Goal: Task Accomplishment & Management: Use online tool/utility

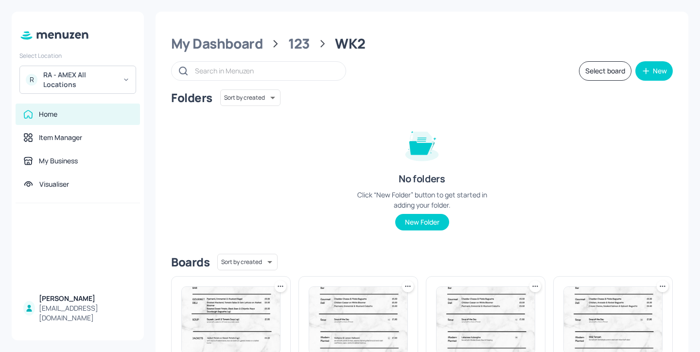
click at [113, 92] on div "R RA - AMEX All Locations" at bounding box center [77, 80] width 117 height 28
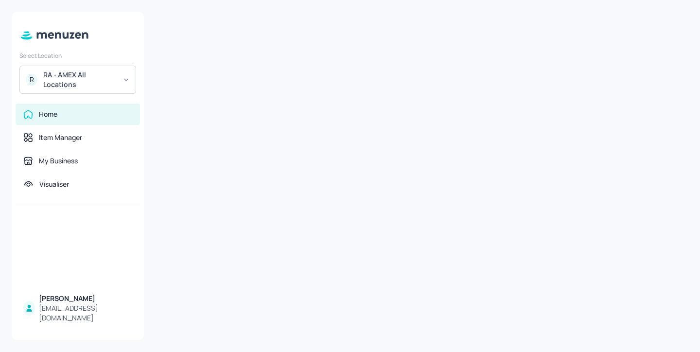
click at [103, 73] on div "RA - AMEX All Locations" at bounding box center [79, 79] width 73 height 19
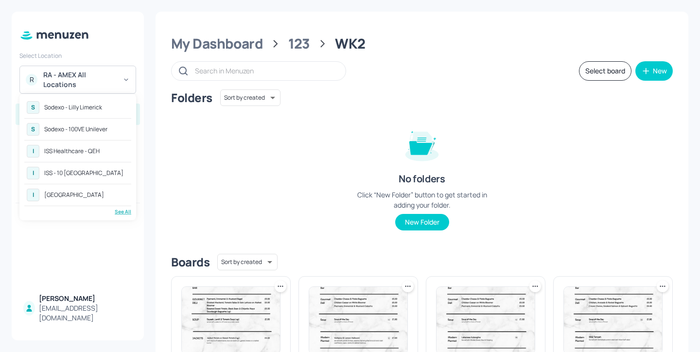
click at [228, 36] on div at bounding box center [350, 176] width 700 height 352
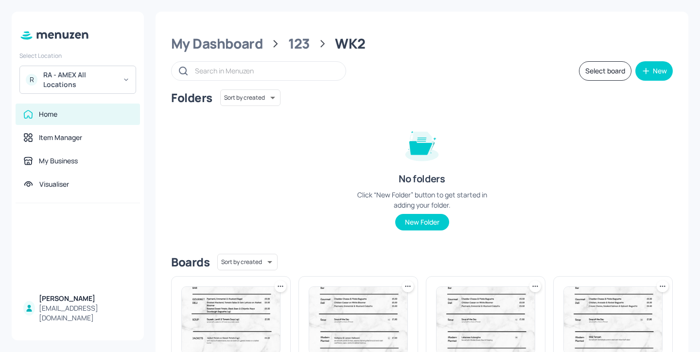
click at [123, 72] on div "R RA - AMEX All Locations" at bounding box center [77, 80] width 117 height 28
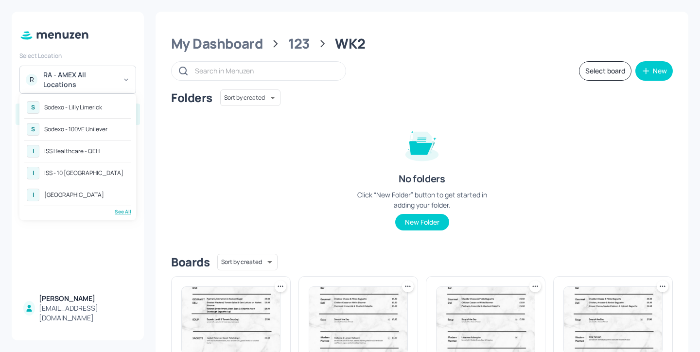
click at [102, 172] on div "ISS - 10 [GEOGRAPHIC_DATA]" at bounding box center [83, 173] width 79 height 6
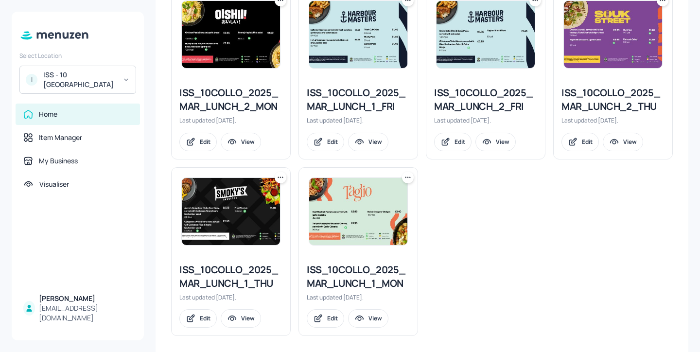
scroll to position [461, 0]
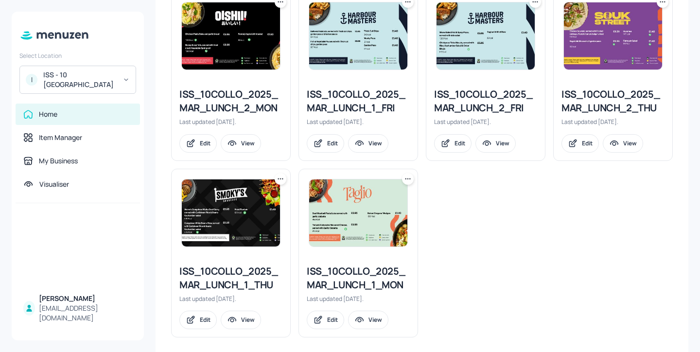
click at [243, 275] on div "ISS_10COLLO_2025_MAR_LUNCH_1_THU" at bounding box center [230, 277] width 103 height 27
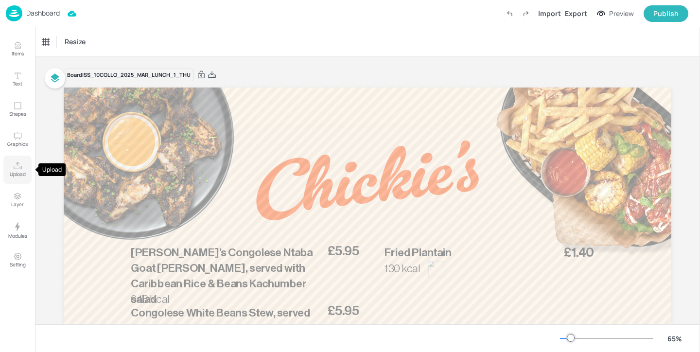
click at [16, 168] on icon "Upload" at bounding box center [17, 165] width 9 height 9
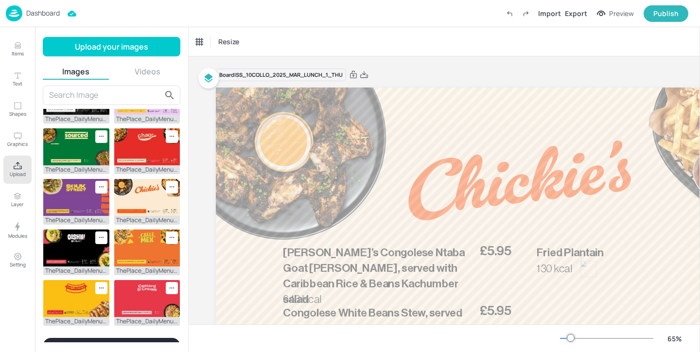
scroll to position [284, 0]
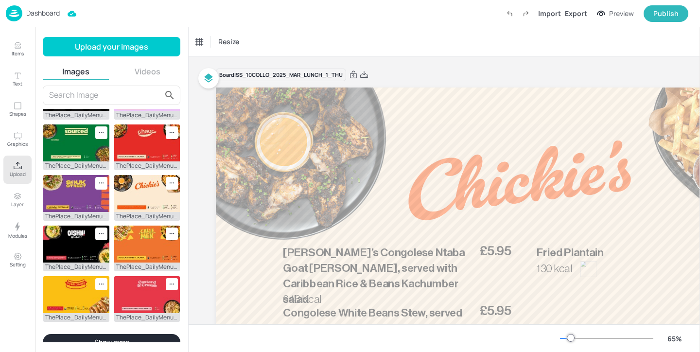
click at [103, 334] on button "Show more" at bounding box center [112, 342] width 138 height 17
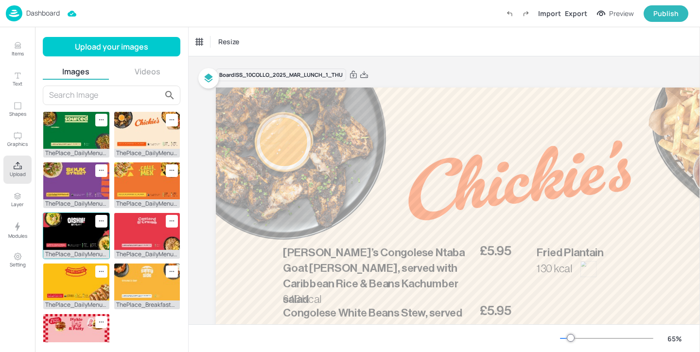
scroll to position [299, 0]
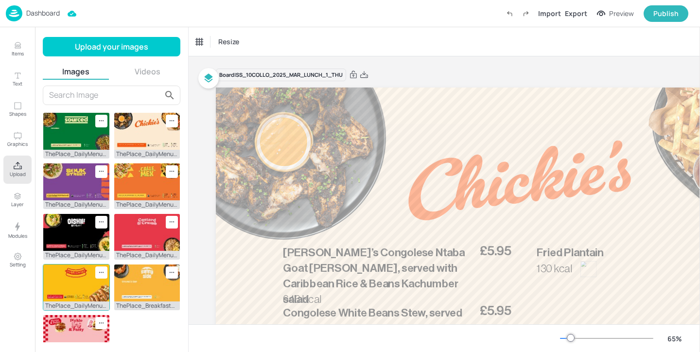
click at [77, 271] on img at bounding box center [76, 282] width 66 height 37
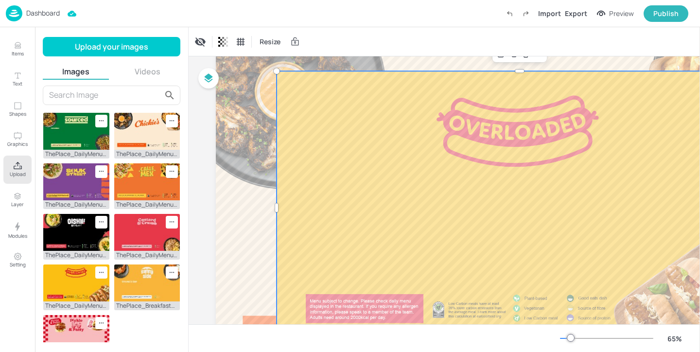
scroll to position [94, 0]
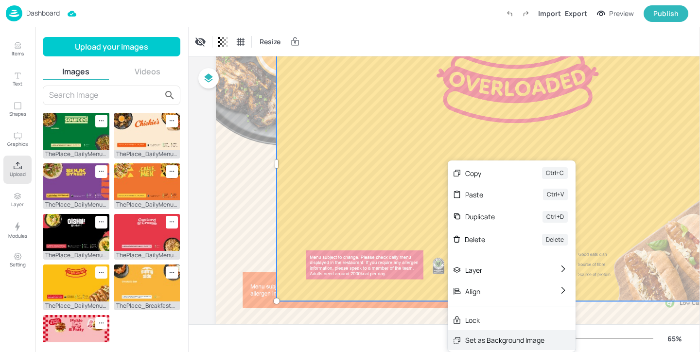
click at [490, 341] on div "Set as Background Image" at bounding box center [504, 340] width 79 height 10
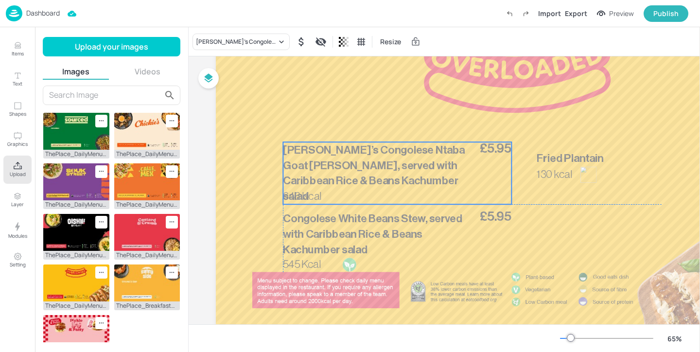
drag, startPoint x: 399, startPoint y: 164, endPoint x: 398, endPoint y: 157, distance: 6.8
click at [398, 157] on p "Alaine’s Congolese Ntaba Goat Curry, served with Caribbean Rice & Beans Kachumb…" at bounding box center [380, 173] width 194 height 62
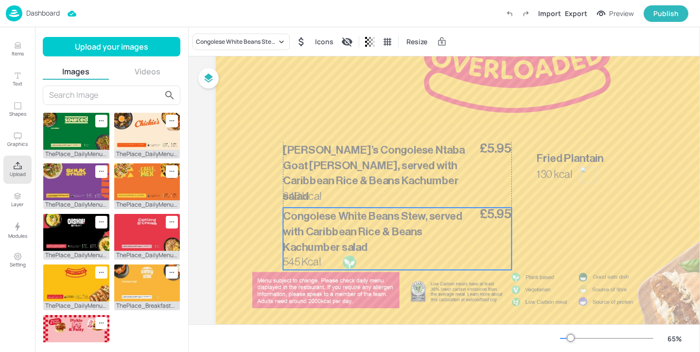
click at [370, 236] on span "Congolese White Beans Stew, served with Caribbean Rice & Beans Kachumber salad" at bounding box center [372, 231] width 179 height 42
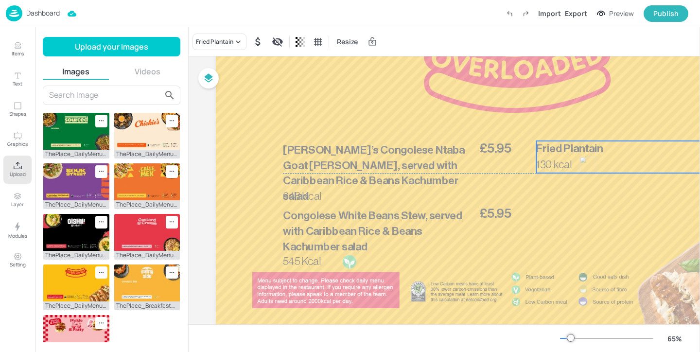
drag, startPoint x: 553, startPoint y: 174, endPoint x: 553, endPoint y: 163, distance: 11.2
click at [553, 163] on span "130 kcal" at bounding box center [553, 164] width 35 height 11
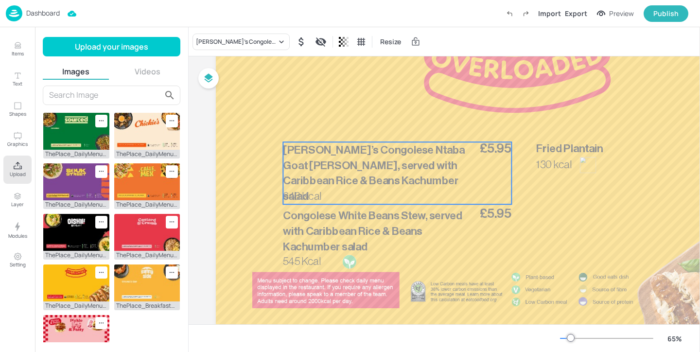
click at [385, 172] on p "Alaine’s Congolese Ntaba Goat Curry, served with Caribbean Rice & Beans Kachumb…" at bounding box center [380, 173] width 194 height 62
click at [386, 124] on icon "Edit Item" at bounding box center [390, 125] width 8 height 8
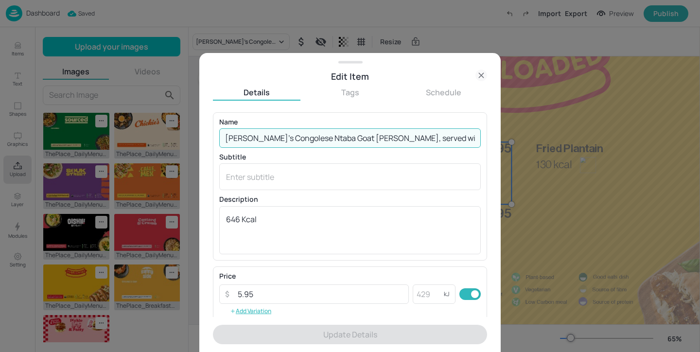
scroll to position [0, 80]
drag, startPoint x: 222, startPoint y: 139, endPoint x: 698, endPoint y: 135, distance: 476.3
click at [699, 135] on div "Edit Item Details Tags Schedule Name Alaine’s Congolese Ntaba Goat Curry, serve…" at bounding box center [350, 176] width 700 height 352
paste input "Hot Dog Italy served with potato wedges, and side salad"
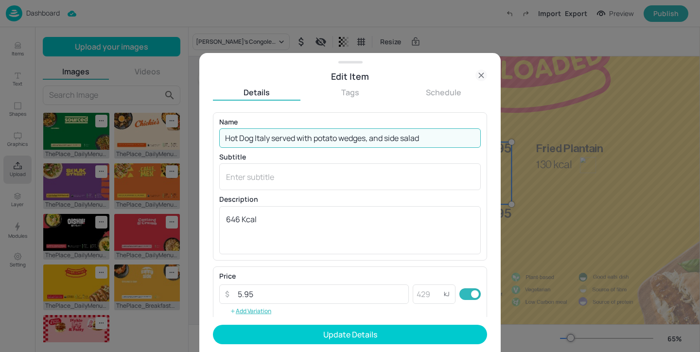
type input "Hot Dog Italy served with potato wedges, and side salad"
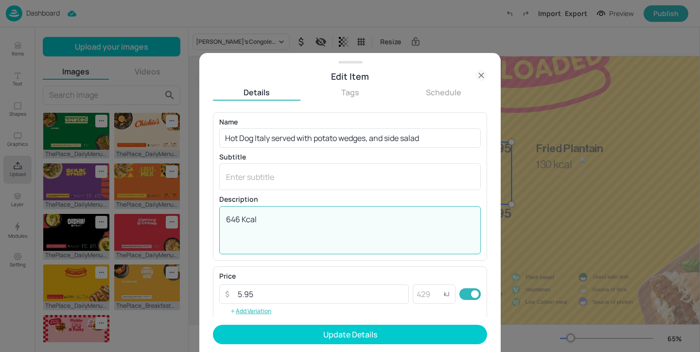
drag, startPoint x: 271, startPoint y: 223, endPoint x: 79, endPoint y: 207, distance: 192.1
click at [79, 207] on div "Edit Item Details Tags Schedule Name Hot Dog Italy served with potato wedges, a…" at bounding box center [350, 176] width 700 height 352
paste textarea "715"
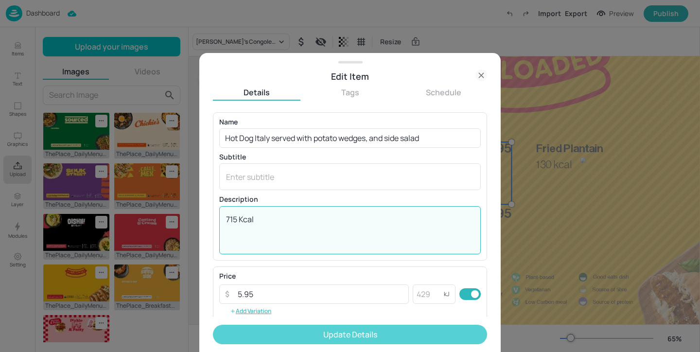
type textarea "715 Kcal"
click at [300, 338] on button "Update Details" at bounding box center [350, 334] width 274 height 19
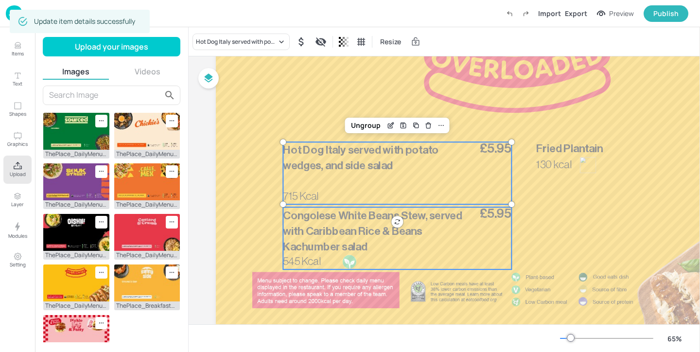
click at [316, 248] on span "Congolese White Beans Stew, served with Caribbean Rice & Beans Kachumber salad" at bounding box center [372, 231] width 179 height 42
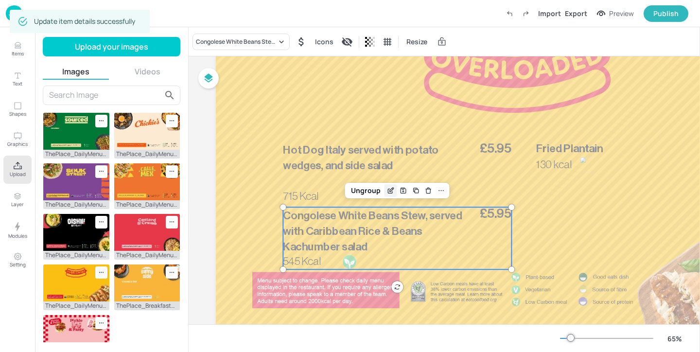
click at [386, 190] on icon "Edit Item" at bounding box center [390, 191] width 8 height 8
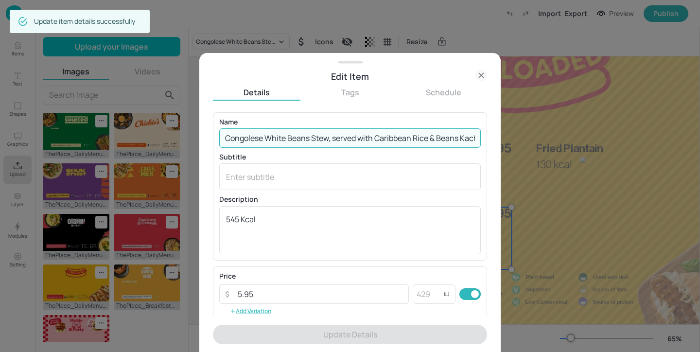
scroll to position [0, 53]
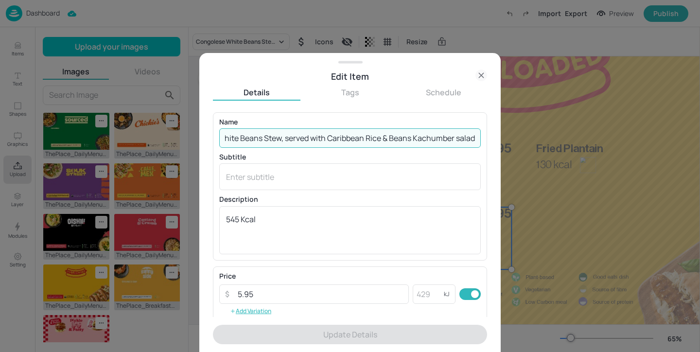
drag, startPoint x: 220, startPoint y: 135, endPoint x: 671, endPoint y: 146, distance: 451.6
click at [671, 146] on div "Edit Item Details Tags Schedule Name Congolese White Beans Stew, served with Ca…" at bounding box center [350, 176] width 700 height 352
paste input "Hot Dog Swedish served with potato wedges, and side salad"
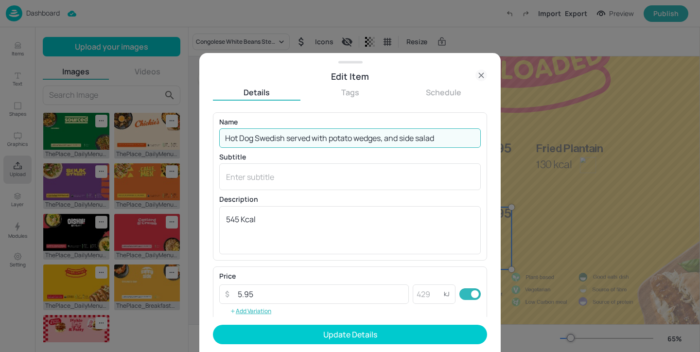
scroll to position [0, 0]
type input "Hot Dog Swedish served with potato wedges, and side salad"
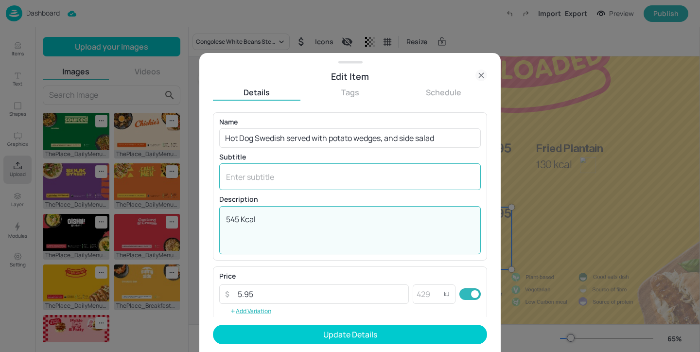
drag, startPoint x: 309, startPoint y: 231, endPoint x: 318, endPoint y: 178, distance: 53.4
click at [318, 178] on div "Name Hot Dog Swedish served with potato wedges, and side salad ​ Subtitle x ​ D…" at bounding box center [349, 187] width 261 height 136
paste textarea "976"
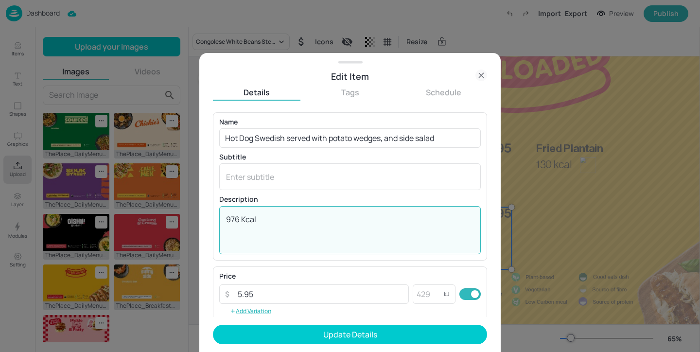
click at [229, 220] on textarea "976 Kcal" at bounding box center [350, 230] width 248 height 32
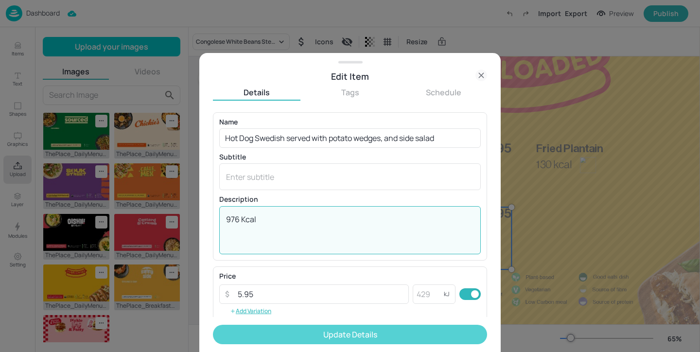
type textarea "976 Kcal"
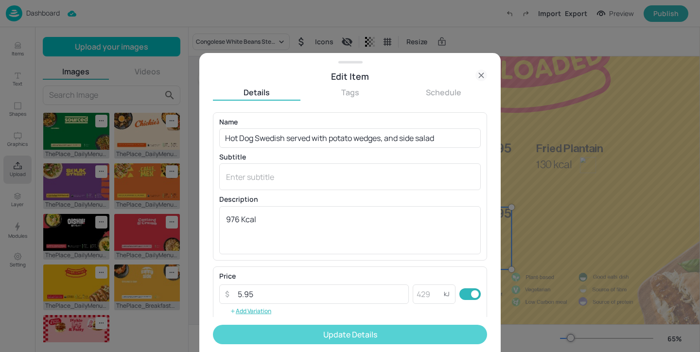
click at [329, 332] on button "Update Details" at bounding box center [350, 334] width 274 height 19
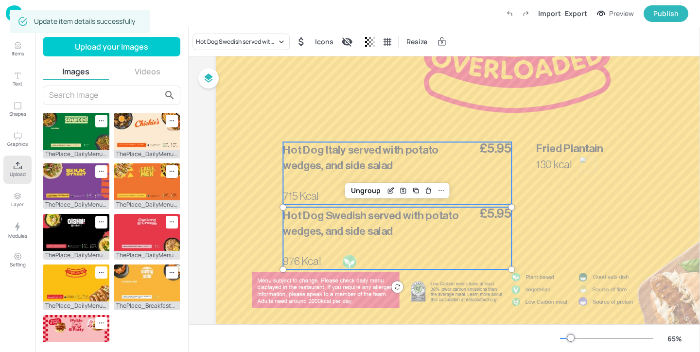
click at [352, 152] on span "Hot Dog Italy served with potato wedges, and side salad" at bounding box center [361, 157] width 156 height 27
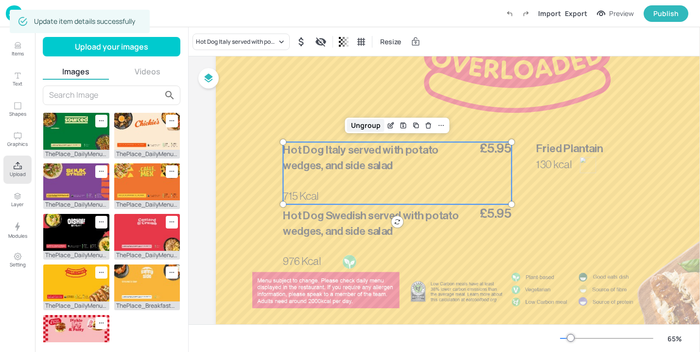
click at [379, 122] on div "Ungroup" at bounding box center [365, 125] width 37 height 13
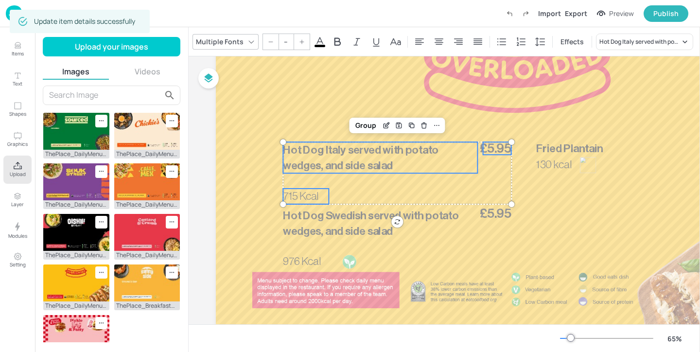
click at [306, 200] on span "715 Kcal" at bounding box center [300, 196] width 35 height 11
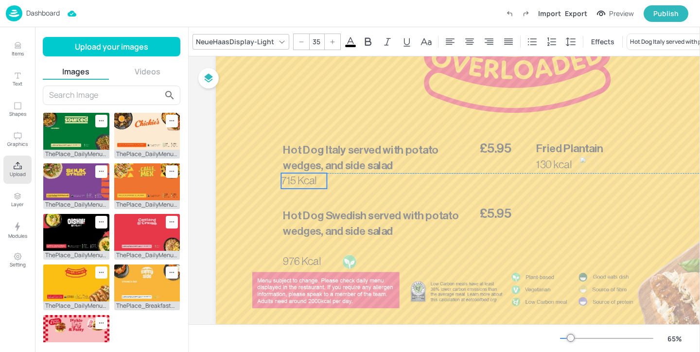
drag, startPoint x: 306, startPoint y: 200, endPoint x: 304, endPoint y: 186, distance: 14.7
click at [304, 186] on span "715 Kcal" at bounding box center [298, 180] width 35 height 11
click at [292, 180] on span "715 Kcal" at bounding box center [300, 180] width 35 height 11
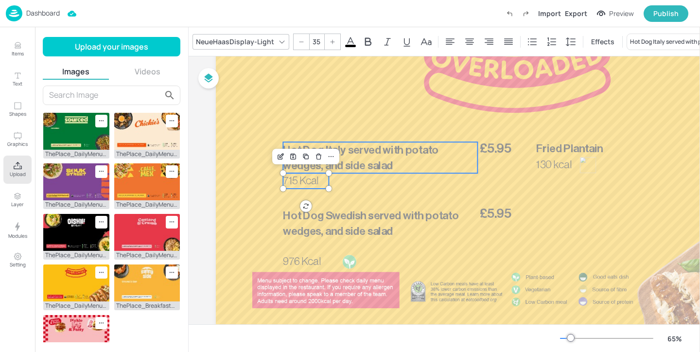
click at [358, 168] on span "Hot Dog Italy served with potato wedges, and side salad" at bounding box center [361, 157] width 156 height 27
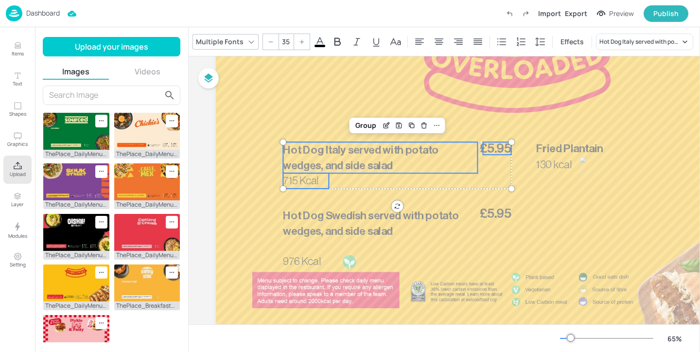
type input "--"
click at [492, 153] on span "£5.95" at bounding box center [496, 148] width 32 height 13
click at [361, 122] on div "Group" at bounding box center [365, 125] width 29 height 13
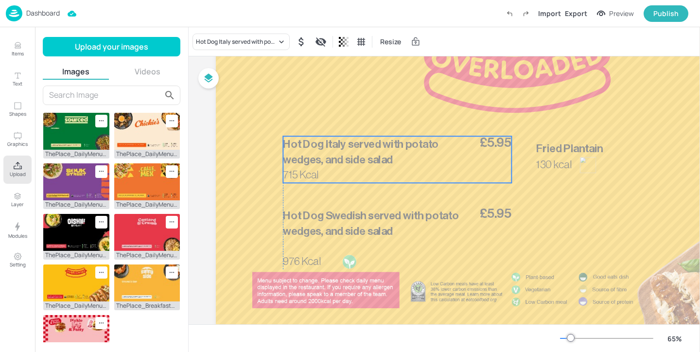
drag, startPoint x: 393, startPoint y: 175, endPoint x: 393, endPoint y: 169, distance: 5.8
click at [393, 169] on div "Hot Dog Italy served with potato wedges, and side salad 715 Kcal £5.95" at bounding box center [397, 159] width 228 height 47
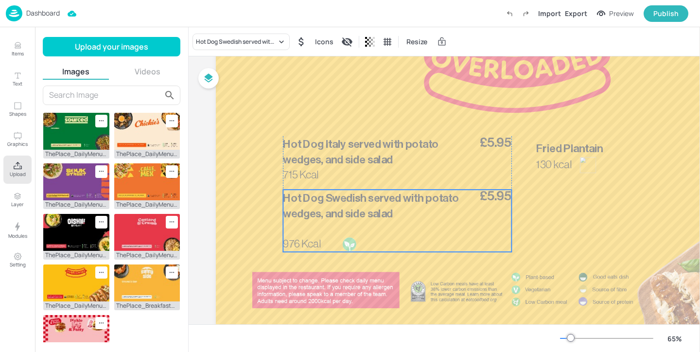
drag, startPoint x: 365, startPoint y: 227, endPoint x: 365, endPoint y: 209, distance: 17.5
click at [365, 209] on span "Hot Dog Swedish served with potato wedges, and side salad" at bounding box center [370, 205] width 175 height 27
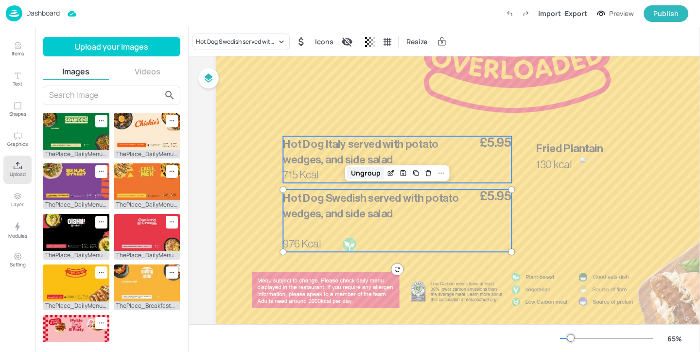
click at [363, 169] on div "Ungroup" at bounding box center [365, 173] width 37 height 13
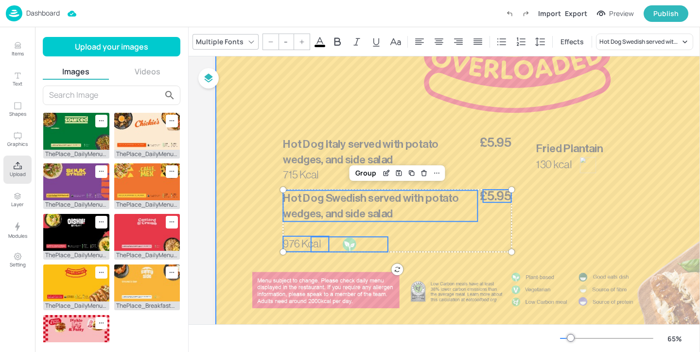
click at [317, 235] on div at bounding box center [519, 164] width 607 height 342
click at [298, 247] on span "976 Kcal" at bounding box center [301, 244] width 37 height 11
type input "35"
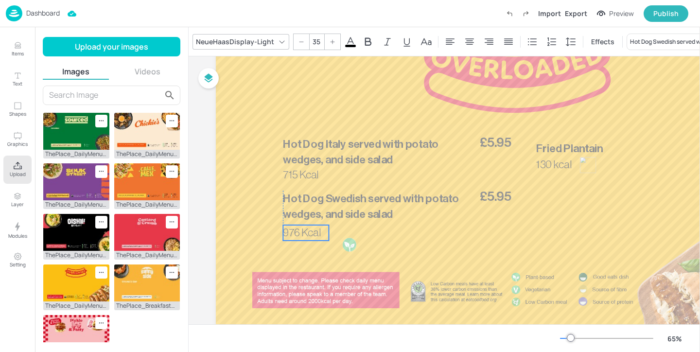
drag, startPoint x: 298, startPoint y: 247, endPoint x: 297, endPoint y: 235, distance: 11.8
click at [297, 235] on span "976 Kcal" at bounding box center [301, 232] width 37 height 11
click at [301, 227] on span "976 Kcal" at bounding box center [301, 229] width 37 height 11
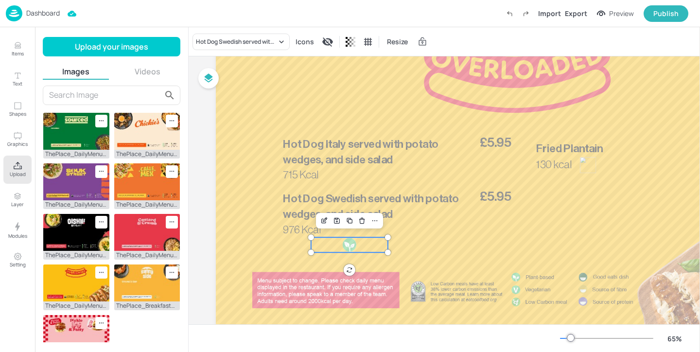
click at [358, 255] on div at bounding box center [349, 246] width 77 height 18
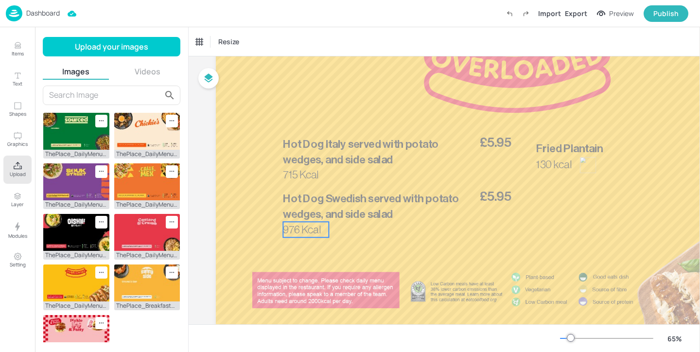
click at [301, 231] on span "976 Kcal" at bounding box center [301, 229] width 37 height 11
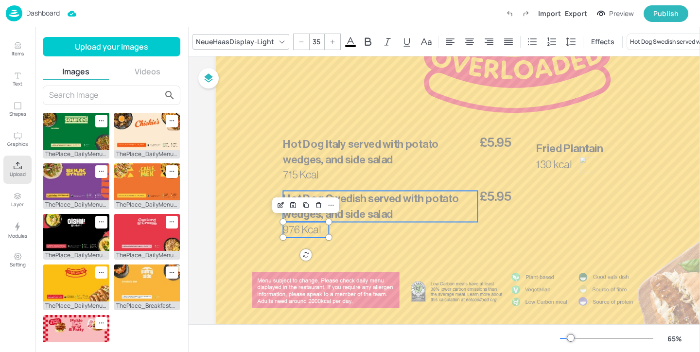
click at [384, 206] on p "Hot Dog Swedish served with potato wedges, and side salad" at bounding box center [380, 206] width 194 height 31
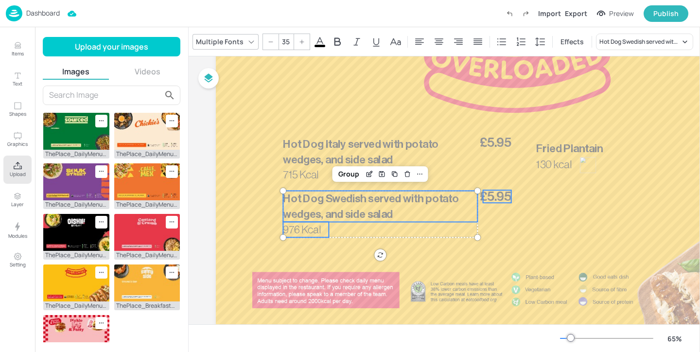
click at [488, 194] on span "£5.95" at bounding box center [496, 196] width 32 height 13
type input "--"
click at [376, 177] on div "Group" at bounding box center [365, 173] width 29 height 13
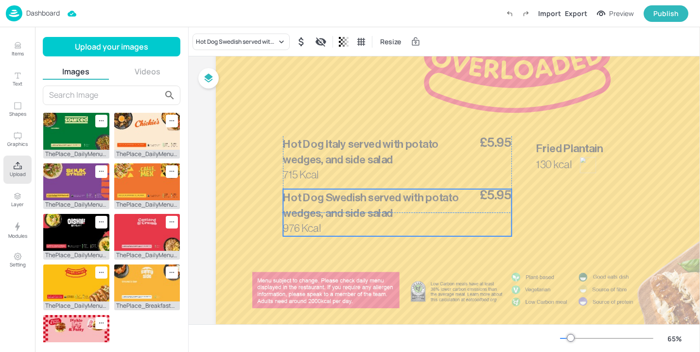
click at [379, 214] on span "Hot Dog Swedish served with potato wedges, and side salad" at bounding box center [370, 205] width 175 height 27
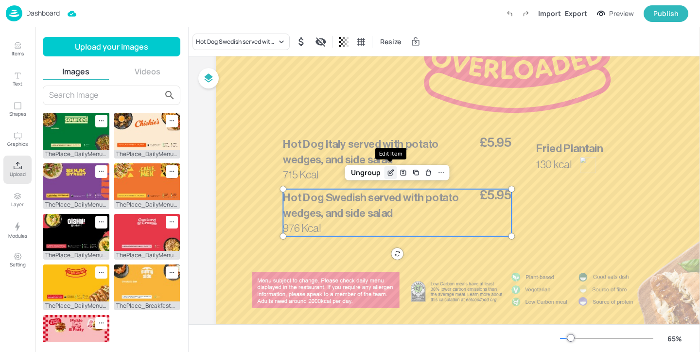
click at [384, 173] on div "Edit Item" at bounding box center [390, 172] width 13 height 13
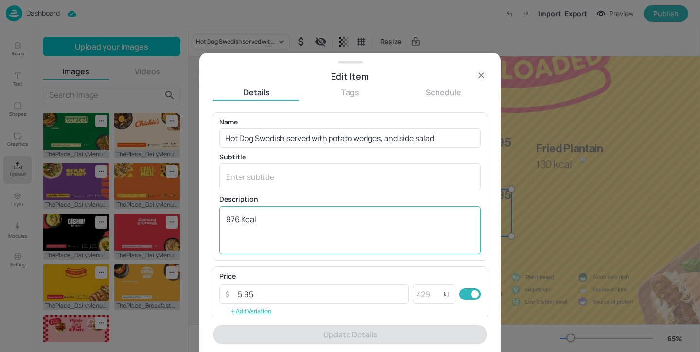
scroll to position [156, 0]
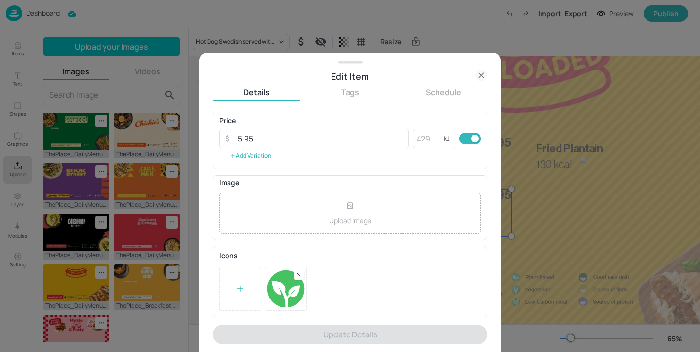
click at [298, 271] on icon at bounding box center [298, 274] width 7 height 7
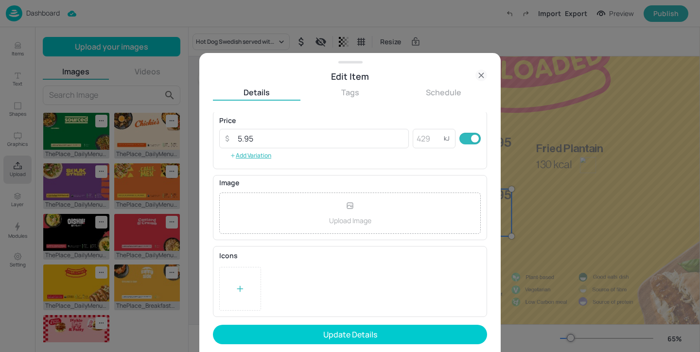
click at [378, 345] on form "Name Hot Dog Swedish served with potato wedges, and side salad ​ Subtitle x ​ D…" at bounding box center [350, 232] width 274 height 240
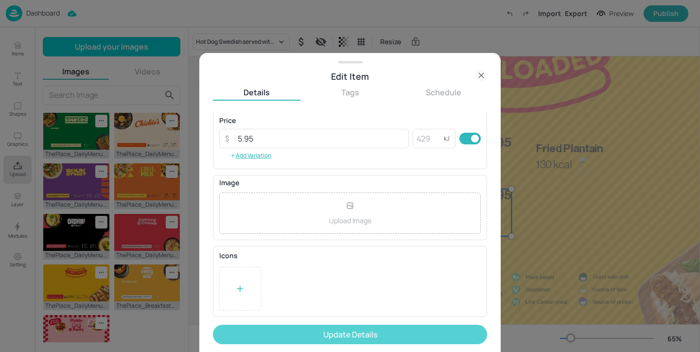
click at [373, 332] on button "Update Details" at bounding box center [350, 334] width 274 height 19
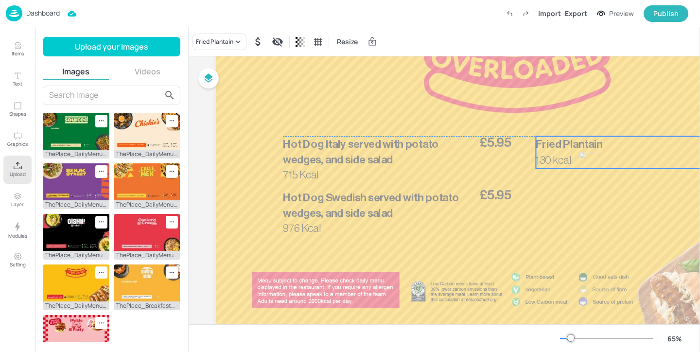
drag, startPoint x: 593, startPoint y: 158, endPoint x: 593, endPoint y: 153, distance: 5.4
click at [593, 153] on div at bounding box center [587, 160] width 16 height 16
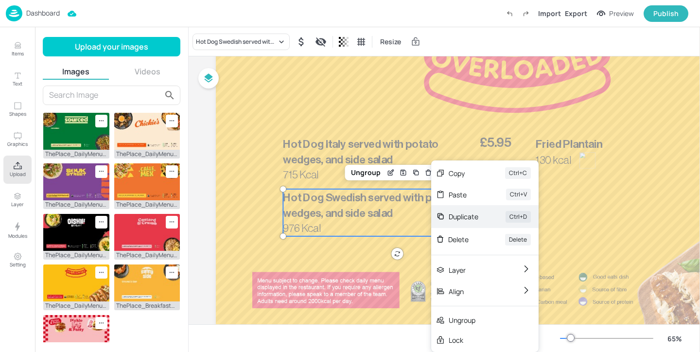
click at [478, 223] on div "Duplicate Ctrl+D" at bounding box center [484, 216] width 107 height 23
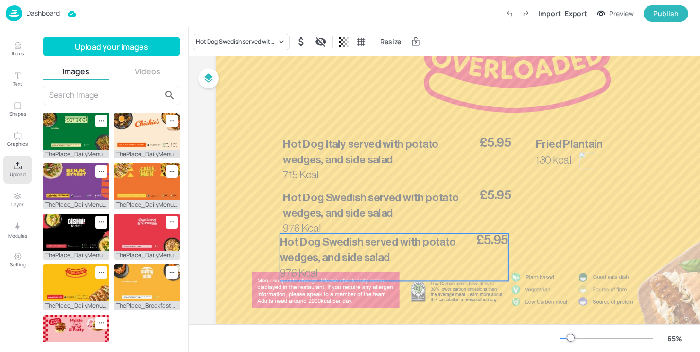
drag, startPoint x: 357, startPoint y: 223, endPoint x: 349, endPoint y: 266, distance: 43.9
click at [349, 265] on p "Hot Dog Swedish served with potato wedges, and side salad" at bounding box center [377, 249] width 194 height 31
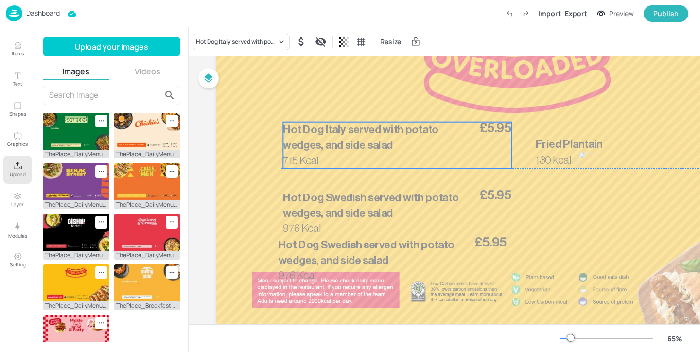
drag, startPoint x: 370, startPoint y: 169, endPoint x: 368, endPoint y: 156, distance: 12.7
click at [368, 156] on div "Hot Dog Italy served with potato wedges, and side salad 715 Kcal £5.95" at bounding box center [397, 145] width 228 height 47
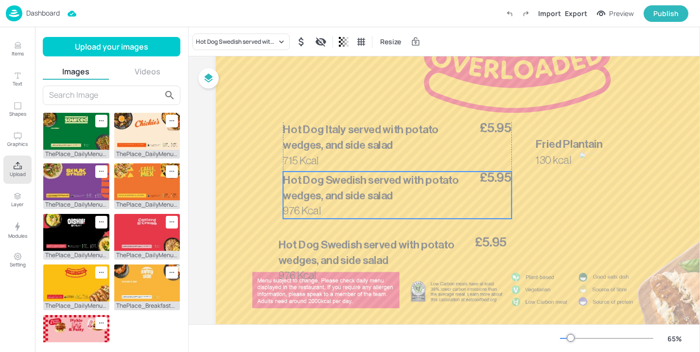
drag, startPoint x: 385, startPoint y: 211, endPoint x: 385, endPoint y: 194, distance: 17.5
click at [385, 194] on span "Hot Dog Swedish served with potato wedges, and side salad" at bounding box center [370, 187] width 175 height 27
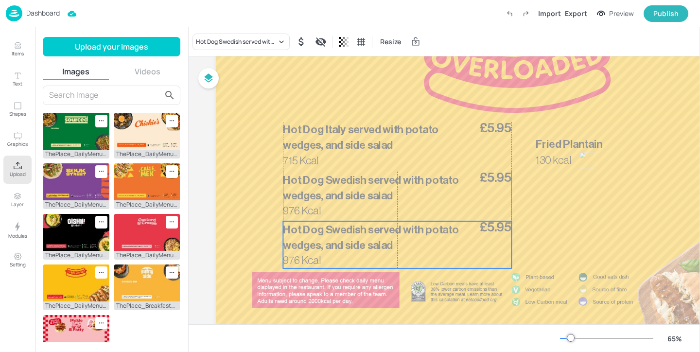
drag, startPoint x: 357, startPoint y: 256, endPoint x: 363, endPoint y: 241, distance: 16.0
click at [363, 241] on span "Hot Dog Swedish served with potato wedges, and side salad" at bounding box center [370, 237] width 175 height 27
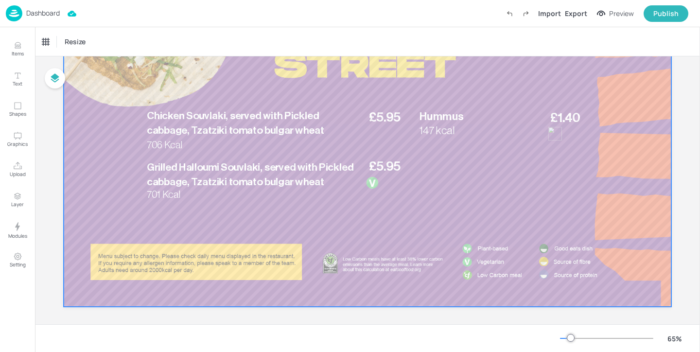
scroll to position [129, 0]
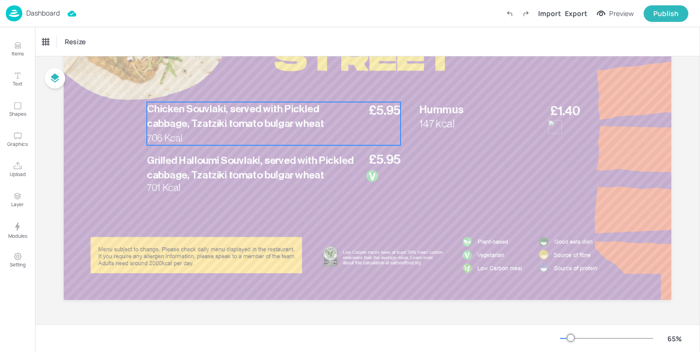
click at [285, 139] on div "£5.95 Chicken Souvlaki, served with Pickled cabbage, Tzatziki tomato bulgar whe…" at bounding box center [274, 123] width 254 height 43
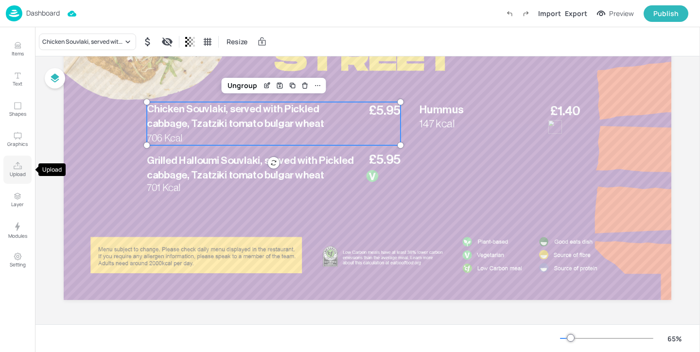
click at [17, 173] on p "Upload" at bounding box center [18, 174] width 16 height 7
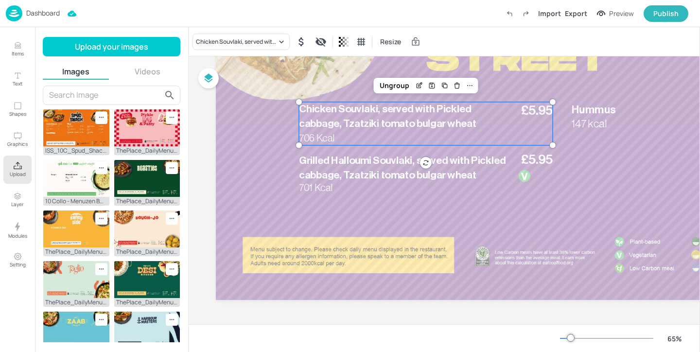
scroll to position [35, 0]
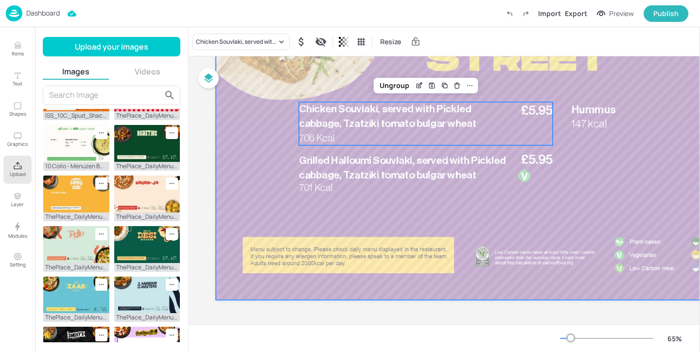
click at [275, 178] on div at bounding box center [519, 129] width 607 height 342
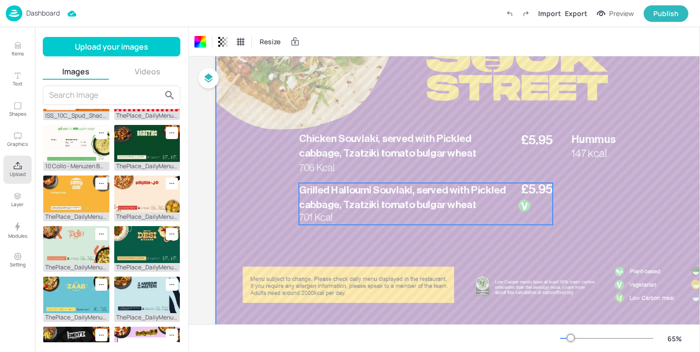
scroll to position [93, 0]
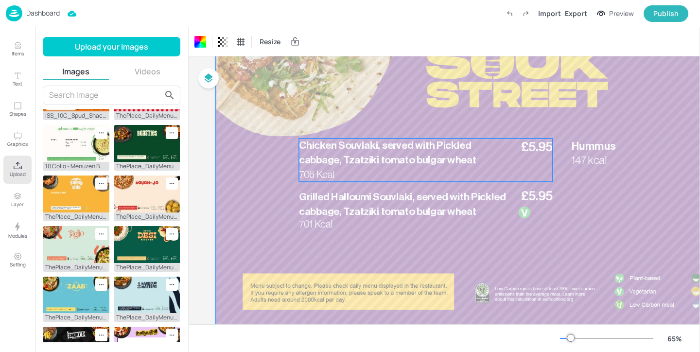
click at [380, 178] on div "£5.95 Chicken Souvlaki, served with Pickled cabbage, Tzatziki tomato bulgar whe…" at bounding box center [426, 160] width 254 height 43
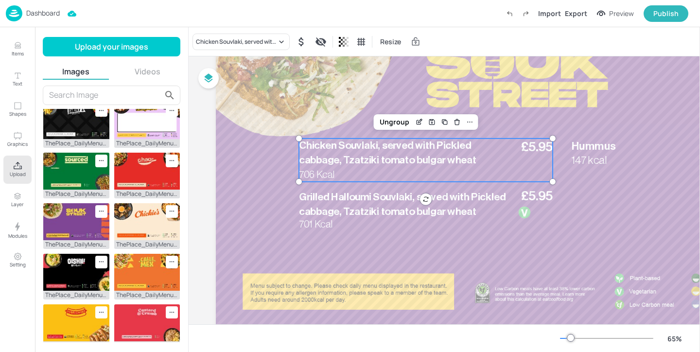
scroll to position [288, 0]
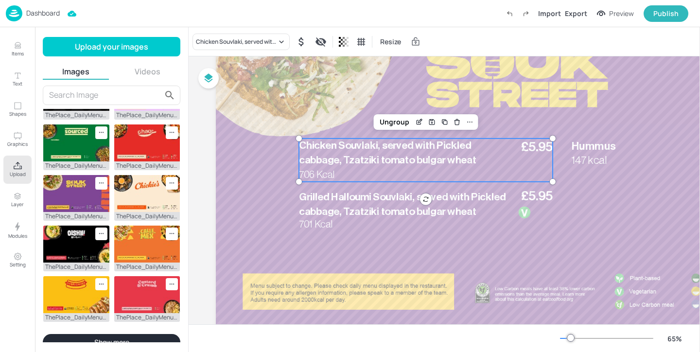
click at [141, 336] on button "Show more" at bounding box center [112, 342] width 138 height 17
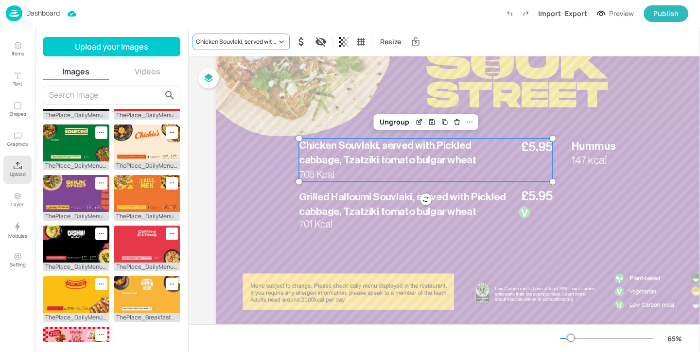
click at [211, 37] on div "Chicken Souvlaki, served with Pickled cabbage, Tzatziki tomato bulgar wheat" at bounding box center [236, 41] width 81 height 9
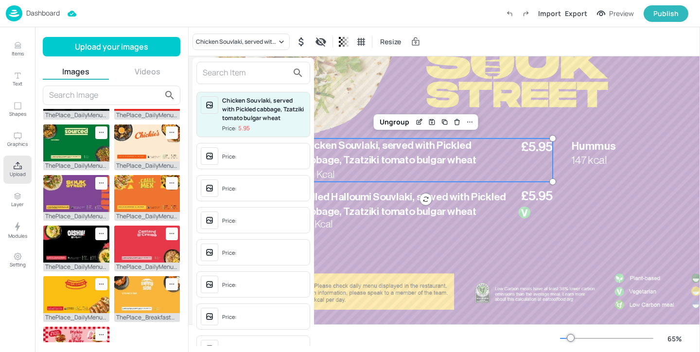
click at [236, 66] on input "text" at bounding box center [246, 73] width 86 height 16
click at [117, 30] on div at bounding box center [350, 176] width 700 height 352
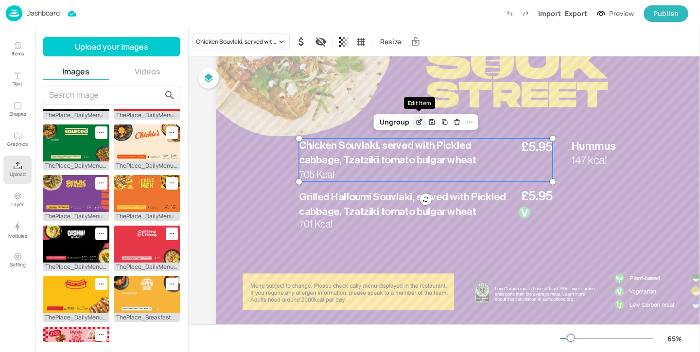
click at [420, 125] on icon "Edit Item" at bounding box center [419, 122] width 8 height 8
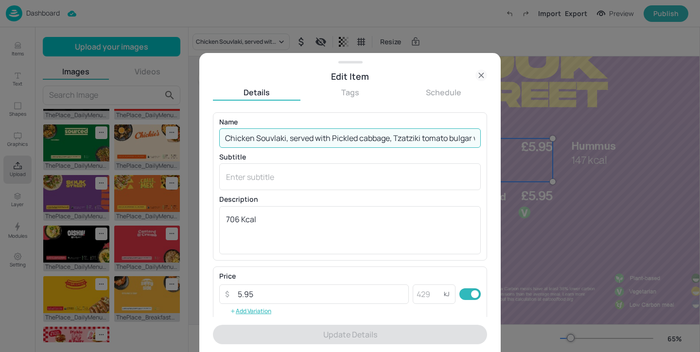
scroll to position [0, 27]
drag, startPoint x: 253, startPoint y: 137, endPoint x: 699, endPoint y: 138, distance: 446.1
click at [699, 139] on div "Edit Item Details Tags Schedule Name Chicken Souvlaki, served with Pickled cabb…" at bounding box center [350, 176] width 700 height 352
paste input "Chow Mein and vegetable spring roll"
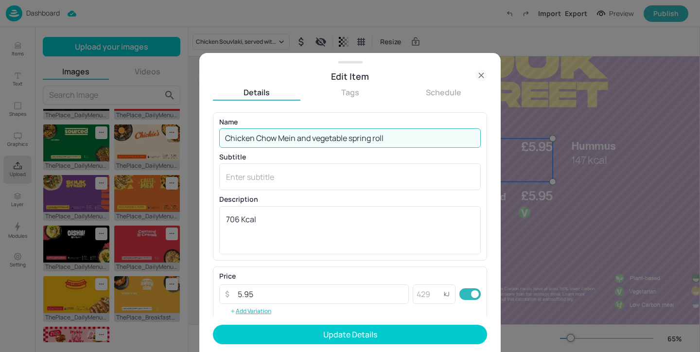
scroll to position [0, 0]
type input "Chicken Chow Mein and vegetable spring roll"
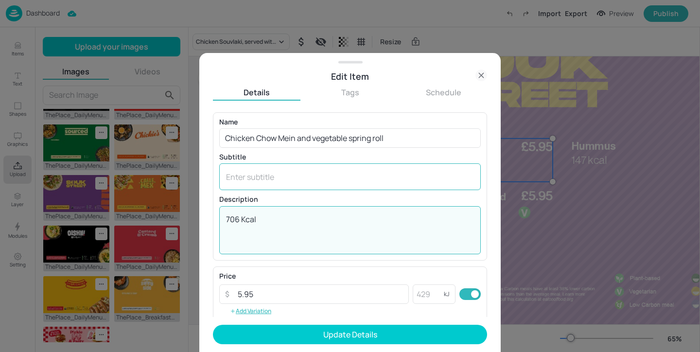
drag, startPoint x: 289, startPoint y: 224, endPoint x: 301, endPoint y: 175, distance: 50.5
click at [301, 175] on div "Name Chicken Chow Mein and vegetable spring roll ​ Subtitle x ​ Description 706…" at bounding box center [349, 187] width 261 height 136
paste textarea "558"
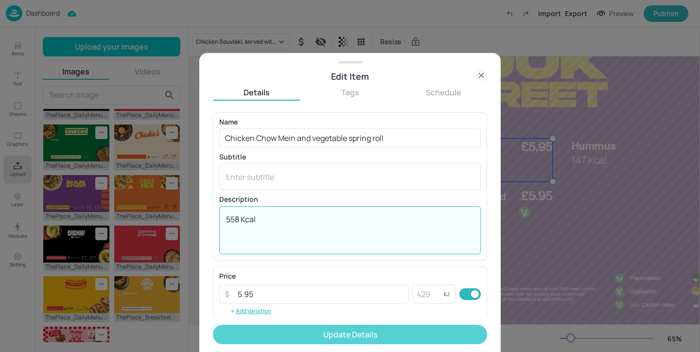
type textarea "558 Kcal"
click at [372, 333] on button "Update Details" at bounding box center [350, 334] width 274 height 19
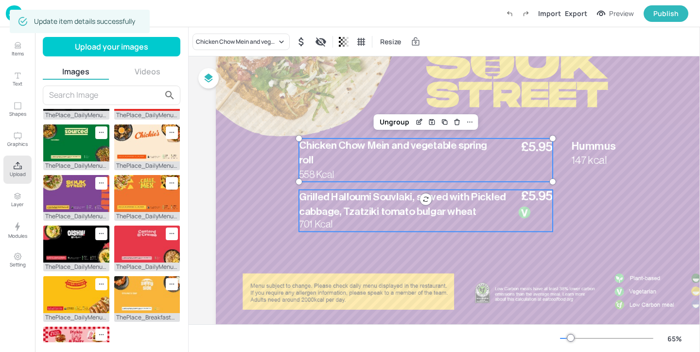
click at [320, 228] on span "701 Kcal" at bounding box center [316, 224] width 34 height 10
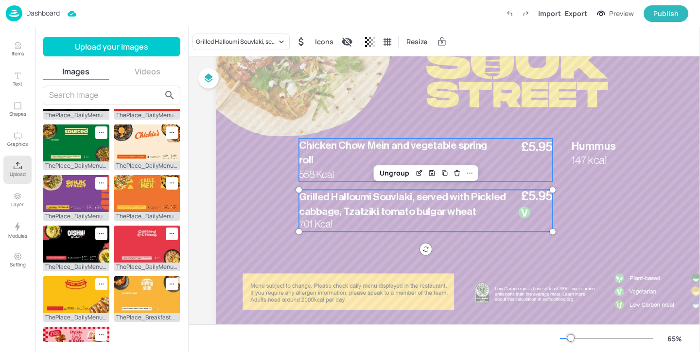
click at [318, 158] on p "Chicken Chow Mein and vegetable spring roll" at bounding box center [399, 153] width 201 height 29
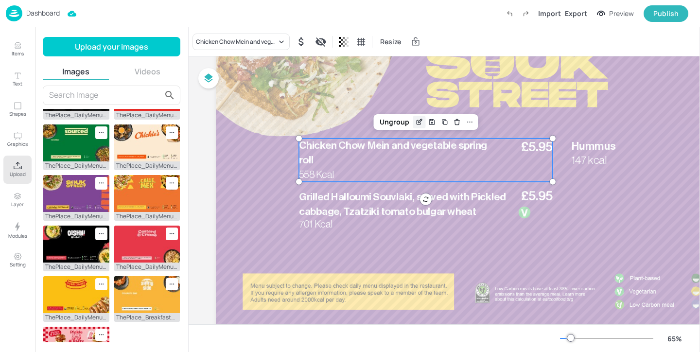
click at [415, 122] on icon "Edit Item" at bounding box center [419, 122] width 8 height 8
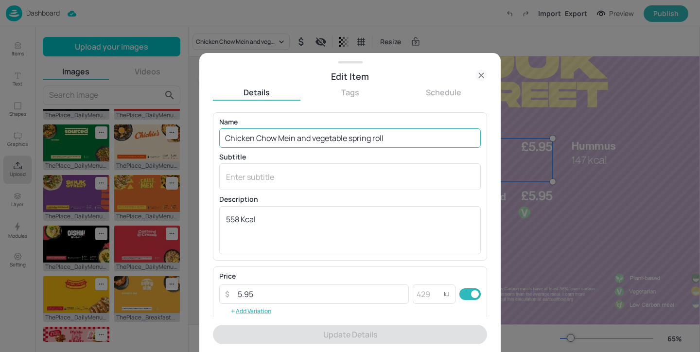
click at [317, 141] on input "Chicken Chow Mein and vegetable spring roll" at bounding box center [349, 137] width 261 height 19
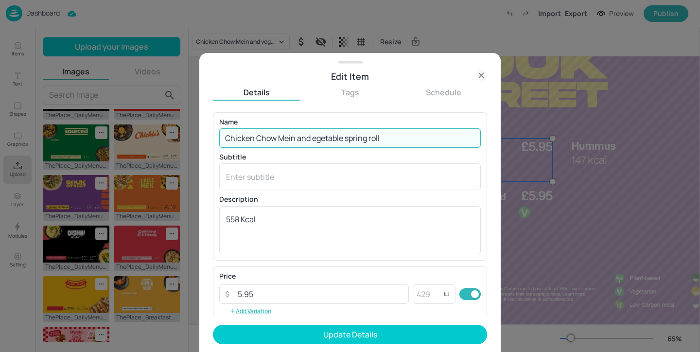
type input "Chicken Chow Mein and Vegetable spring roll"
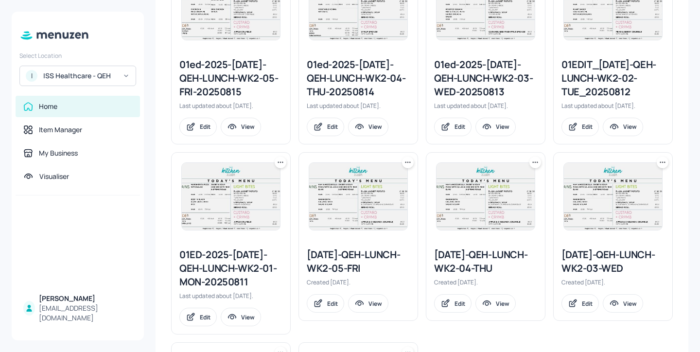
scroll to position [703, 0]
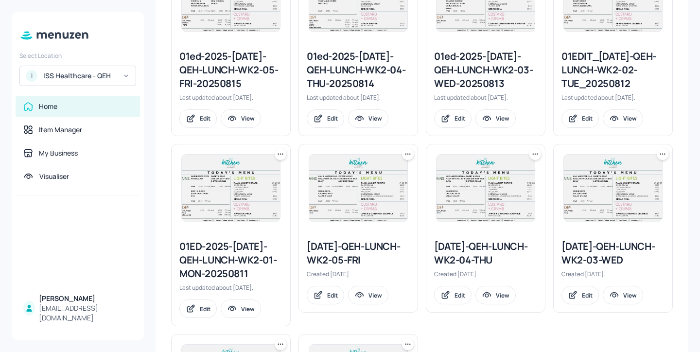
click at [408, 157] on icon at bounding box center [408, 154] width 10 height 10
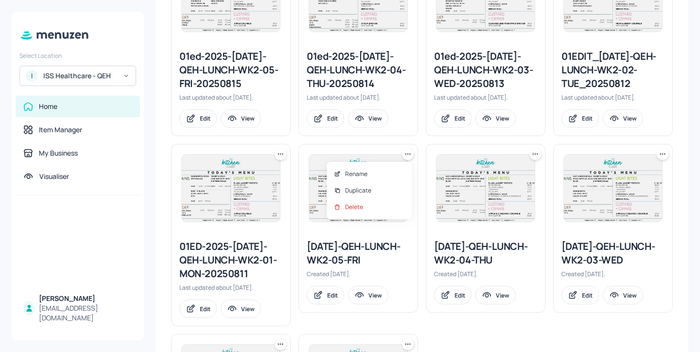
drag, startPoint x: 399, startPoint y: 188, endPoint x: 392, endPoint y: 136, distance: 52.0
click at [392, 136] on div "Rename Duplicate Delete" at bounding box center [350, 176] width 700 height 352
click at [270, 54] on div at bounding box center [350, 176] width 700 height 352
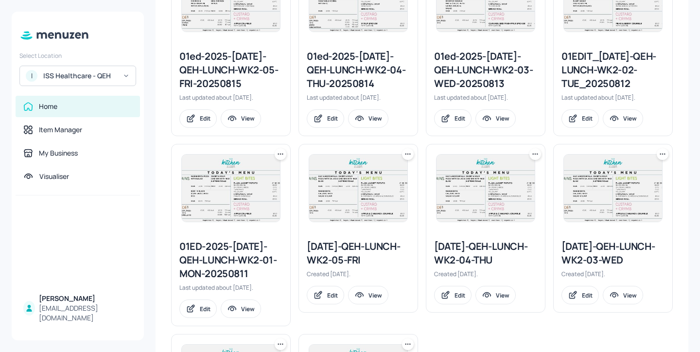
click at [245, 58] on div "01ed-2025-JUL-QEH-LUNCH-WK2-05-FRI-20250815" at bounding box center [230, 70] width 103 height 41
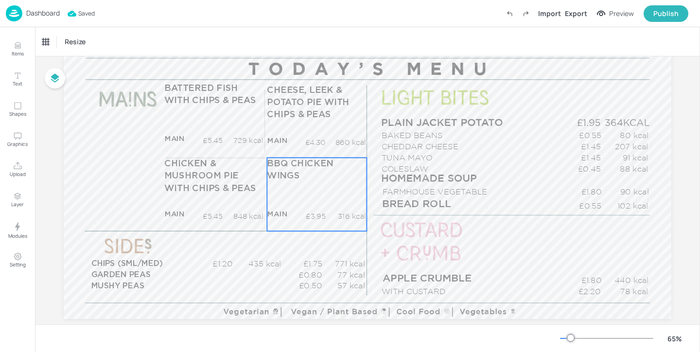
scroll to position [109, 0]
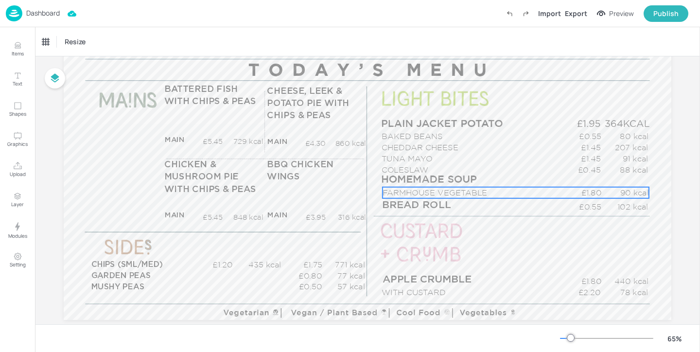
click at [463, 191] on p "FARMHOUSE VEGETABLE" at bounding box center [472, 192] width 180 height 11
click at [107, 42] on div "FARMHOUSE VEGETABLE" at bounding box center [76, 41] width 69 height 9
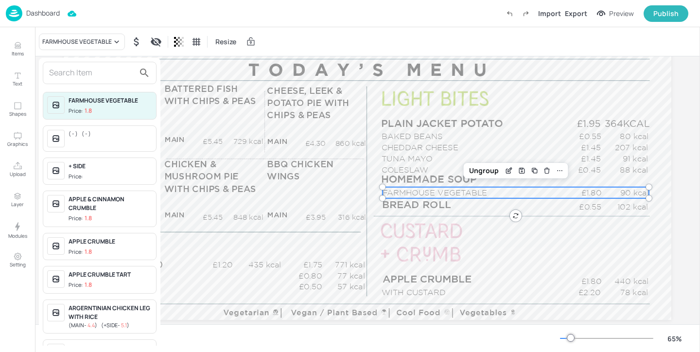
click at [97, 74] on input "text" at bounding box center [92, 73] width 86 height 16
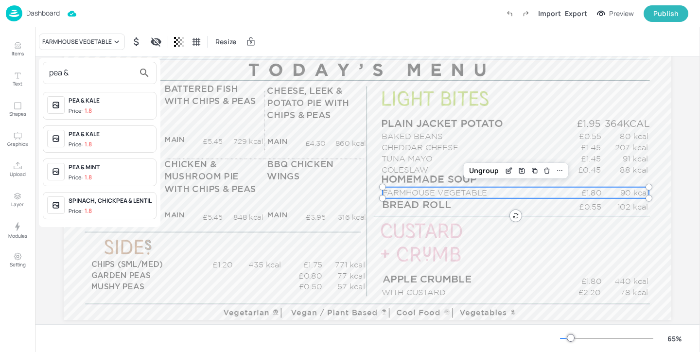
type input "pea &"
click at [127, 110] on span "Price: 1.8" at bounding box center [111, 111] width 84 height 8
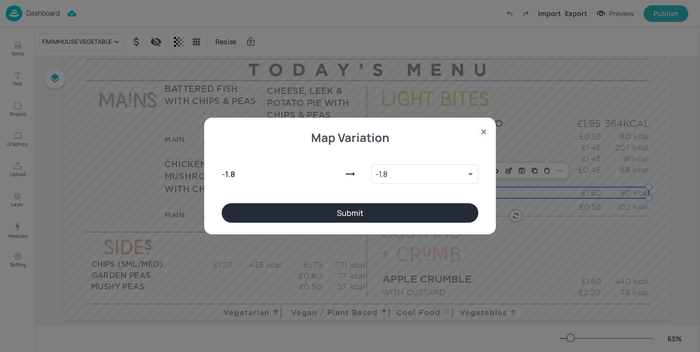
click at [295, 211] on button "Submit" at bounding box center [350, 212] width 257 height 19
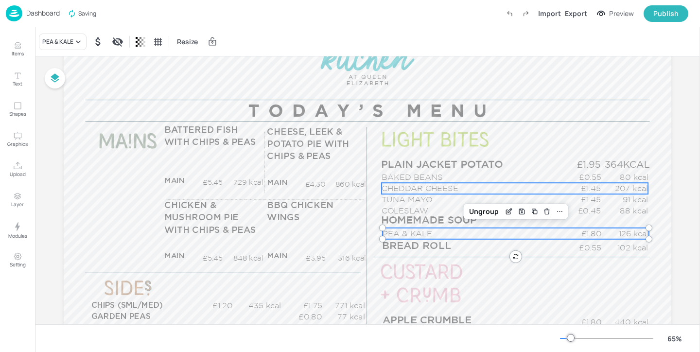
scroll to position [0, 0]
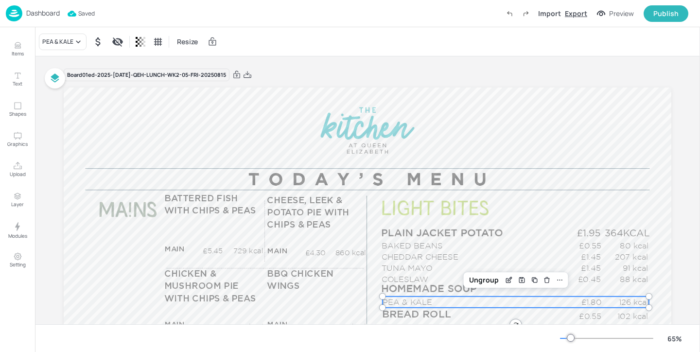
click at [578, 12] on div "Export" at bounding box center [576, 13] width 22 height 10
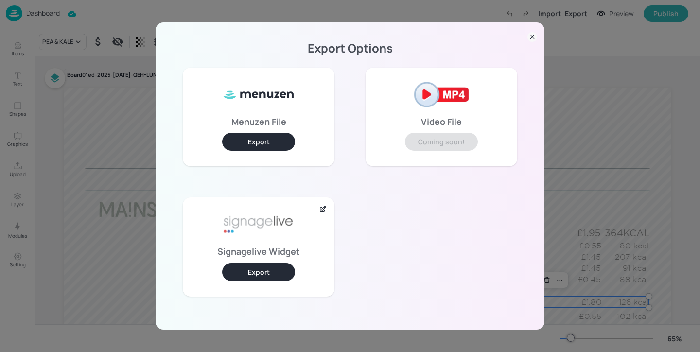
click at [256, 273] on button "Export" at bounding box center [258, 272] width 73 height 18
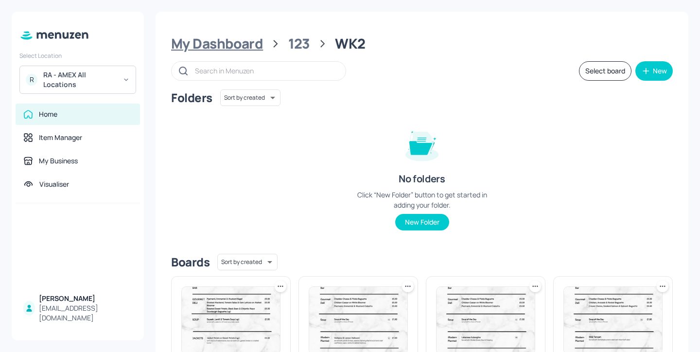
click at [250, 46] on div "My Dashboard" at bounding box center [217, 43] width 92 height 17
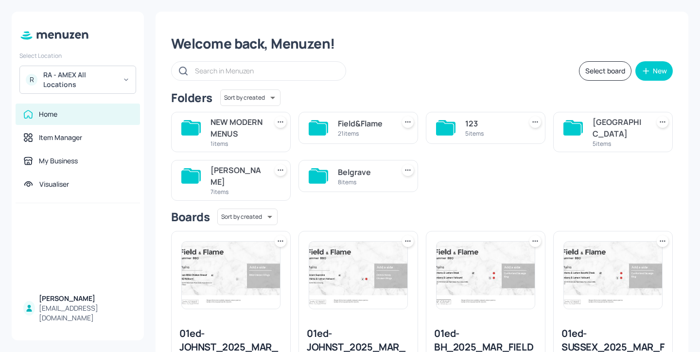
click at [226, 182] on div "[PERSON_NAME]" at bounding box center [236, 175] width 52 height 23
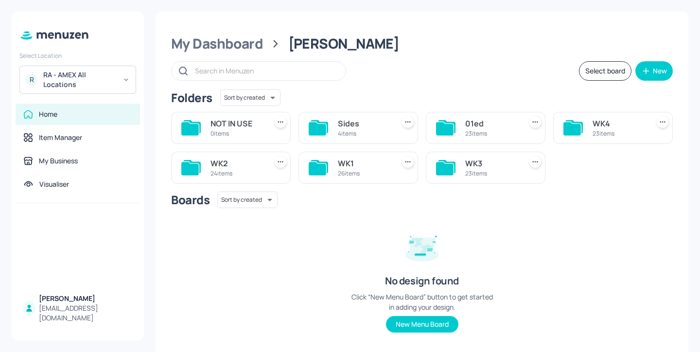
click at [391, 73] on div "Select board New" at bounding box center [422, 70] width 502 height 19
click at [216, 169] on div "24 items" at bounding box center [236, 173] width 52 height 8
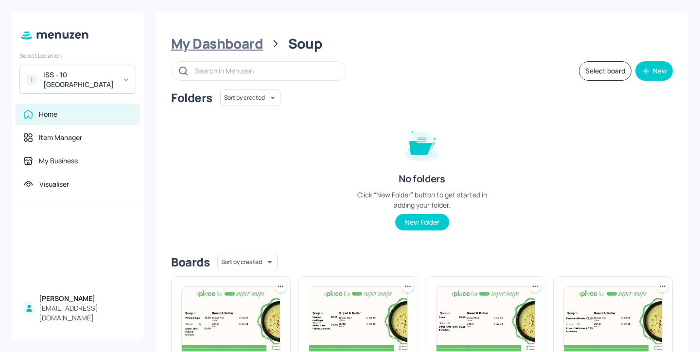
click at [247, 50] on div "My Dashboard" at bounding box center [217, 43] width 92 height 17
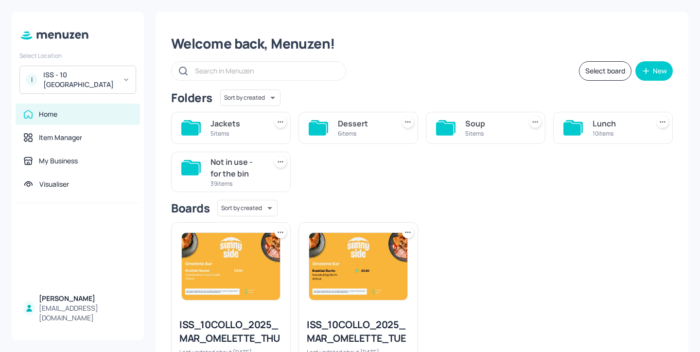
click at [601, 121] on div "Lunch" at bounding box center [618, 124] width 52 height 12
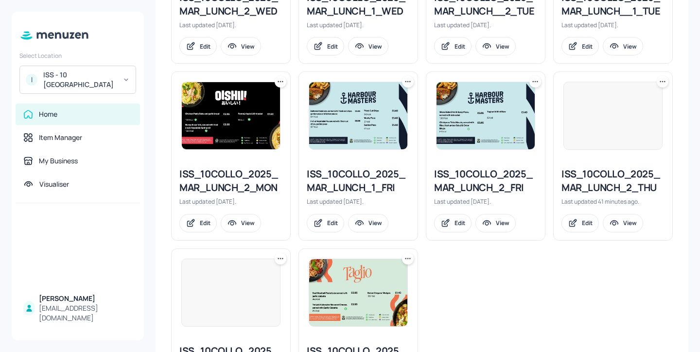
scroll to position [381, 0]
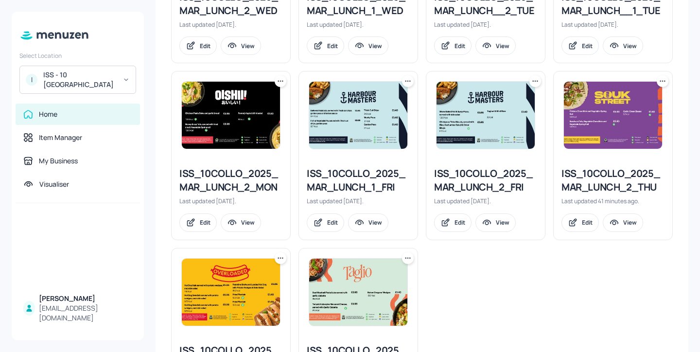
click at [389, 178] on div "ISS_10COLLO_2025_MAR_LUNCH_1_FRI" at bounding box center [358, 180] width 103 height 27
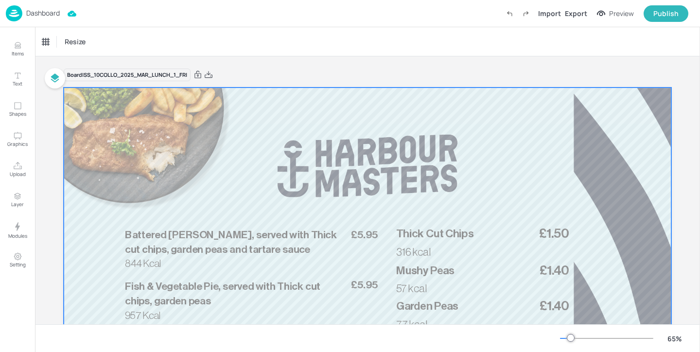
scroll to position [44, 0]
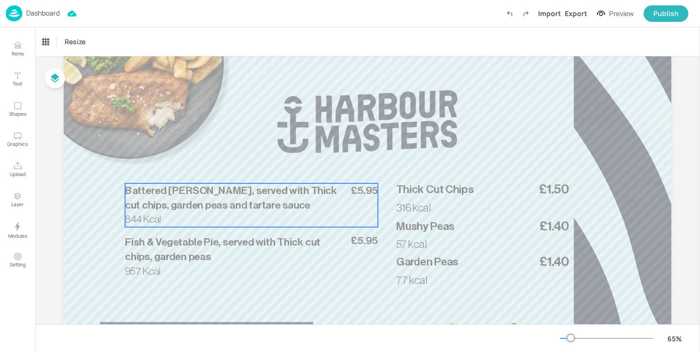
click at [238, 214] on div "844 Kcal £5.95 Battered Haddock, served with Thick cut chips, garden peas and t…" at bounding box center [251, 205] width 253 height 44
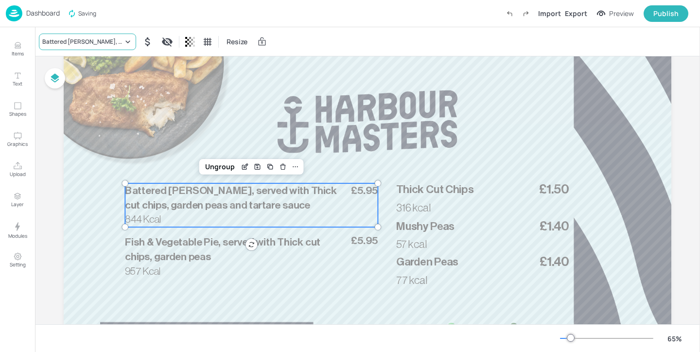
click at [91, 40] on div "Battered Haddock, served with Thick cut chips, garden peas and tartare sauce" at bounding box center [82, 41] width 81 height 9
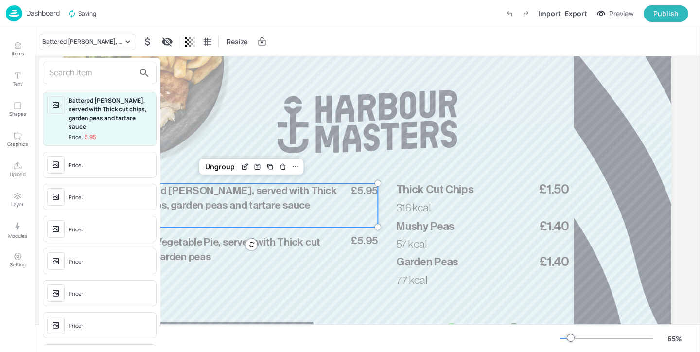
click at [111, 78] on input "text" at bounding box center [92, 73] width 86 height 16
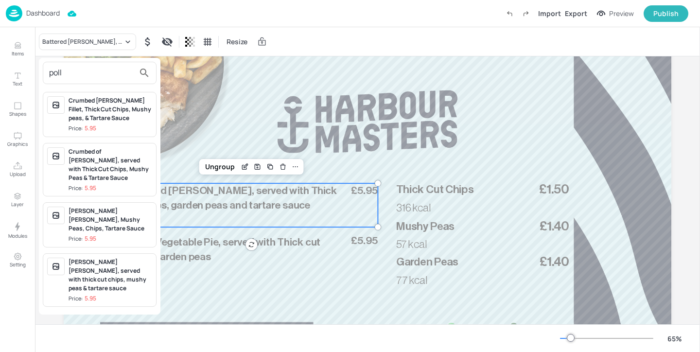
type input "poll"
click at [115, 108] on div "Crumbed Pollock Fillet, Thick Cut Chips, Mushy peas, & Tartare Sauce" at bounding box center [111, 109] width 84 height 26
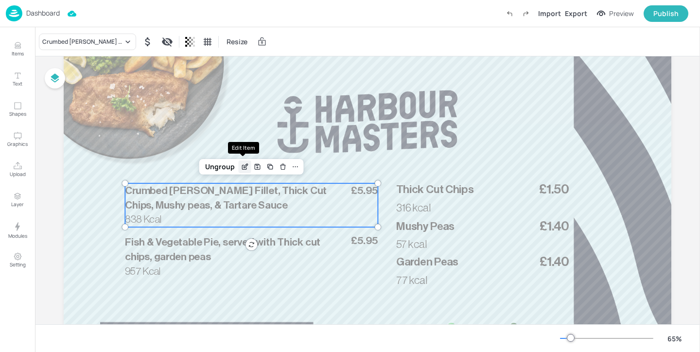
click at [239, 165] on div "Edit Item" at bounding box center [245, 166] width 13 height 13
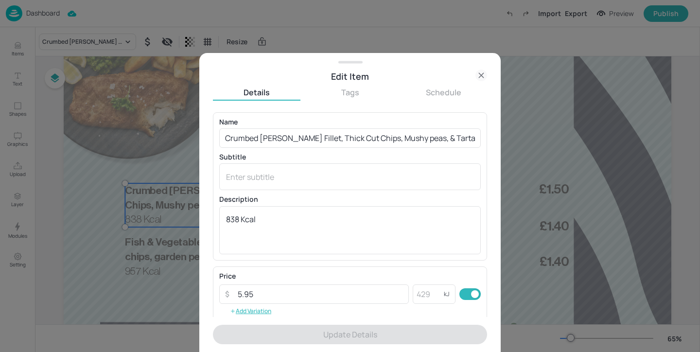
click at [551, 164] on div at bounding box center [350, 176] width 700 height 352
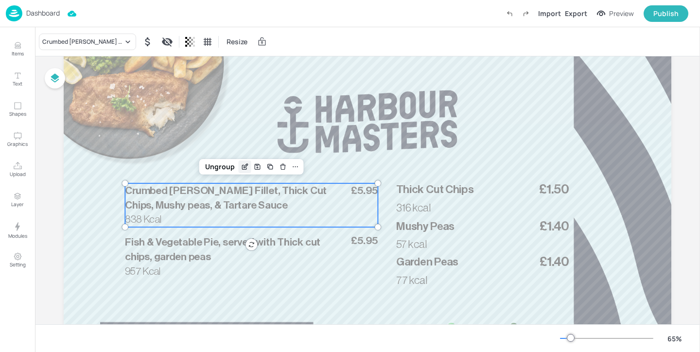
click at [245, 167] on icon "Edit Item" at bounding box center [245, 167] width 8 height 8
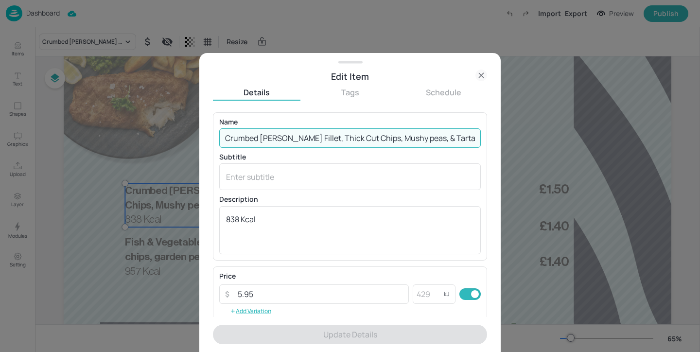
scroll to position [0, 0]
drag, startPoint x: 225, startPoint y: 140, endPoint x: 487, endPoint y: 140, distance: 262.4
click at [487, 140] on div "Edit Item Details Tags Schedule Name Crumbed Pollock Fillet, Thick Cut Chips, M…" at bounding box center [349, 202] width 301 height 299
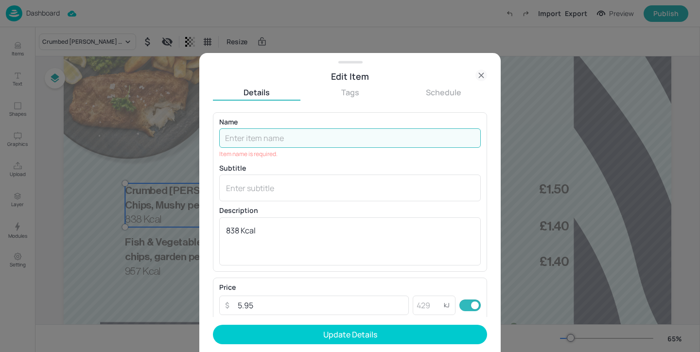
paste input "Crusted Pollock, served with Chips, mushy peas and tartare"
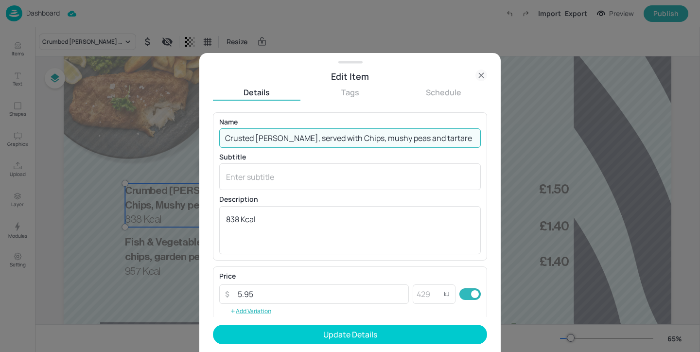
type input "Crusted Pollock, served with Chips, mushy peas and tartare"
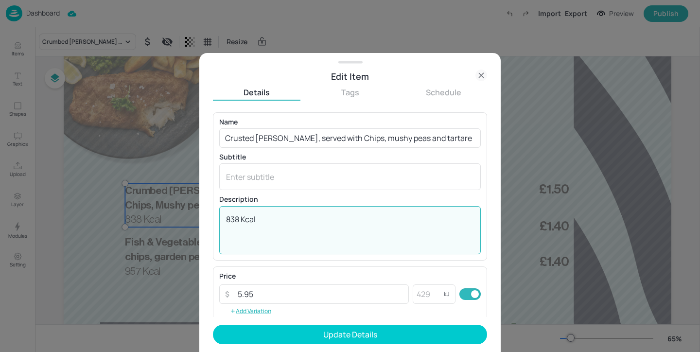
drag, startPoint x: 303, startPoint y: 218, endPoint x: 167, endPoint y: 212, distance: 136.7
click at [173, 213] on div "Edit Item Details Tags Schedule Name Crusted Pollock, served with Chips, mushy …" at bounding box center [350, 176] width 700 height 352
paste textarea "415 Kcal"
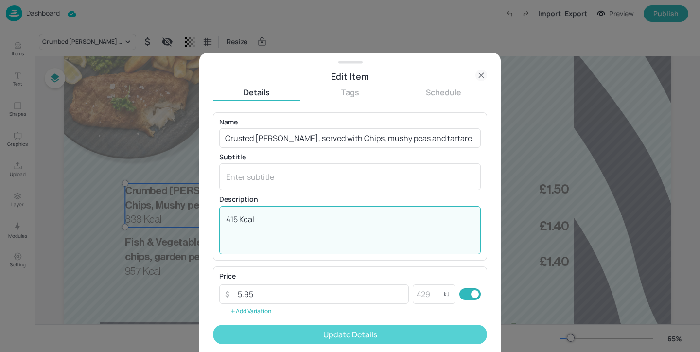
type textarea "415 Kcal"
click at [353, 331] on button "Update Details" at bounding box center [350, 334] width 274 height 19
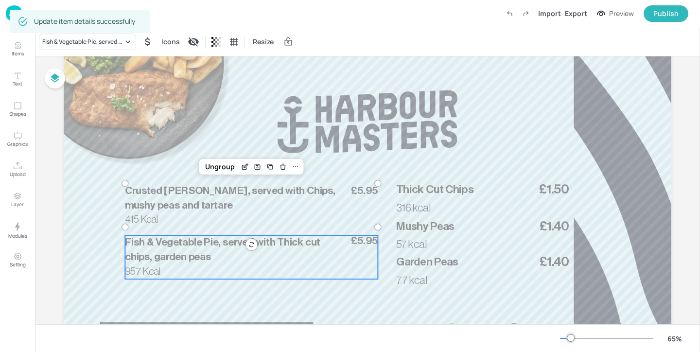
click at [292, 254] on p "Fish & Vegetable Pie, served with Thick cut chips, garden peas" at bounding box center [232, 249] width 214 height 29
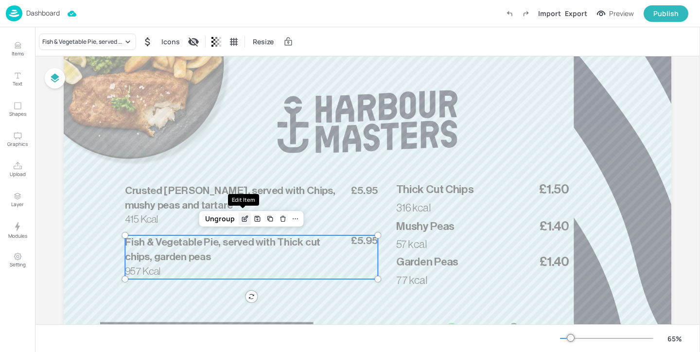
click at [242, 216] on icon "Edit Item" at bounding box center [245, 219] width 8 height 8
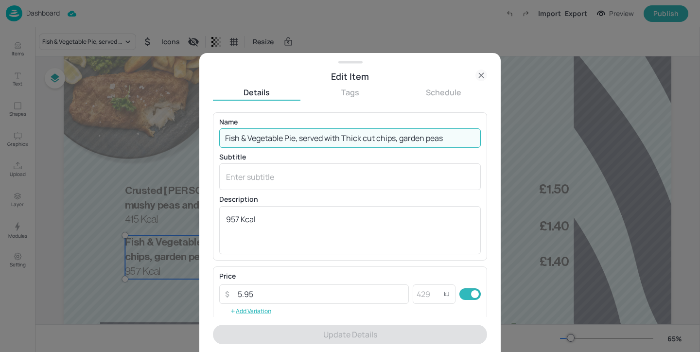
click at [453, 138] on input "Fish & Vegetable Pie, served with Thick cut chips, garden peas" at bounding box center [349, 137] width 261 height 19
drag, startPoint x: 453, startPoint y: 138, endPoint x: 422, endPoint y: 136, distance: 31.6
click at [422, 136] on input "Fish & Vegetable Pie, served with Thick cut chips, garden peas" at bounding box center [349, 137] width 261 height 19
paste input "Miso Mackrel, served with steamed Brown Rice & super greens 608"
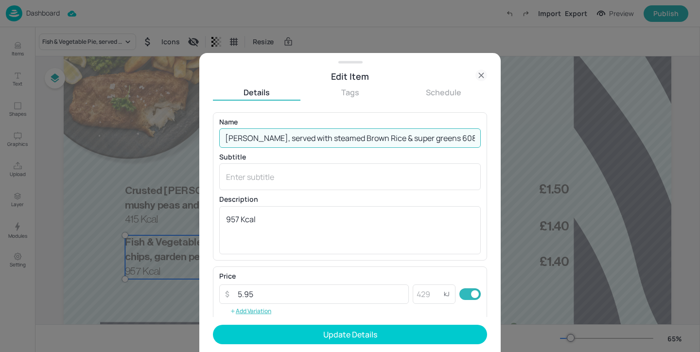
drag, startPoint x: 461, startPoint y: 138, endPoint x: 448, endPoint y: 138, distance: 13.1
click at [448, 138] on input "Miso Mackrel, served with steamed Brown Rice & super greens 608" at bounding box center [349, 137] width 261 height 19
type input "Miso Mackrel, served with steamed Brown Rice & super greens"
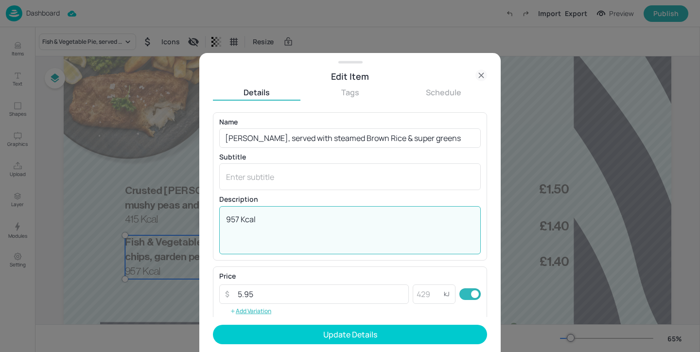
drag, startPoint x: 239, startPoint y: 219, endPoint x: 216, endPoint y: 219, distance: 22.8
click at [216, 219] on div "Name Miso Mackrel, served with steamed Brown Rice & super greens ​ Subtitle x ​…" at bounding box center [350, 186] width 274 height 148
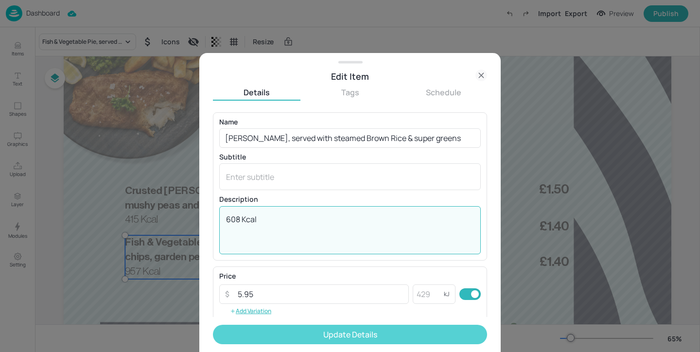
type textarea "608 Kcal"
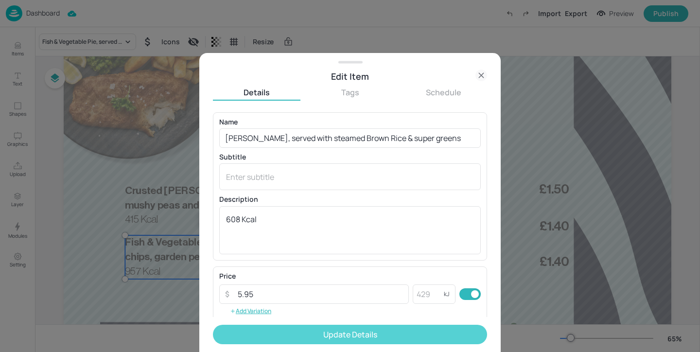
click at [270, 332] on button "Update Details" at bounding box center [350, 334] width 274 height 19
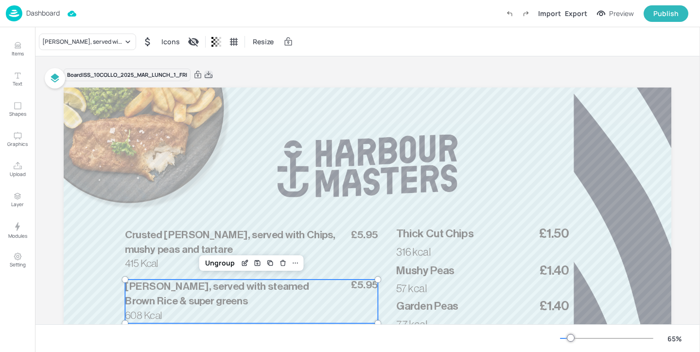
click at [212, 76] on icon at bounding box center [209, 74] width 8 height 7
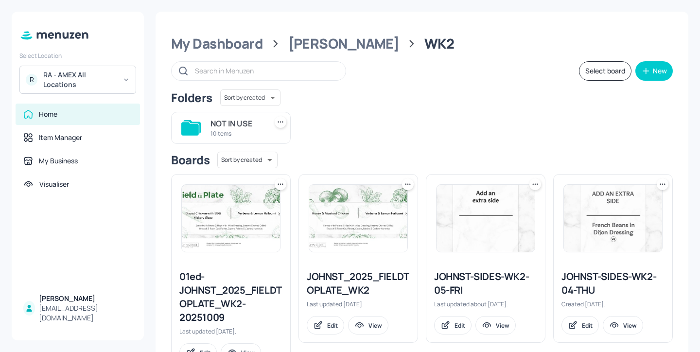
click at [108, 84] on div "RA - AMEX All Locations" at bounding box center [79, 79] width 73 height 19
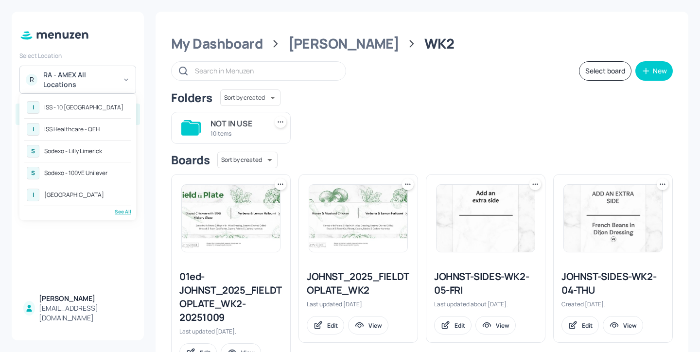
click at [127, 210] on div "See All" at bounding box center [77, 211] width 107 height 7
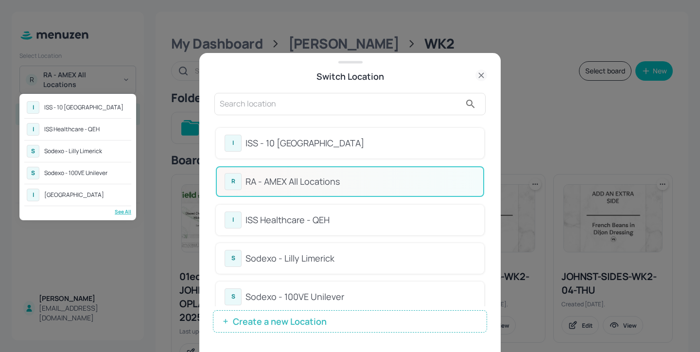
click at [319, 112] on div at bounding box center [350, 176] width 700 height 352
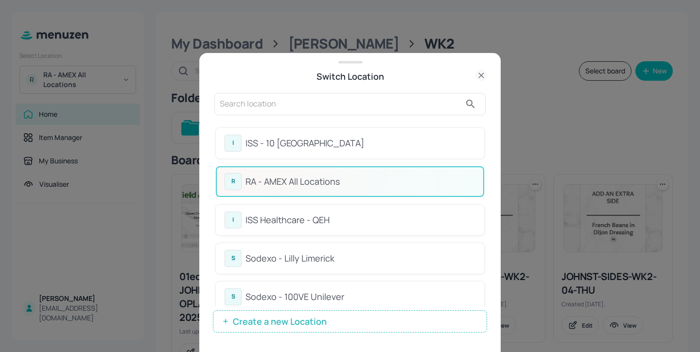
click at [298, 106] on input "text" at bounding box center [340, 104] width 241 height 16
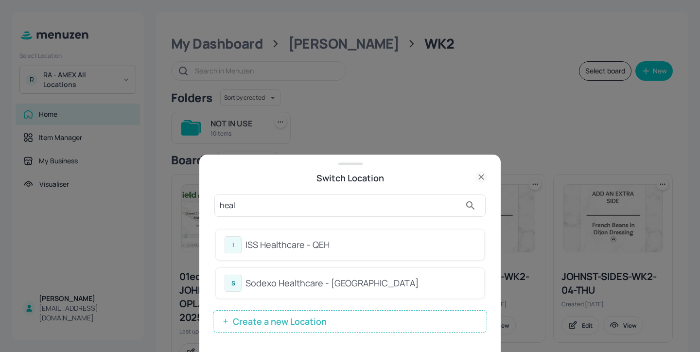
type input "heal"
click at [422, 251] on div "ISS Healthcare - QEH" at bounding box center [360, 244] width 230 height 13
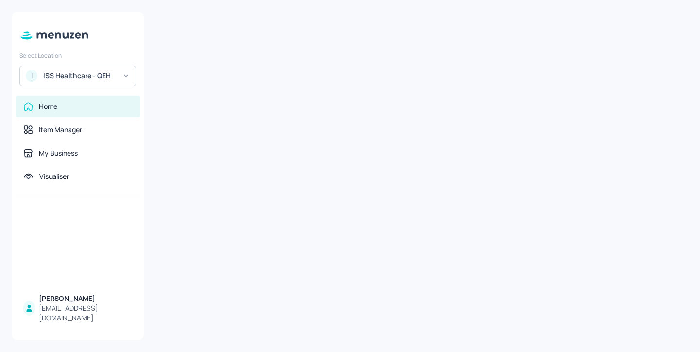
click at [67, 73] on div "ISS Healthcare - QEH" at bounding box center [79, 76] width 73 height 10
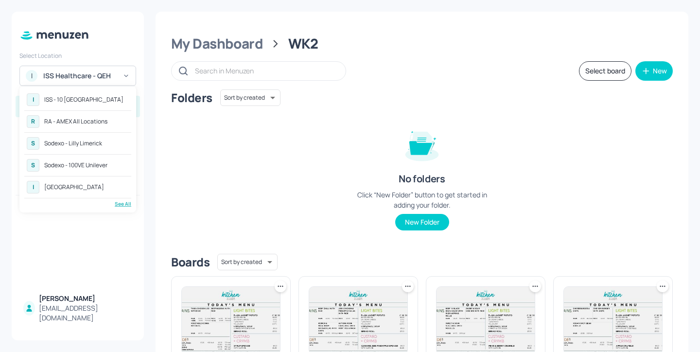
click at [125, 204] on div "See All" at bounding box center [77, 203] width 107 height 7
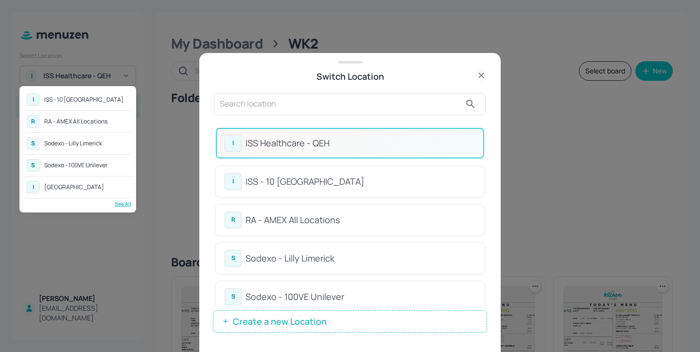
click at [255, 94] on div at bounding box center [350, 176] width 700 height 352
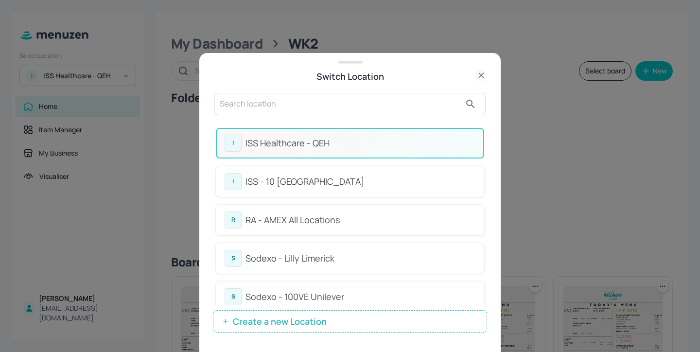
click at [226, 98] on div "I ISS - 10 South Collonade R RA - AMEX All Locations S Sodexo - Lilly Limerick …" at bounding box center [350, 176] width 700 height 352
click at [233, 99] on input "text" at bounding box center [340, 104] width 241 height 16
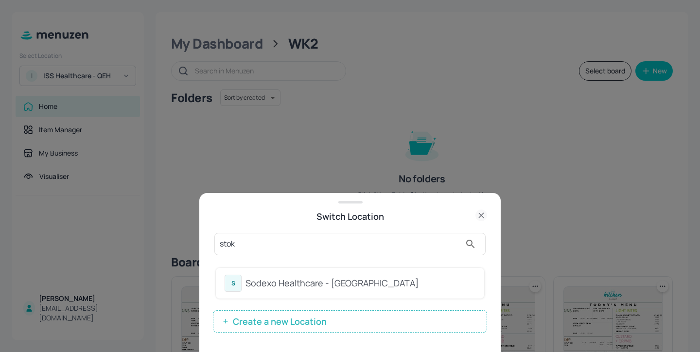
type input "stok"
click at [389, 295] on div "S Sodexo Healthcare - [GEOGRAPHIC_DATA]" at bounding box center [350, 283] width 268 height 31
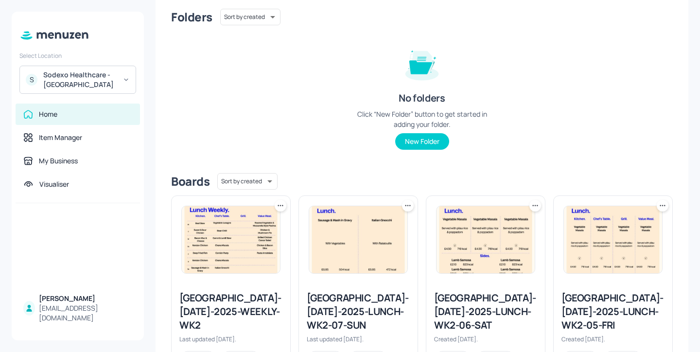
scroll to position [163, 0]
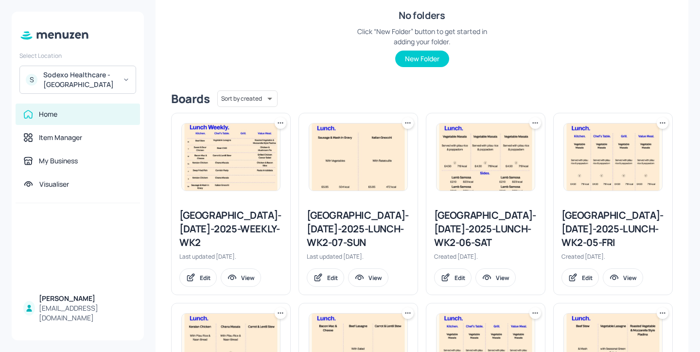
click at [597, 221] on div "[GEOGRAPHIC_DATA]-[DATE]-2025-LUNCH-WK2-05-FRI" at bounding box center [612, 228] width 103 height 41
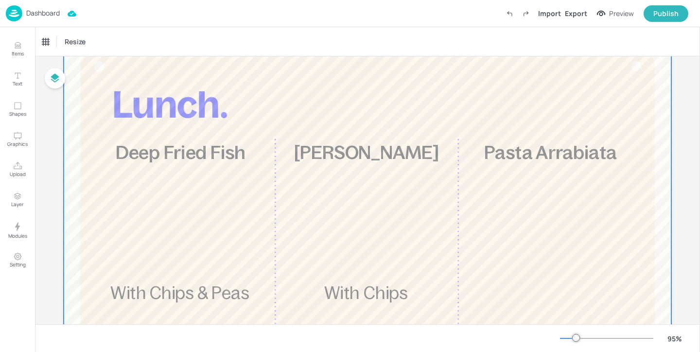
scroll to position [74, 0]
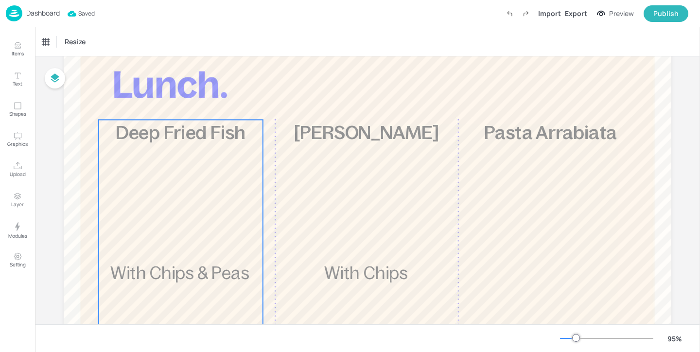
click at [239, 175] on div "£5.85 Deep Fried Fish With Chips & Peas 862 kcal" at bounding box center [181, 290] width 164 height 340
click at [63, 50] on div "Deep Fried Fish" at bounding box center [67, 42] width 57 height 17
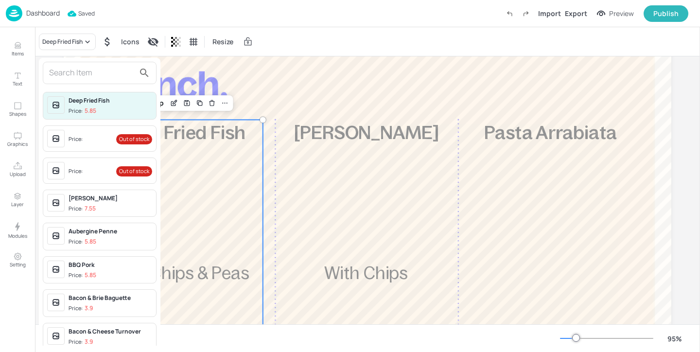
click at [89, 69] on input "text" at bounding box center [92, 73] width 86 height 16
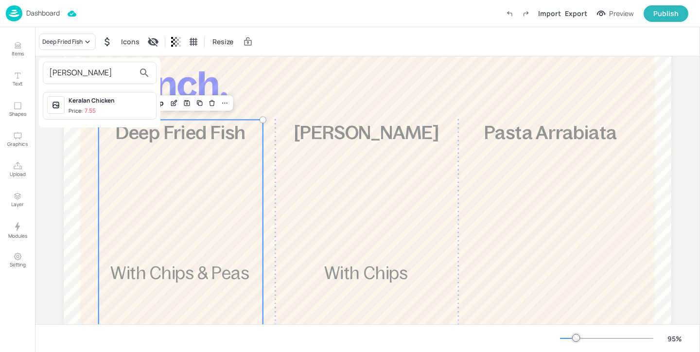
type input "[PERSON_NAME]"
click at [105, 102] on div "Keralan Chicken" at bounding box center [111, 100] width 84 height 9
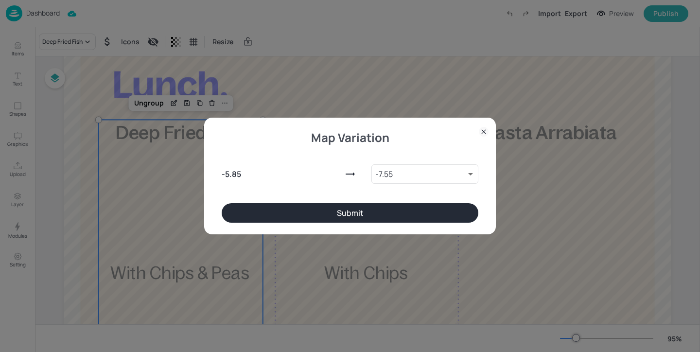
click at [322, 202] on div "- 5.85 - 7.55 9151600 ​" at bounding box center [350, 172] width 257 height 62
click at [315, 203] on button "Submit" at bounding box center [350, 212] width 257 height 19
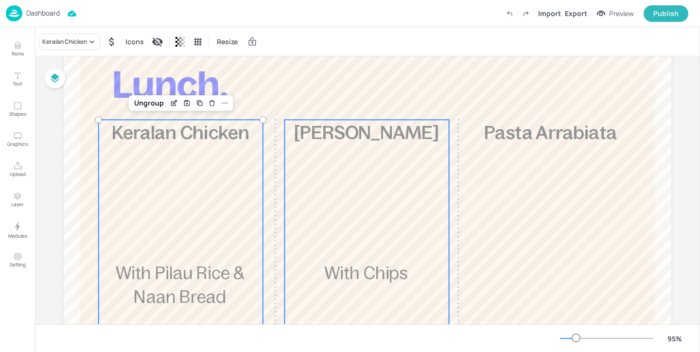
scroll to position [221, 0]
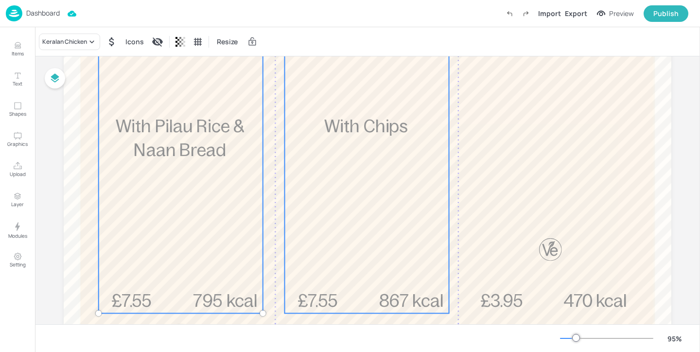
click at [320, 242] on div "£7.55 [PERSON_NAME] With Chips 867 kcal" at bounding box center [367, 143] width 164 height 340
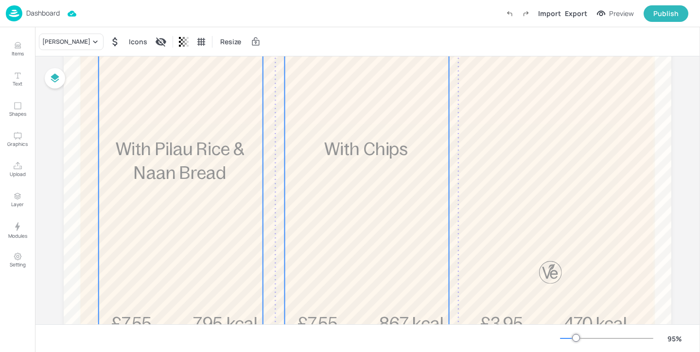
click at [208, 177] on span "With Pilau Rice & Naan Bread" at bounding box center [180, 160] width 128 height 43
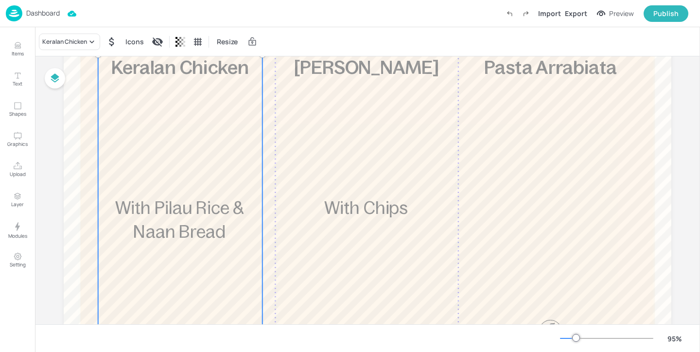
scroll to position [108, 0]
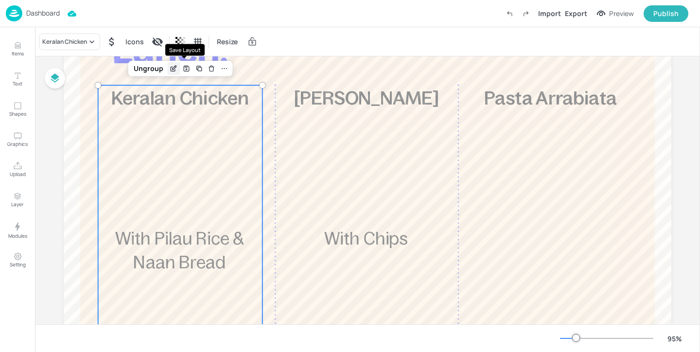
click at [172, 70] on icon "Edit Item" at bounding box center [174, 69] width 8 height 8
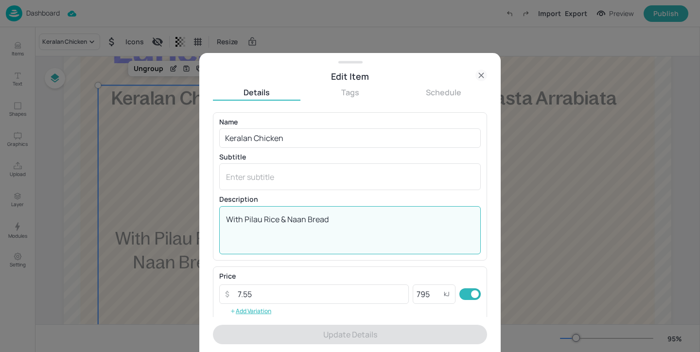
drag, startPoint x: 343, startPoint y: 217, endPoint x: 287, endPoint y: 217, distance: 55.4
click at [287, 217] on textarea "With Pilau Rice & Naan Bread" at bounding box center [350, 230] width 248 height 32
paste textarea "Lamb Samosa"
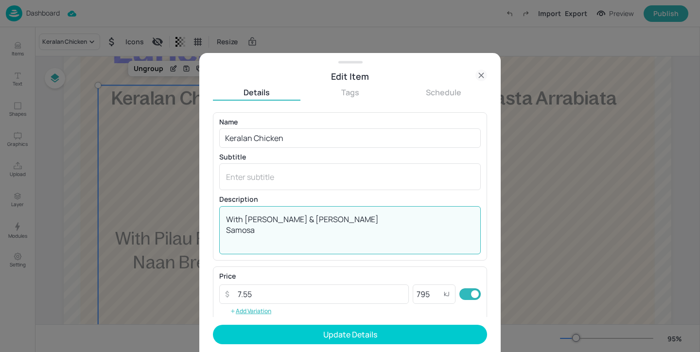
click at [222, 228] on div "With [PERSON_NAME] & [PERSON_NAME] Samosa x ​" at bounding box center [349, 230] width 261 height 48
click at [229, 232] on textarea "With [PERSON_NAME] & [PERSON_NAME] Samosa" at bounding box center [350, 230] width 248 height 32
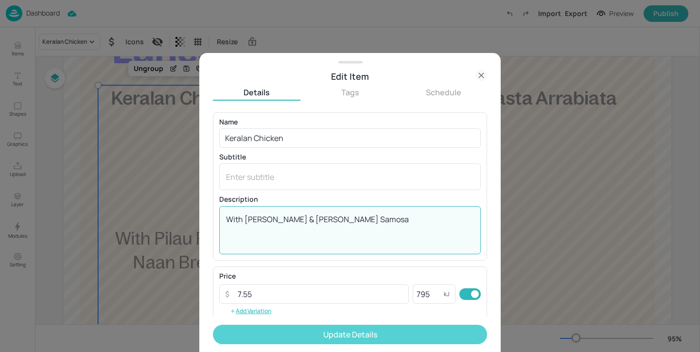
type textarea "With [PERSON_NAME] & [PERSON_NAME] Samosa"
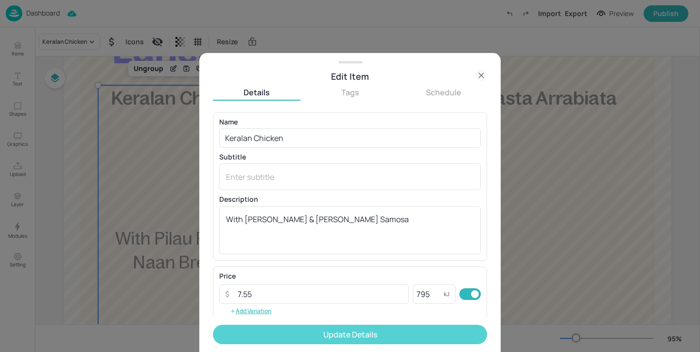
click at [324, 338] on button "Update Details" at bounding box center [350, 334] width 274 height 19
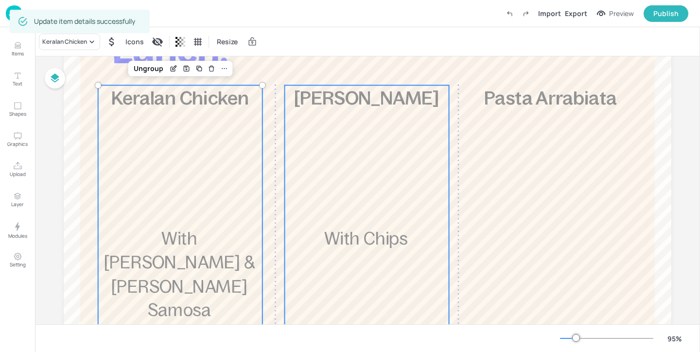
click at [351, 182] on div "£7.55 [PERSON_NAME] With Chips 867 kcal" at bounding box center [367, 255] width 164 height 340
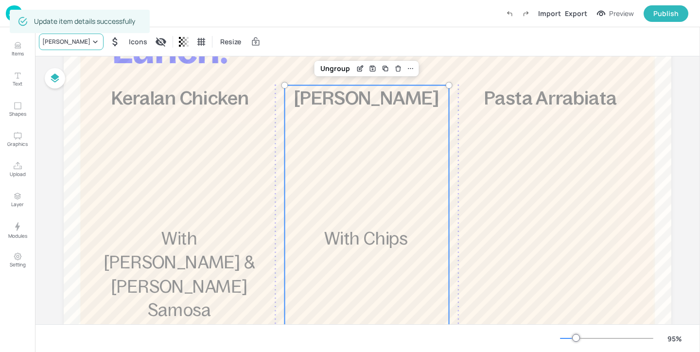
click at [88, 49] on div "[PERSON_NAME]" at bounding box center [71, 42] width 65 height 17
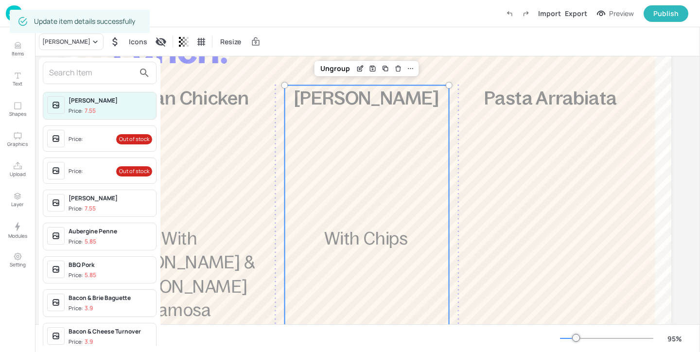
click at [94, 66] on input "text" at bounding box center [92, 73] width 86 height 16
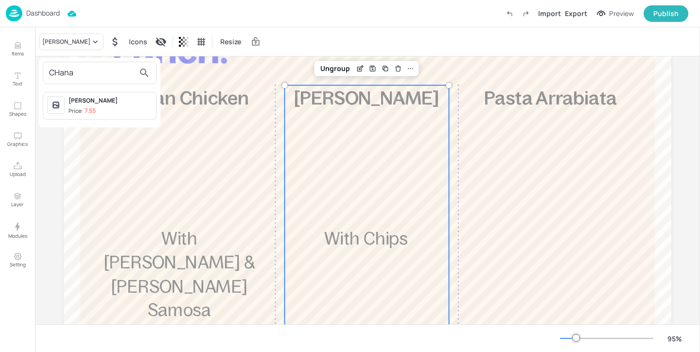
type input "CHana"
click at [124, 101] on div "[PERSON_NAME]" at bounding box center [111, 100] width 84 height 9
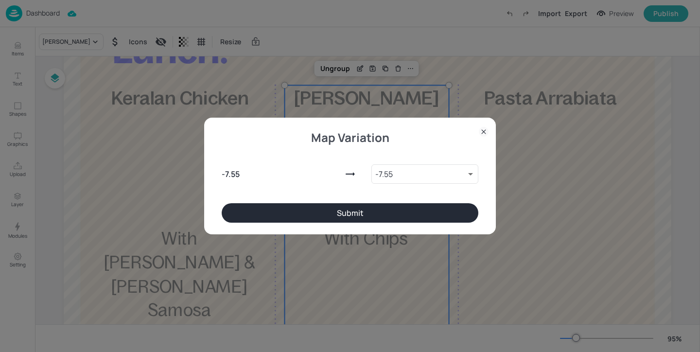
click at [379, 210] on button "Submit" at bounding box center [350, 212] width 257 height 19
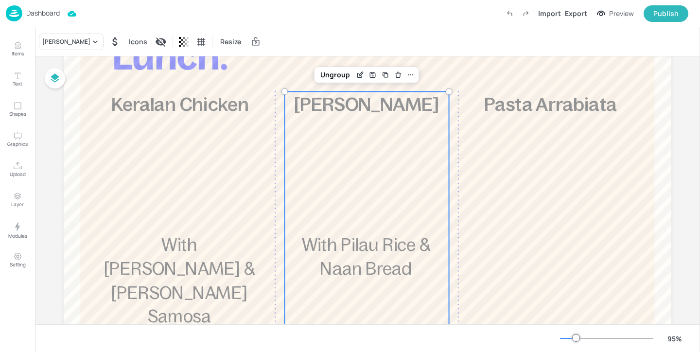
scroll to position [94, 0]
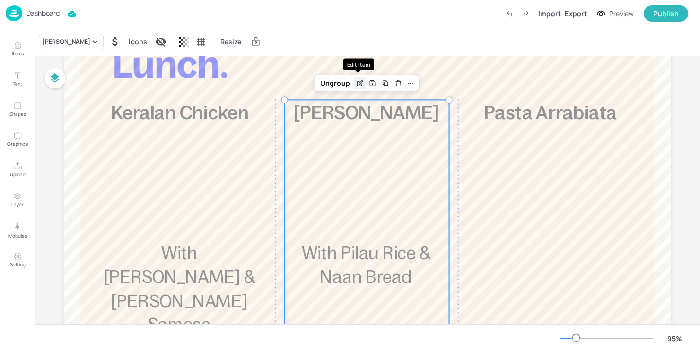
click at [358, 78] on div "Edit Item" at bounding box center [360, 83] width 13 height 13
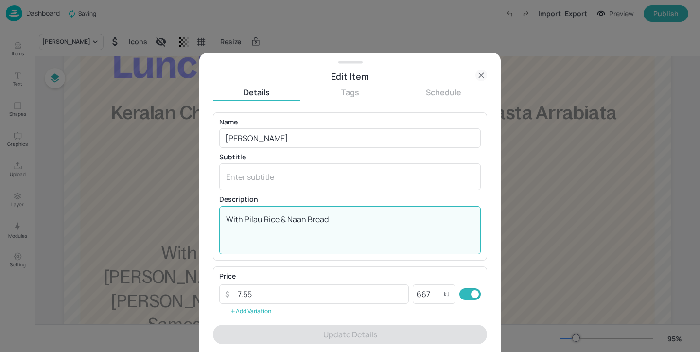
drag, startPoint x: 349, startPoint y: 219, endPoint x: 288, endPoint y: 217, distance: 61.7
click at [288, 217] on textarea "With Pilau Rice & Naan Bread" at bounding box center [350, 230] width 248 height 32
paste textarea "Veg Samosa"
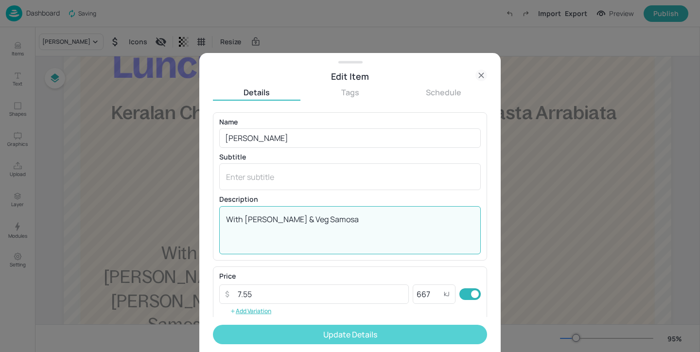
type textarea "With [PERSON_NAME] & Veg Samosa"
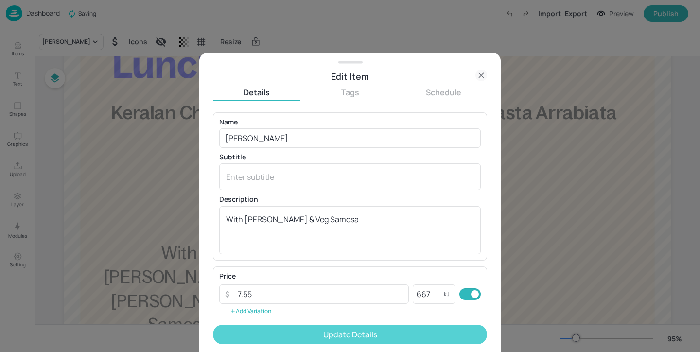
click at [323, 332] on button "Update Details" at bounding box center [350, 334] width 274 height 19
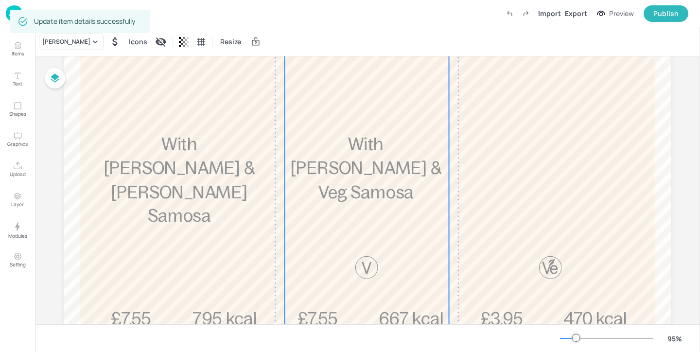
scroll to position [279, 0]
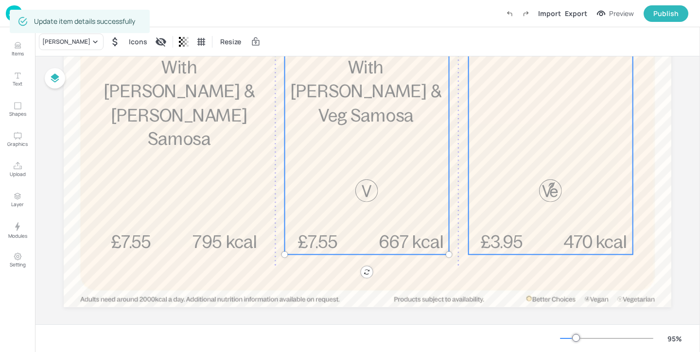
click at [546, 154] on div "£3.95 Pasta Arrabiata 470 kcal" at bounding box center [550, 84] width 164 height 340
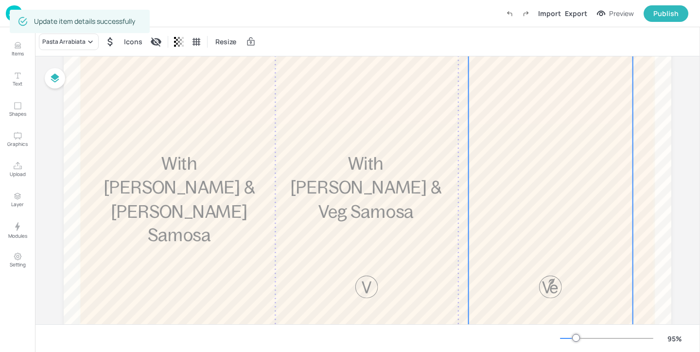
scroll to position [0, 0]
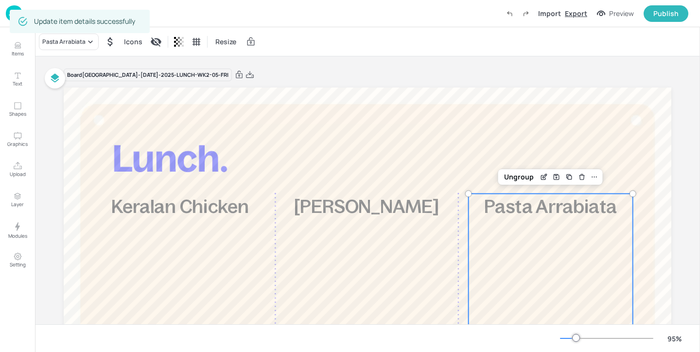
click at [574, 15] on div "Export" at bounding box center [576, 13] width 22 height 10
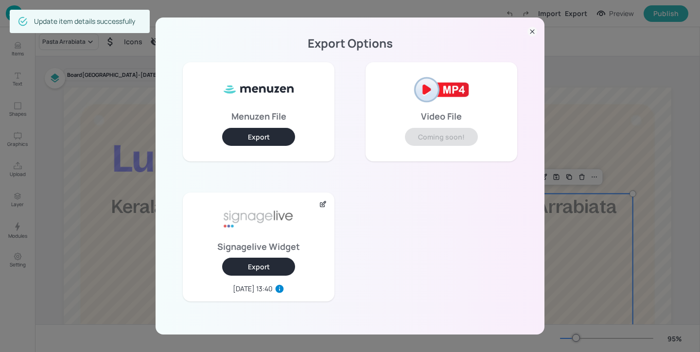
click at [260, 272] on button "Export" at bounding box center [258, 267] width 73 height 18
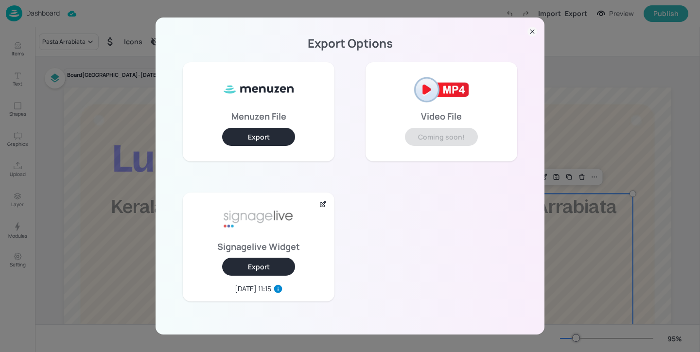
click at [99, 62] on div "Export Options Menuzen File Export Video File Coming soon! Signagelive Widget E…" at bounding box center [350, 176] width 700 height 352
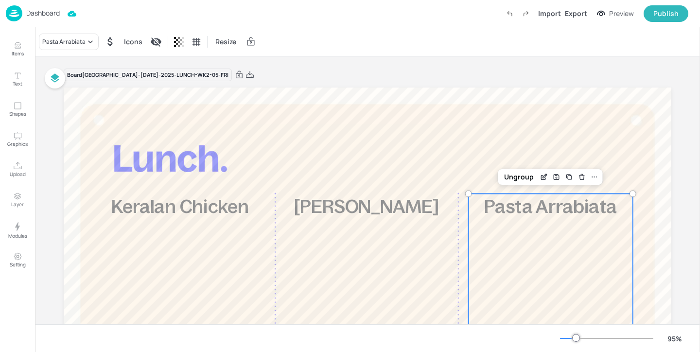
click at [43, 15] on p "Dashboard" at bounding box center [43, 13] width 34 height 7
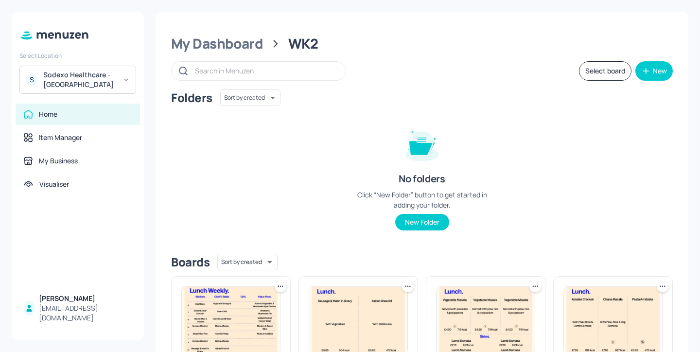
click at [43, 15] on div "Select Location S Sodexo Healthcare - [GEOGRAPHIC_DATA] Home Item Manager My Bu…" at bounding box center [78, 176] width 132 height 329
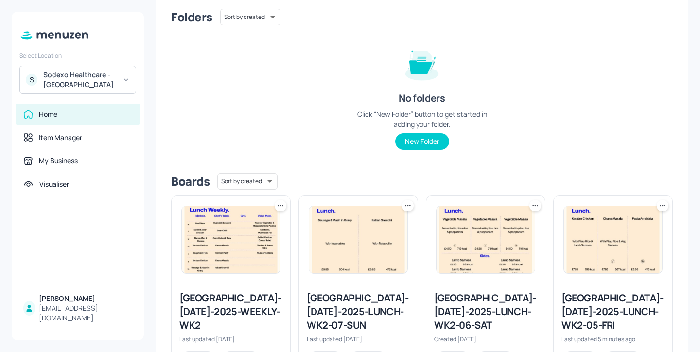
scroll to position [150, 0]
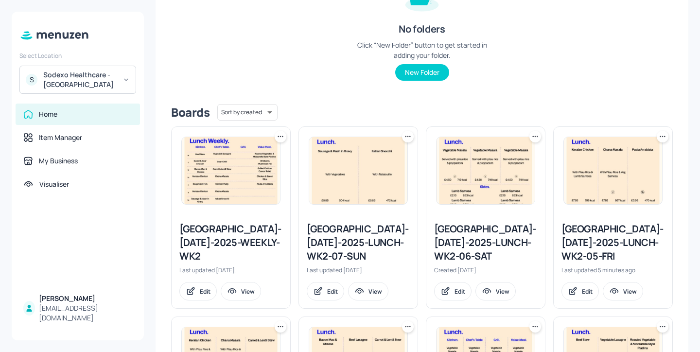
click at [450, 246] on div "[GEOGRAPHIC_DATA]-[DATE]-2025-LUNCH-WK2-06-SAT" at bounding box center [485, 242] width 103 height 41
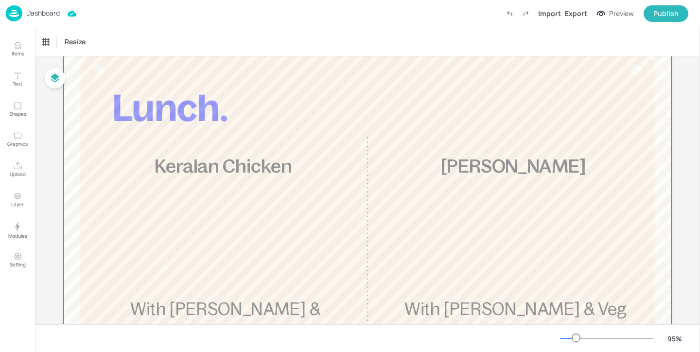
scroll to position [120, 0]
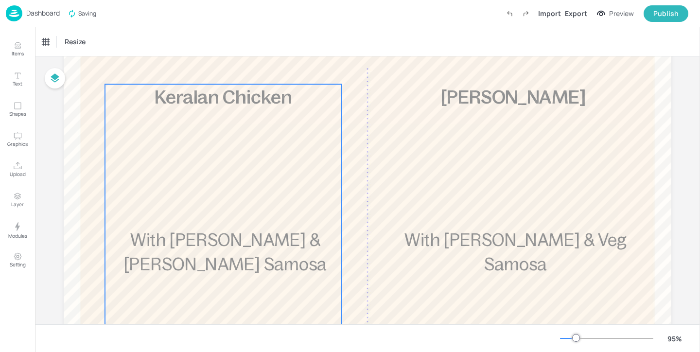
click at [239, 149] on div "£7.55 Keralan Chicken With Pilau Rice & Lamb Samosa 795 kcal" at bounding box center [223, 249] width 237 height 330
click at [82, 35] on div "Keralan Chicken" at bounding box center [69, 42] width 61 height 17
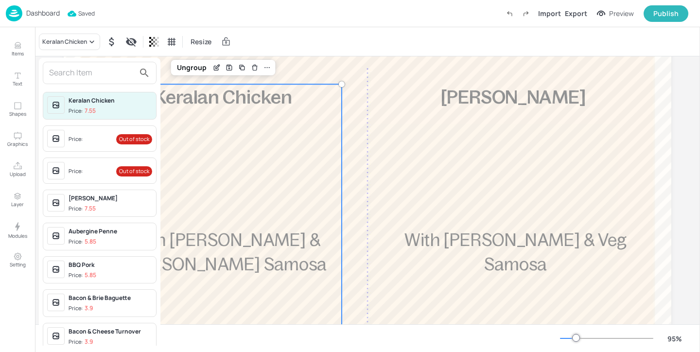
click at [75, 72] on input "text" at bounding box center [92, 73] width 86 height 16
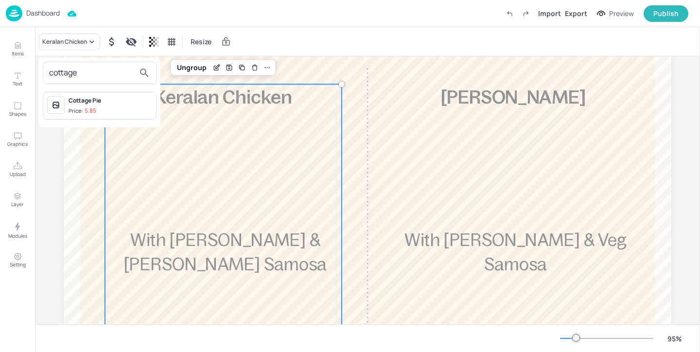
type input "cottage"
click at [104, 104] on div "Cottage Pie" at bounding box center [111, 100] width 84 height 9
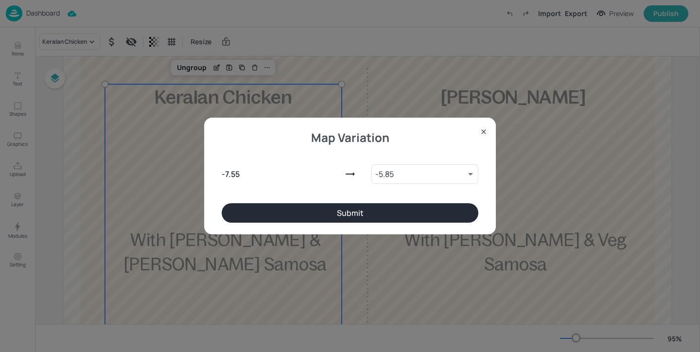
click at [418, 214] on button "Submit" at bounding box center [350, 212] width 257 height 19
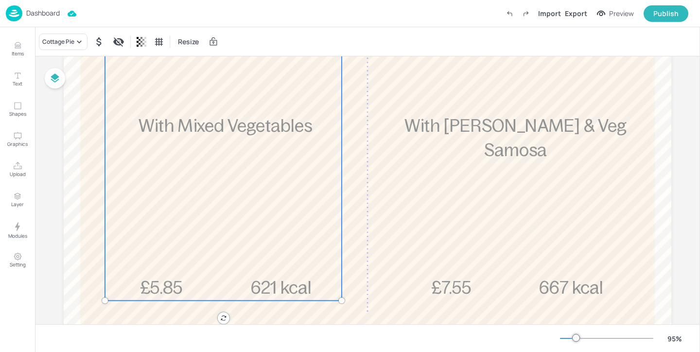
scroll to position [286, 0]
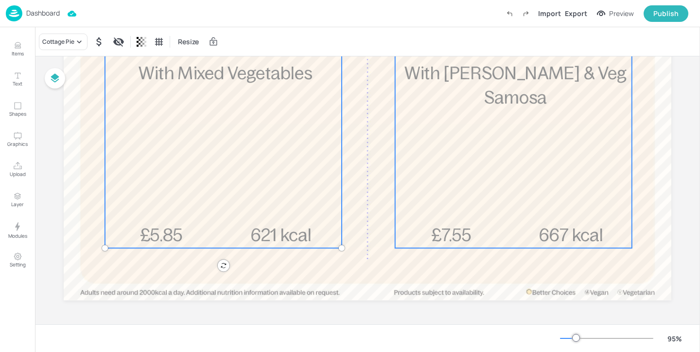
click at [507, 194] on div "£7.55 [PERSON_NAME] With [PERSON_NAME] & Veg Samosa 667 kcal" at bounding box center [513, 82] width 237 height 330
click at [212, 149] on div "£5.85 Cottage Pie With Mixed Vegetables 621 kcal" at bounding box center [223, 82] width 237 height 330
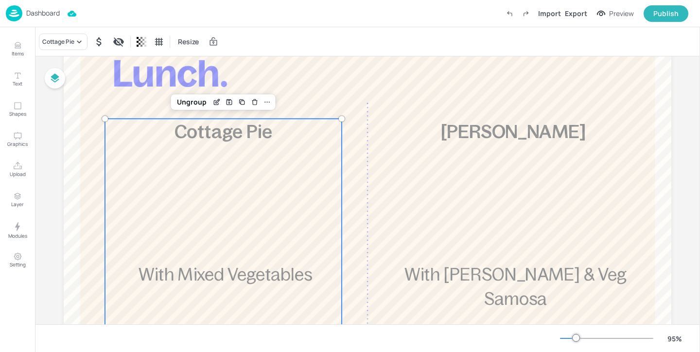
scroll to position [67, 0]
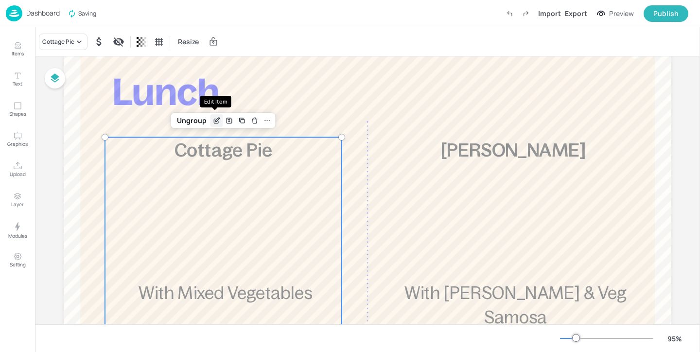
click at [210, 121] on div "Edit Item" at bounding box center [216, 120] width 13 height 13
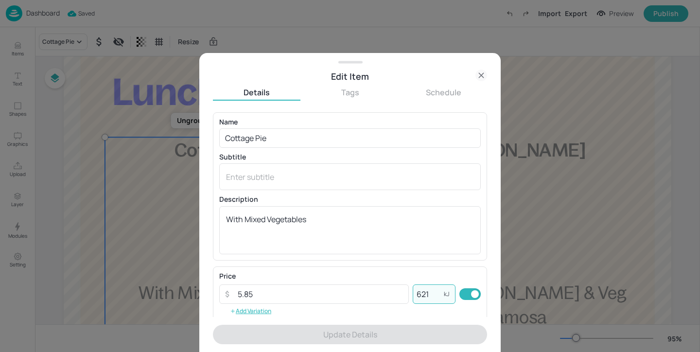
drag, startPoint x: 430, startPoint y: 294, endPoint x: 419, endPoint y: 294, distance: 10.7
click at [419, 294] on input "621" at bounding box center [428, 293] width 31 height 19
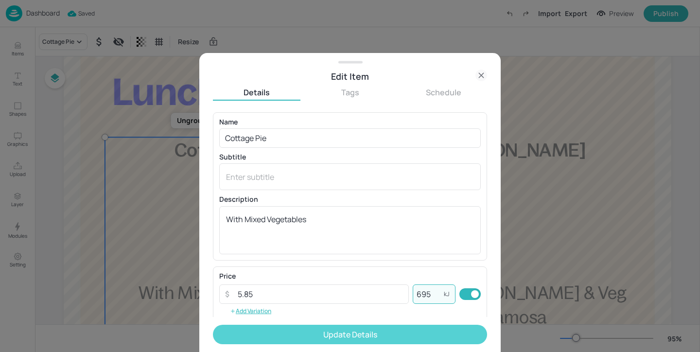
type input "695"
click at [407, 329] on button "Update Details" at bounding box center [350, 334] width 274 height 19
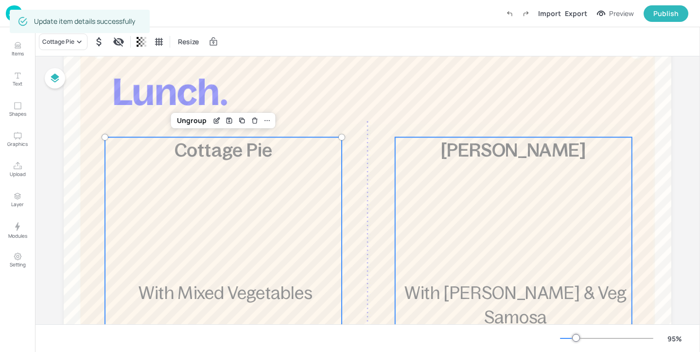
click at [508, 260] on div "£7.55 [PERSON_NAME] With [PERSON_NAME] & Veg Samosa 667 kcal" at bounding box center [513, 302] width 237 height 330
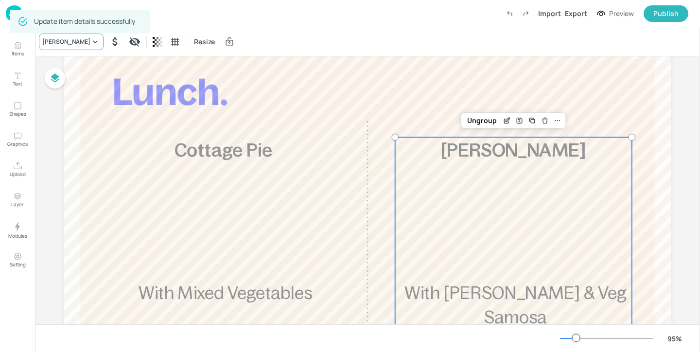
click at [90, 41] on icon at bounding box center [95, 42] width 10 height 10
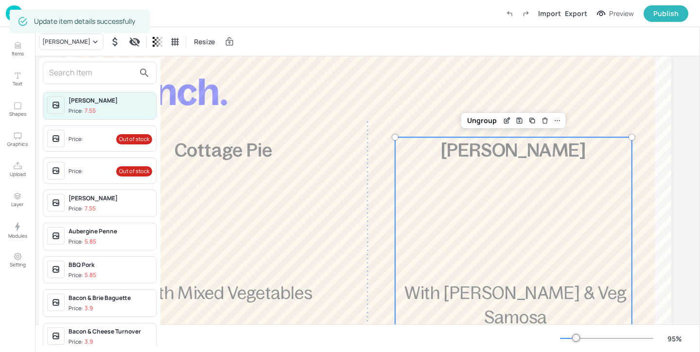
click at [83, 74] on input "text" at bounding box center [92, 73] width 86 height 16
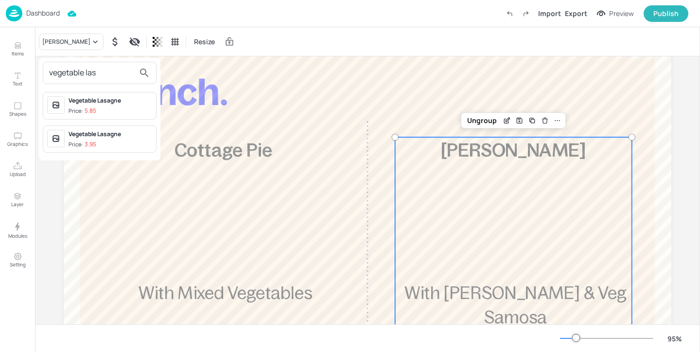
type input "vegetable las"
click at [128, 114] on span "Price: 5.85" at bounding box center [111, 111] width 84 height 8
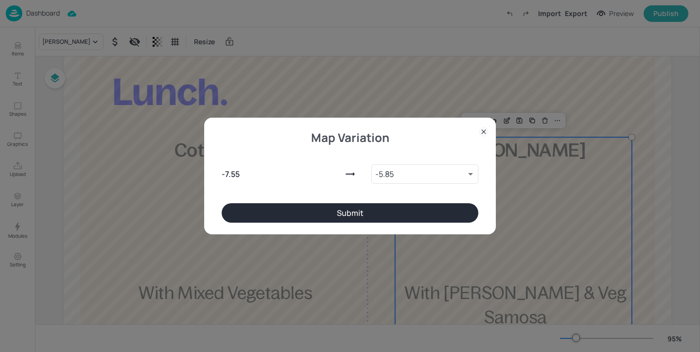
click at [410, 214] on button "Submit" at bounding box center [350, 212] width 257 height 19
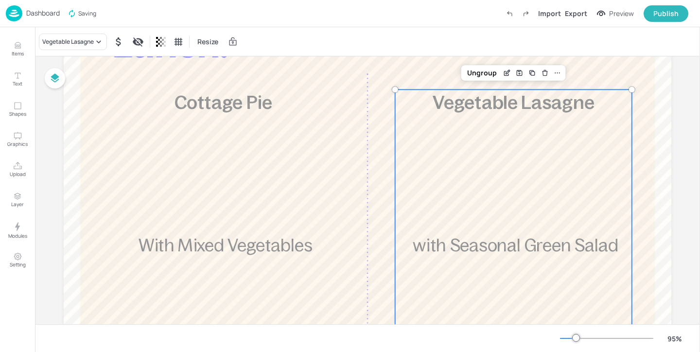
scroll to position [108, 0]
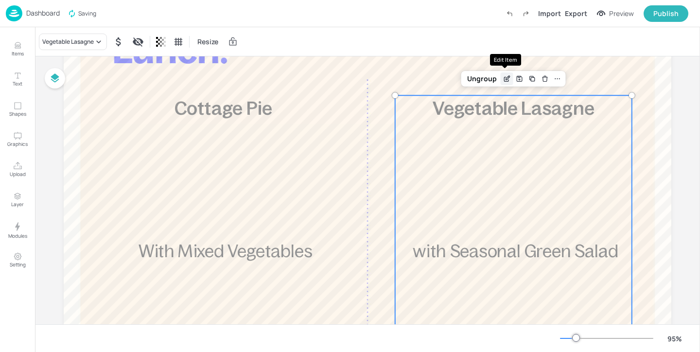
click at [504, 75] on icon "Edit Item" at bounding box center [506, 79] width 8 height 8
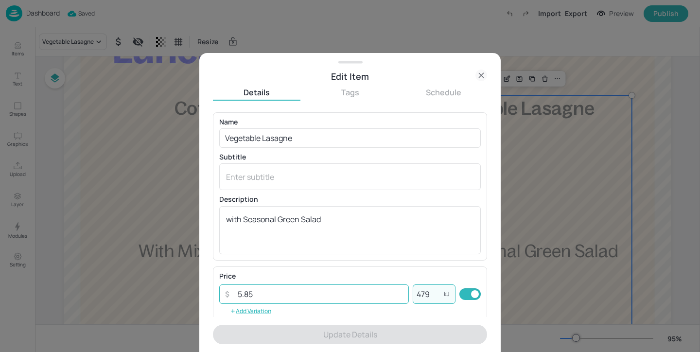
drag, startPoint x: 438, startPoint y: 294, endPoint x: 393, endPoint y: 294, distance: 45.2
click at [393, 294] on div "​ 5.85 ​ 479 kJ ​" at bounding box center [349, 293] width 261 height 19
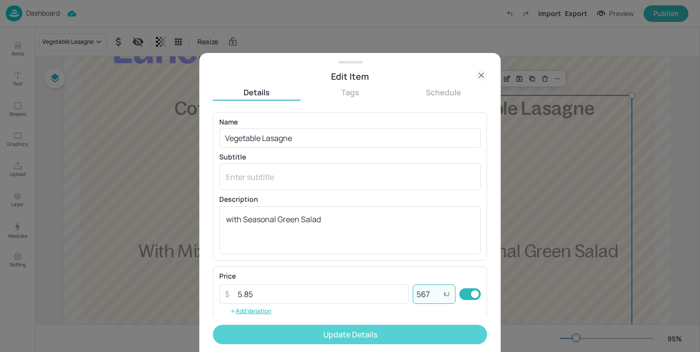
type input "567"
click at [364, 326] on button "Update Details" at bounding box center [350, 334] width 274 height 19
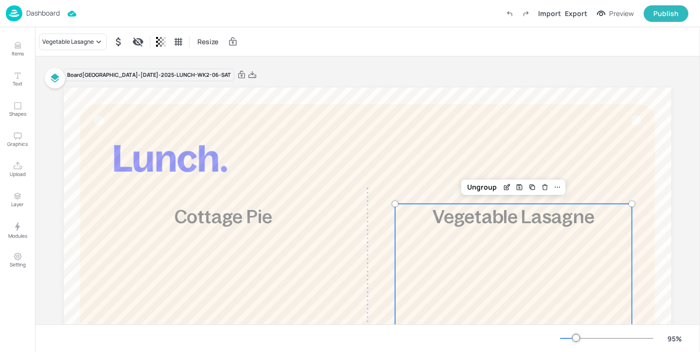
click at [341, 67] on div "Board Stoke Mandeville-[DATE]-2025-LUNCH-WK2-06-SAT £5.85 Cottage Pie With Mixe…" at bounding box center [367, 333] width 607 height 554
click at [582, 12] on div "Export" at bounding box center [576, 13] width 22 height 10
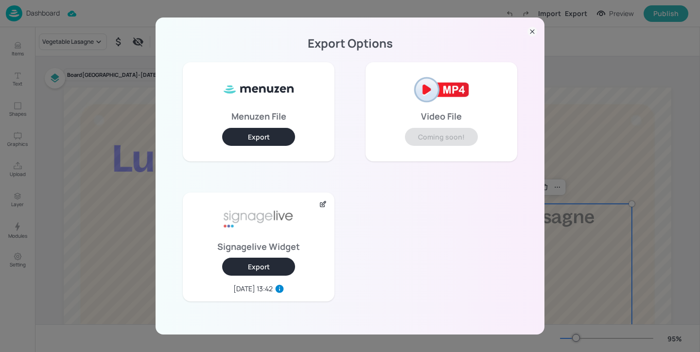
click at [246, 270] on button "Export" at bounding box center [258, 267] width 73 height 18
click at [121, 86] on div "Export Options Menuzen File Export Video File Coming soon! Signagelive Widget E…" at bounding box center [350, 176] width 700 height 352
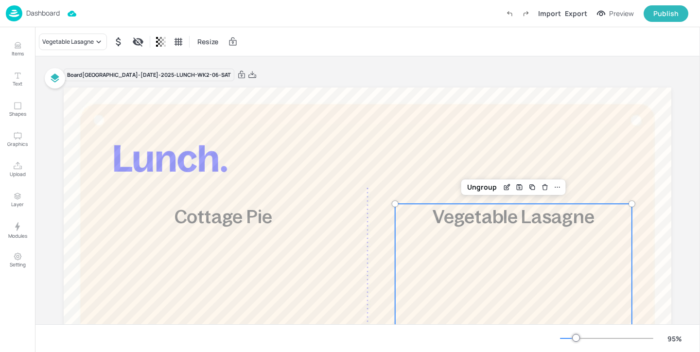
click at [54, 15] on p "Dashboard" at bounding box center [43, 13] width 34 height 7
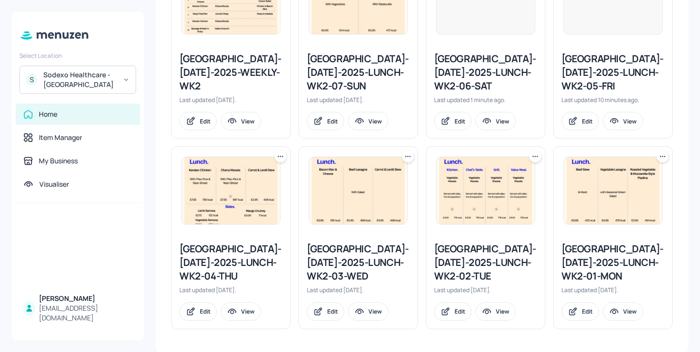
scroll to position [280, 0]
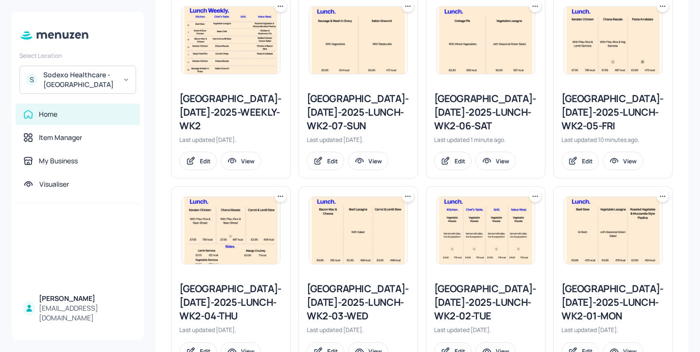
click at [354, 122] on div "[GEOGRAPHIC_DATA]-[DATE]-2025-LUNCH-WK2-07-SUN" at bounding box center [358, 112] width 103 height 41
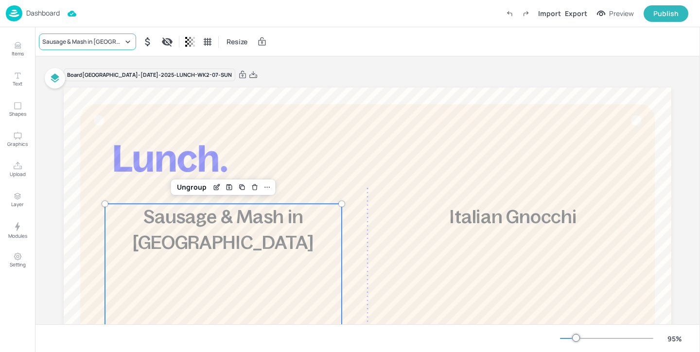
click at [85, 34] on div "Sausage & Mash in [GEOGRAPHIC_DATA]" at bounding box center [87, 42] width 97 height 17
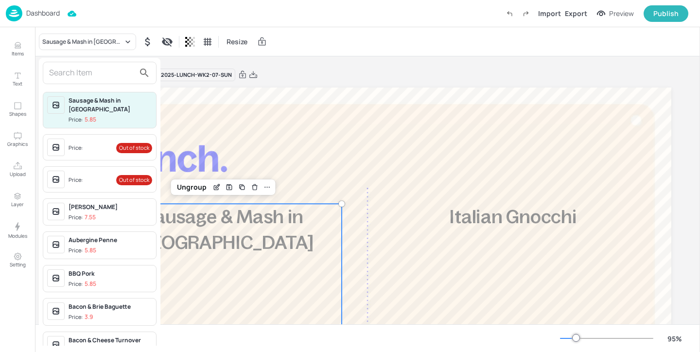
click at [84, 77] on input "text" at bounding box center [92, 73] width 86 height 16
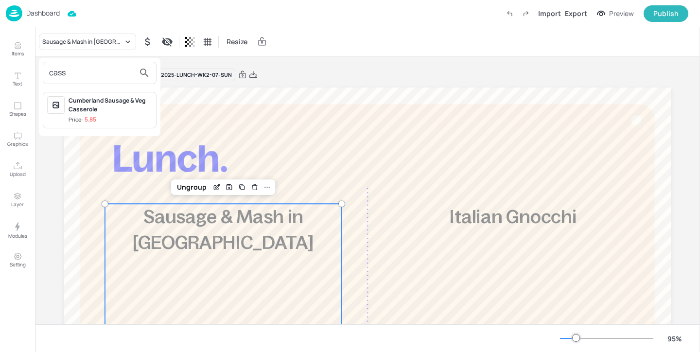
type input "cass"
click at [145, 110] on div "Cumberland Sausage & Veg Casserole" at bounding box center [111, 104] width 84 height 17
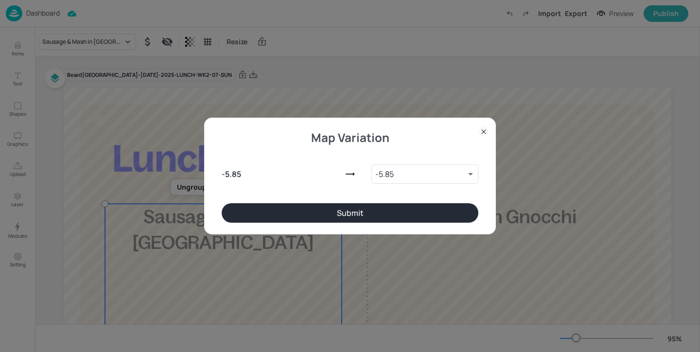
click at [291, 208] on button "Submit" at bounding box center [350, 212] width 257 height 19
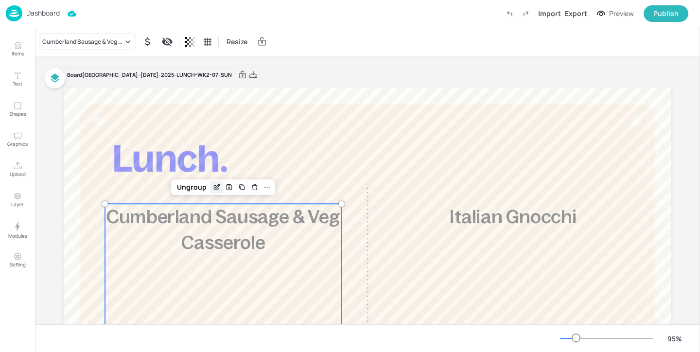
click at [217, 189] on icon "Edit Item" at bounding box center [217, 187] width 8 height 8
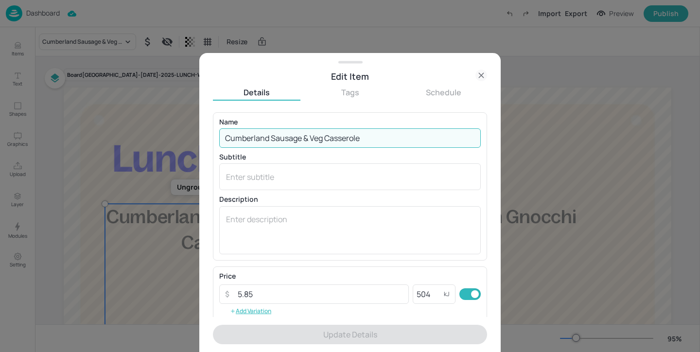
drag, startPoint x: 323, startPoint y: 136, endPoint x: 302, endPoint y: 133, distance: 20.7
click at [302, 133] on input "Cumberland Sausage & Veg Casserole" at bounding box center [349, 137] width 261 height 19
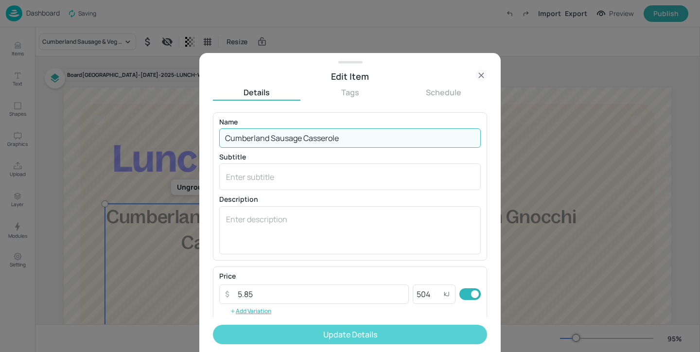
type input "Cumberland Sausage Casserole"
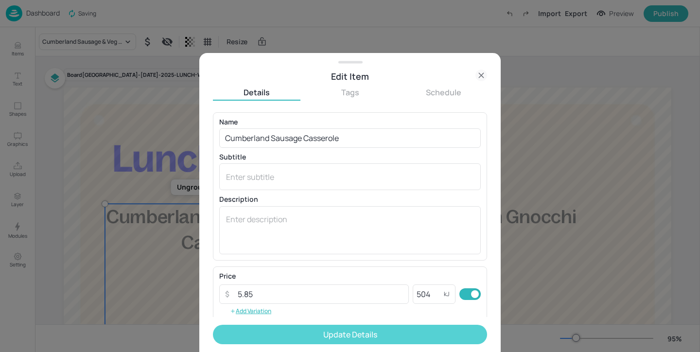
click at [364, 336] on button "Update Details" at bounding box center [350, 334] width 274 height 19
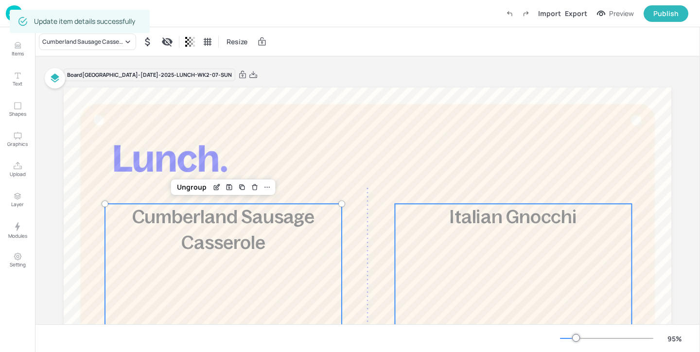
click at [558, 220] on span "Italian Gnocchi" at bounding box center [513, 217] width 127 height 20
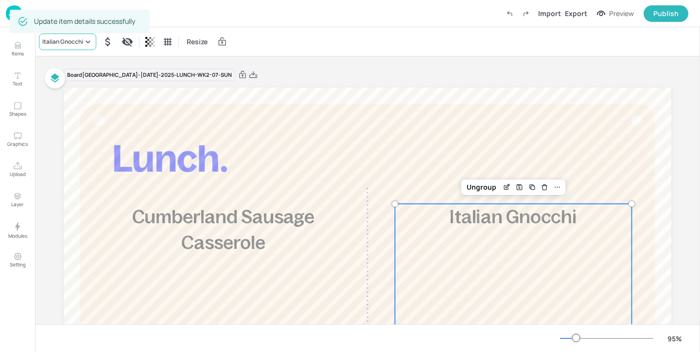
click at [90, 42] on icon at bounding box center [88, 42] width 10 height 10
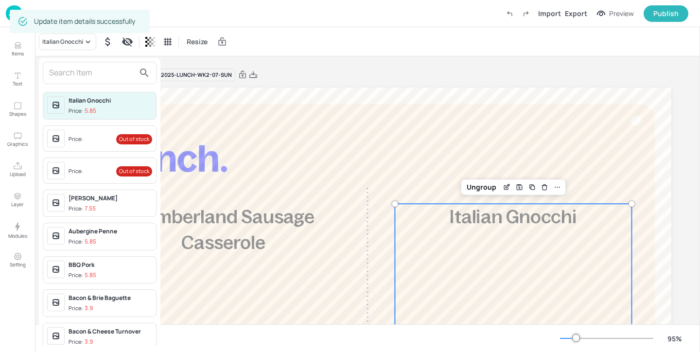
click at [97, 66] on input "text" at bounding box center [92, 73] width 86 height 16
click at [99, 73] on input "text" at bounding box center [92, 73] width 86 height 16
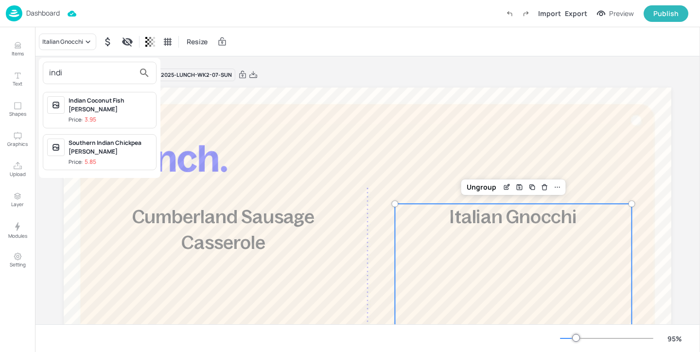
type input "indi"
click at [133, 140] on div "Southern Indian Chickpea [PERSON_NAME]" at bounding box center [111, 147] width 84 height 17
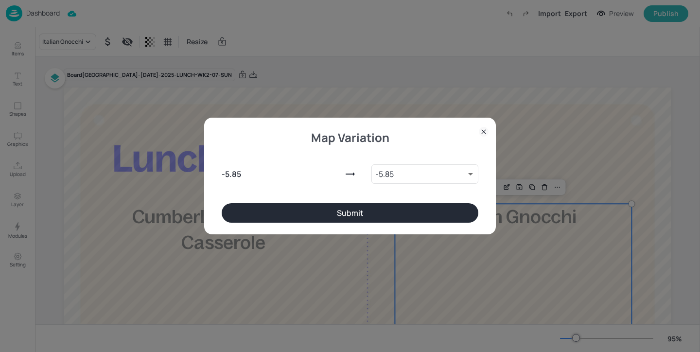
click at [275, 206] on button "Submit" at bounding box center [350, 212] width 257 height 19
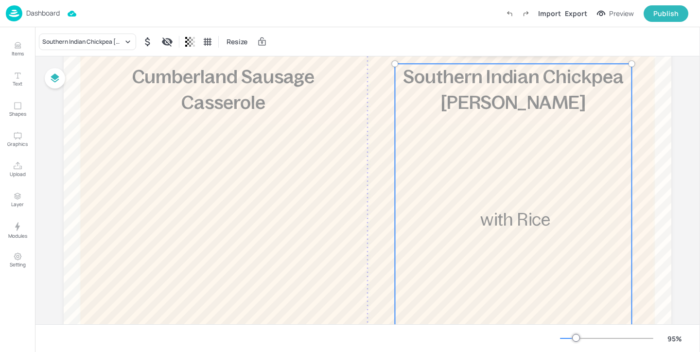
scroll to position [104, 0]
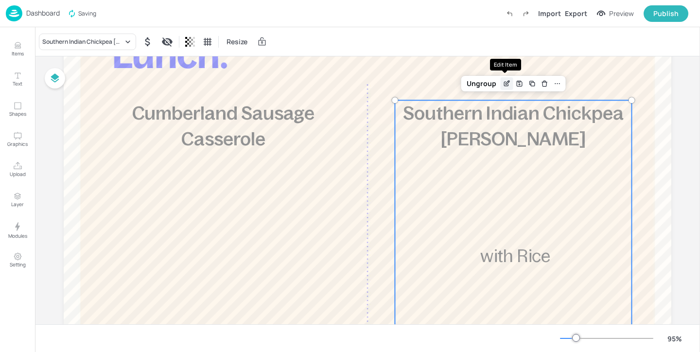
click at [502, 87] on icon "Edit Item" at bounding box center [506, 84] width 8 height 8
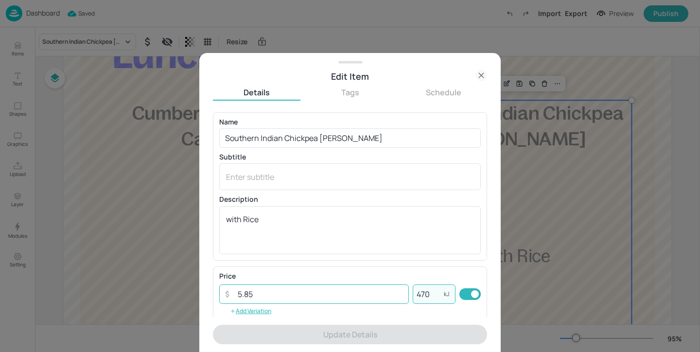
drag, startPoint x: 434, startPoint y: 293, endPoint x: 394, endPoint y: 293, distance: 40.8
click at [394, 293] on div "​ 5.85 ​ 470 kJ ​" at bounding box center [349, 293] width 261 height 19
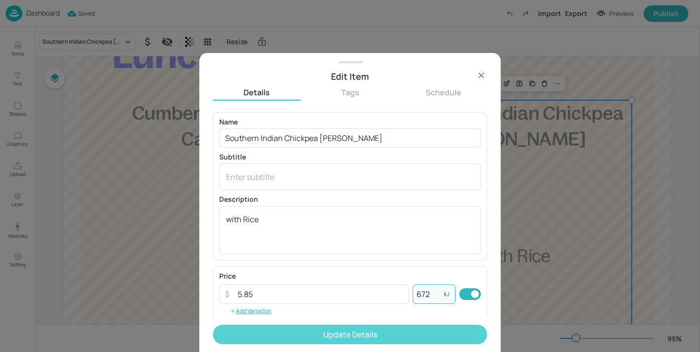
type input "672"
click at [432, 344] on button "Update Details" at bounding box center [350, 334] width 274 height 19
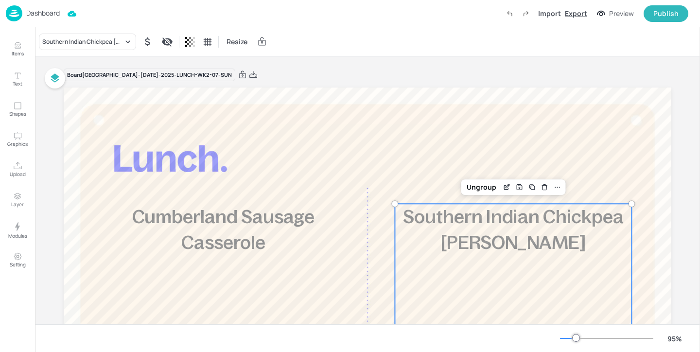
click at [575, 13] on div "Export" at bounding box center [576, 13] width 22 height 10
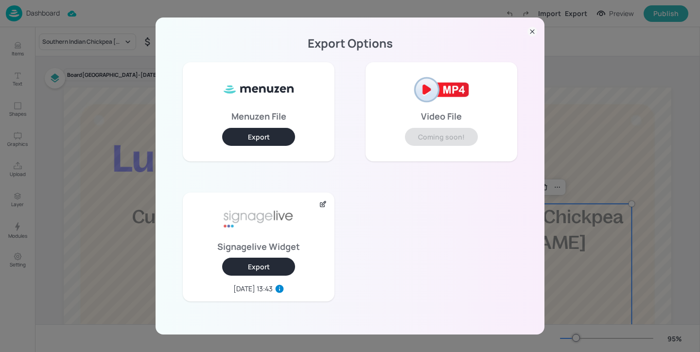
click at [653, 77] on div "Export Options Menuzen File Export Video File Coming soon! Signagelive Widget E…" at bounding box center [350, 176] width 700 height 352
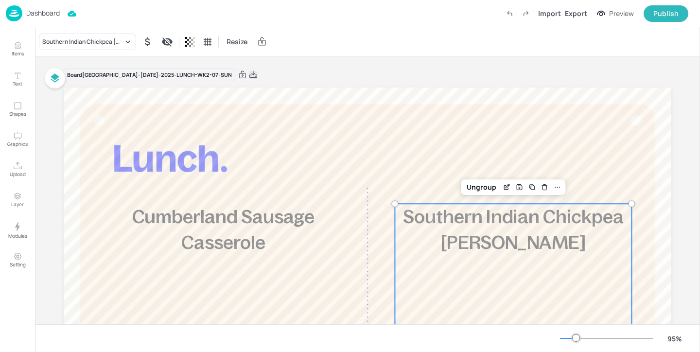
click at [249, 73] on icon at bounding box center [253, 74] width 8 height 7
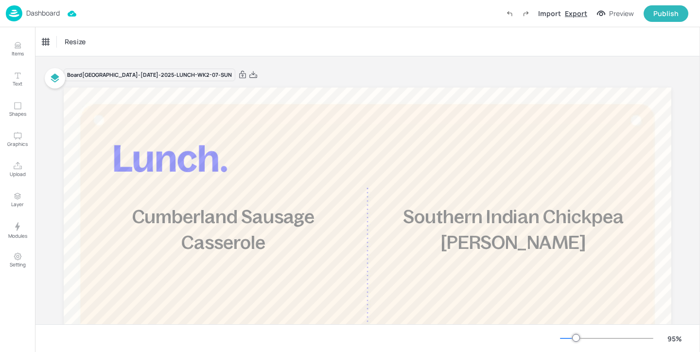
click at [576, 14] on div "Export" at bounding box center [576, 13] width 22 height 10
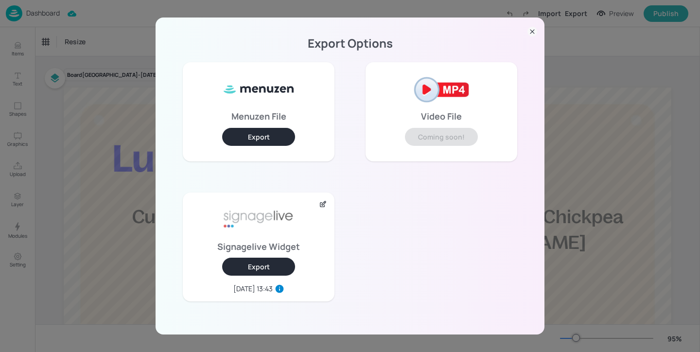
click at [289, 271] on button "Export" at bounding box center [258, 267] width 73 height 18
click at [144, 70] on div "Export Options Menuzen File Export Video File Coming soon! Signagelive Widget E…" at bounding box center [350, 176] width 700 height 352
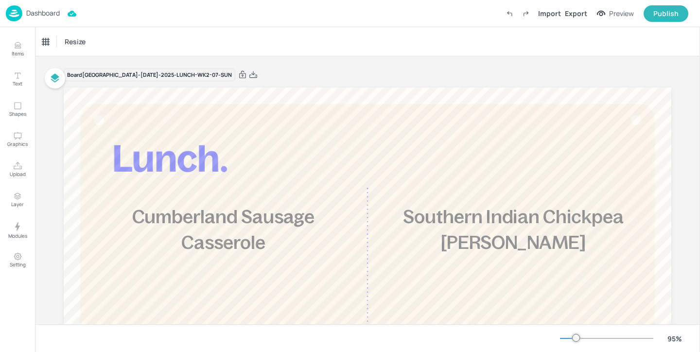
click at [54, 10] on p "Dashboard" at bounding box center [43, 13] width 34 height 7
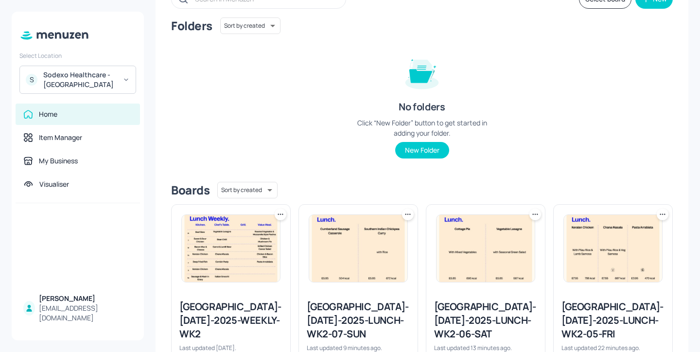
scroll to position [133, 0]
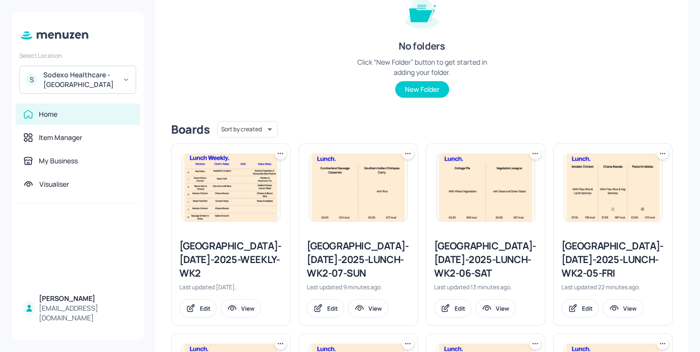
click at [256, 255] on div "[GEOGRAPHIC_DATA]-[DATE]-2025-WEEKLY-WK2" at bounding box center [230, 259] width 103 height 41
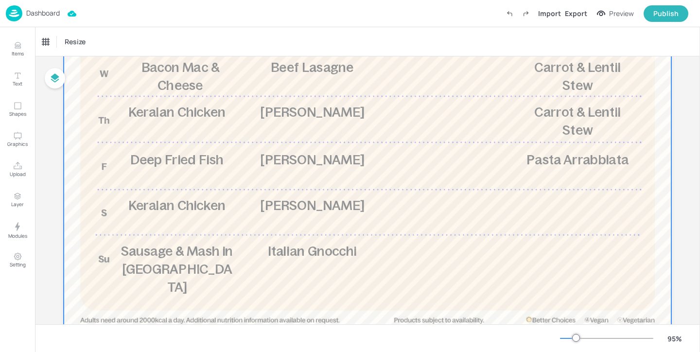
scroll to position [286, 0]
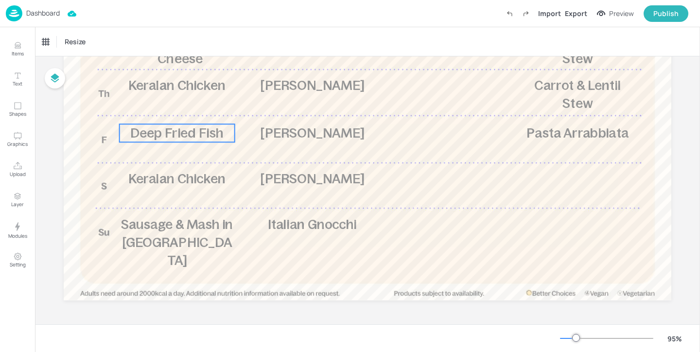
click at [197, 131] on span "Deep Fried Fish" at bounding box center [177, 132] width 94 height 15
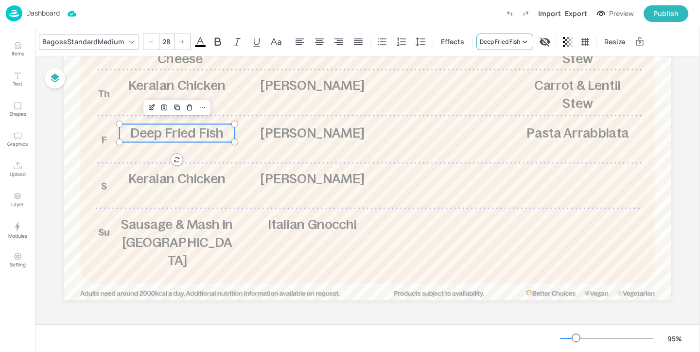
click at [502, 44] on div "Deep Fried Fish" at bounding box center [500, 41] width 40 height 9
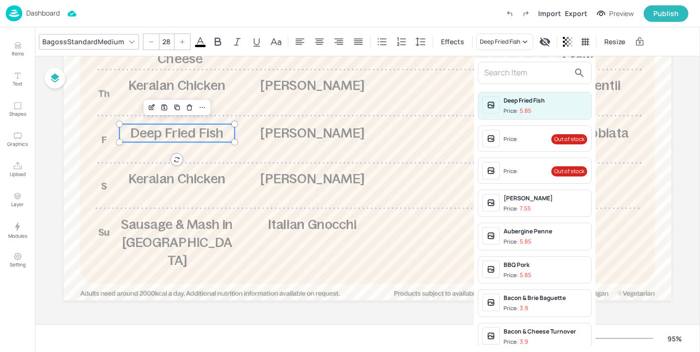
click at [502, 74] on input "text" at bounding box center [527, 73] width 86 height 16
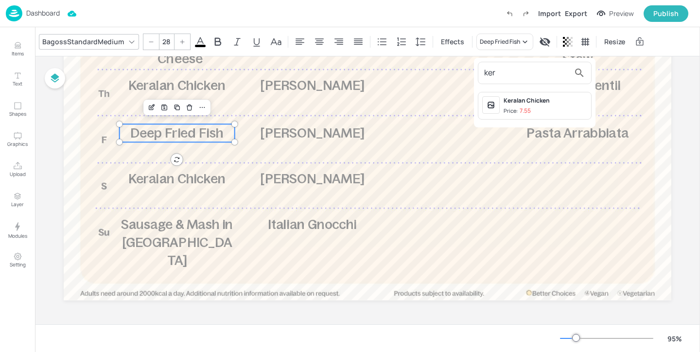
type input "ker"
click at [520, 105] on div "Keralan Chicken Price: 7.55" at bounding box center [545, 105] width 84 height 19
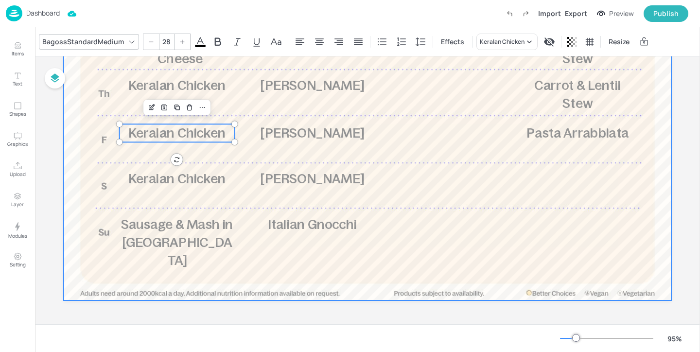
click at [344, 142] on div at bounding box center [367, 50] width 607 height 499
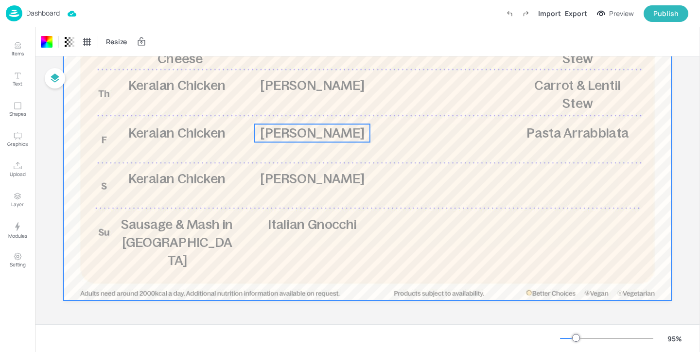
click at [324, 133] on span "[PERSON_NAME]" at bounding box center [312, 132] width 104 height 15
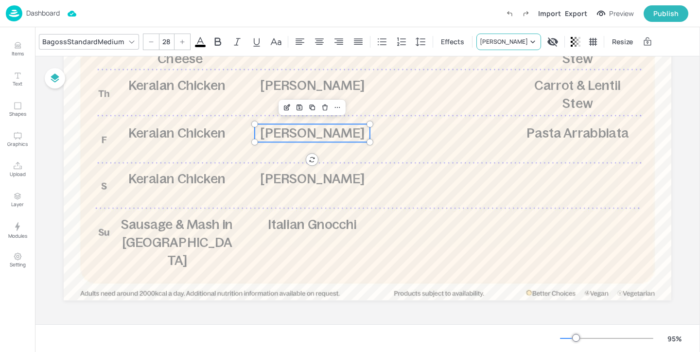
click at [506, 38] on div "[PERSON_NAME]" at bounding box center [504, 41] width 48 height 9
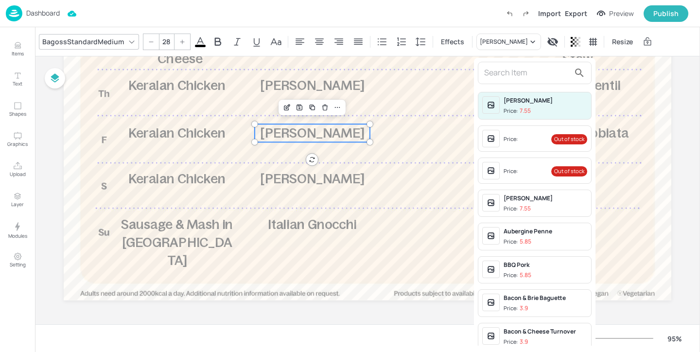
click at [499, 74] on input "text" at bounding box center [527, 73] width 86 height 16
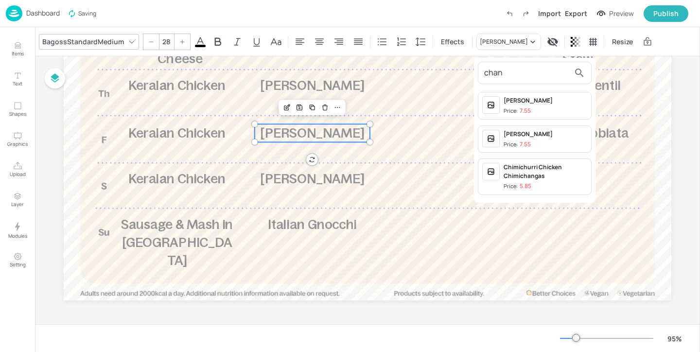
type input "chan"
click at [561, 101] on div "[PERSON_NAME]" at bounding box center [545, 100] width 84 height 9
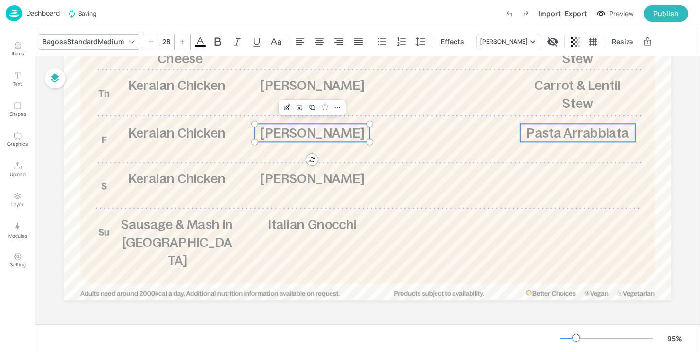
click at [562, 140] on p "Pasta Arrabbiata" at bounding box center [577, 133] width 115 height 18
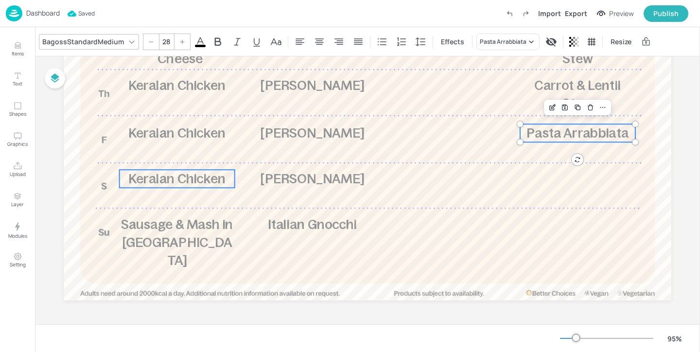
type input "28"
click at [194, 178] on span "Keralan Chicken" at bounding box center [177, 178] width 98 height 15
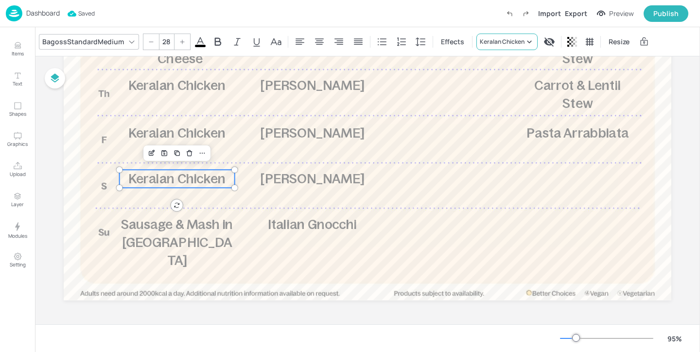
click at [499, 42] on div "Keralan Chicken" at bounding box center [502, 41] width 45 height 9
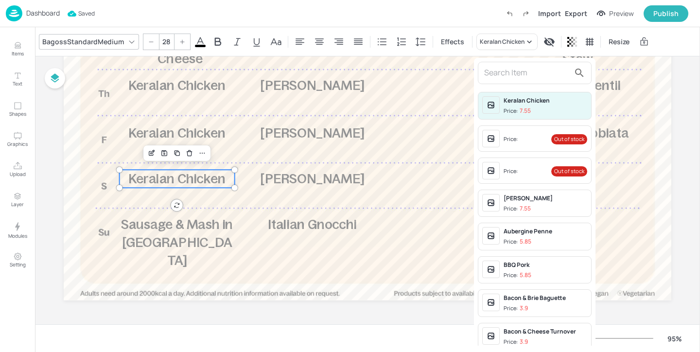
click at [514, 69] on input "text" at bounding box center [527, 73] width 86 height 16
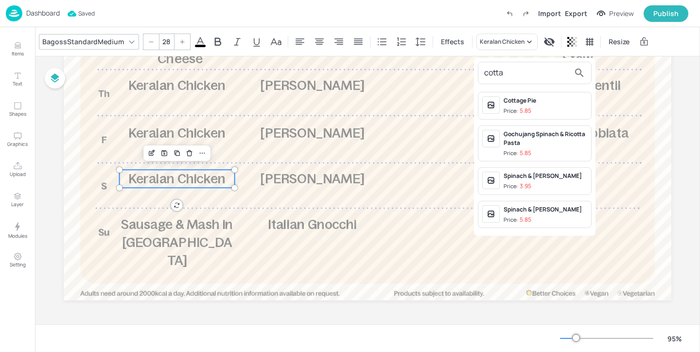
type input "cotta"
click at [562, 98] on div "Cottage Pie" at bounding box center [545, 100] width 84 height 9
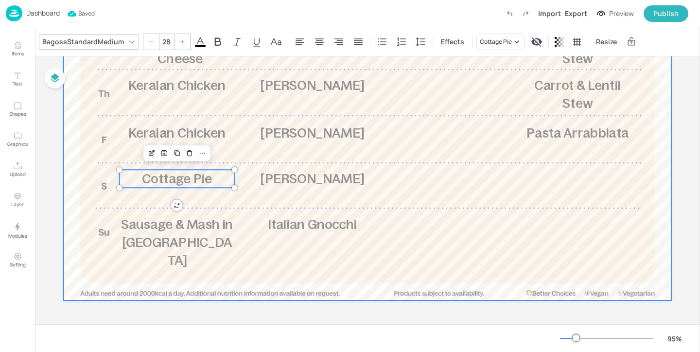
click at [317, 188] on div at bounding box center [367, 50] width 607 height 499
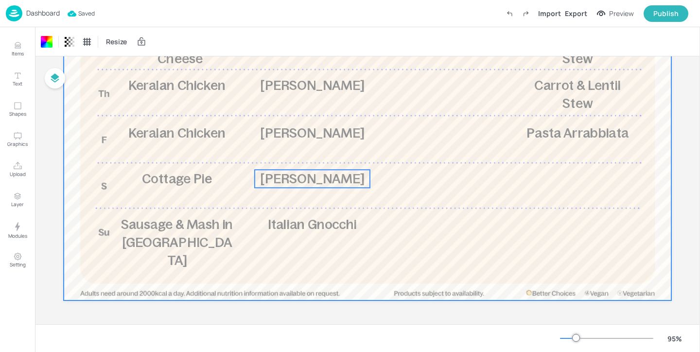
click at [319, 183] on span "[PERSON_NAME]" at bounding box center [312, 178] width 104 height 15
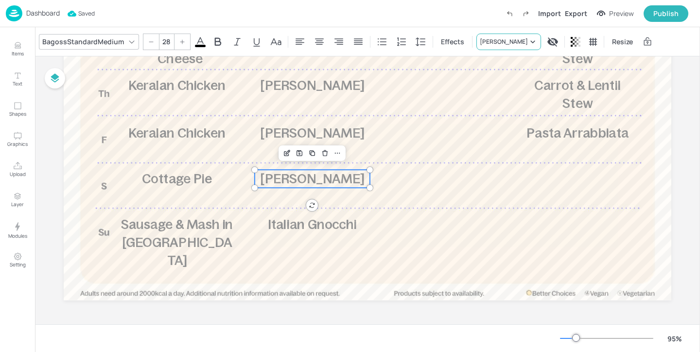
click at [507, 45] on div "[PERSON_NAME]" at bounding box center [504, 41] width 48 height 9
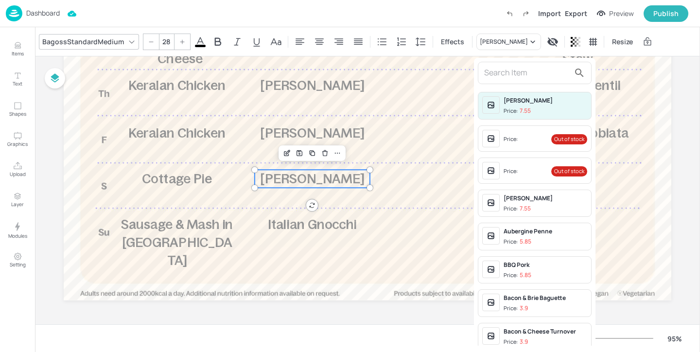
click at [539, 82] on div at bounding box center [535, 73] width 114 height 22
click at [529, 76] on input "text" at bounding box center [527, 73] width 86 height 16
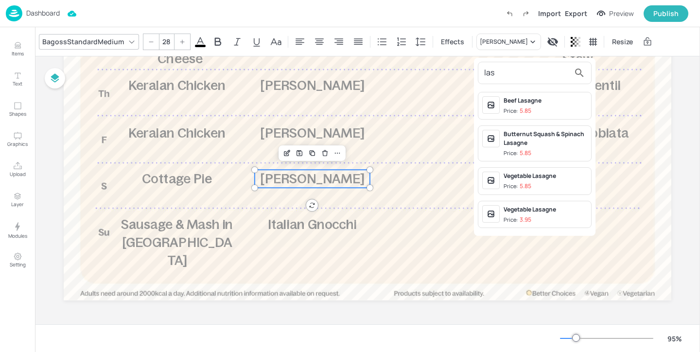
type input "las"
click at [576, 184] on span "Price: 5.85" at bounding box center [545, 186] width 84 height 8
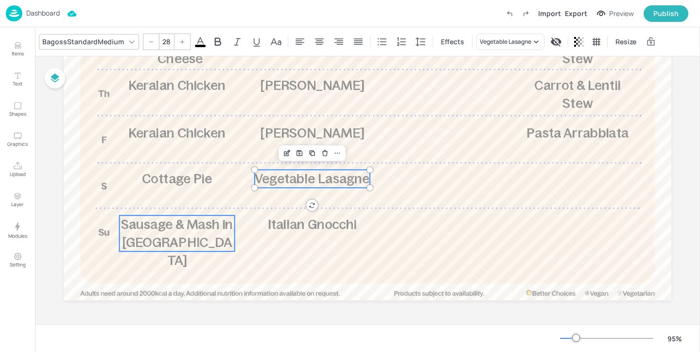
click at [201, 222] on span "Sausage & Mash in [GEOGRAPHIC_DATA]" at bounding box center [177, 242] width 112 height 51
type input "28"
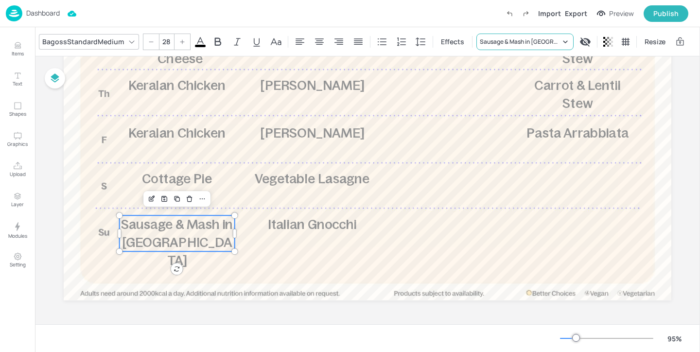
click at [516, 40] on div "Sausage & Mash in [GEOGRAPHIC_DATA]" at bounding box center [520, 41] width 81 height 9
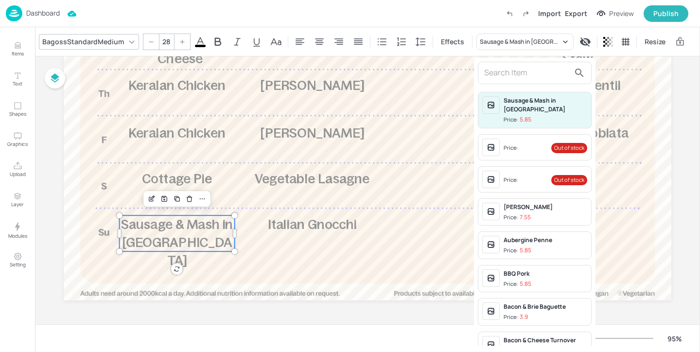
click at [507, 71] on input "text" at bounding box center [527, 73] width 86 height 16
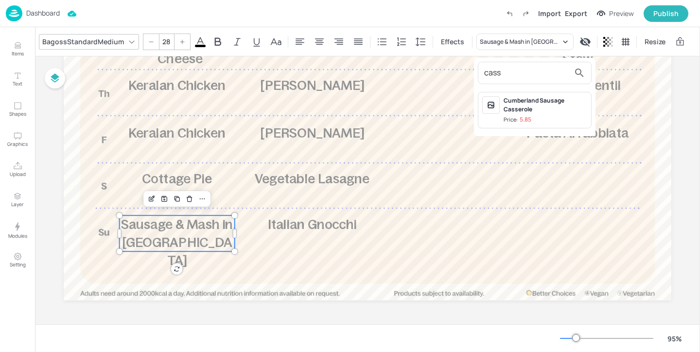
type input "cass"
click at [512, 103] on div "Cumberland Sausage Casserole" at bounding box center [545, 104] width 84 height 17
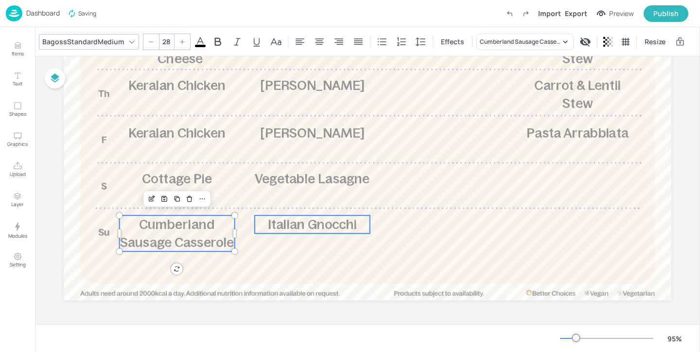
click at [332, 218] on span "Italian Gnocchi" at bounding box center [312, 224] width 89 height 15
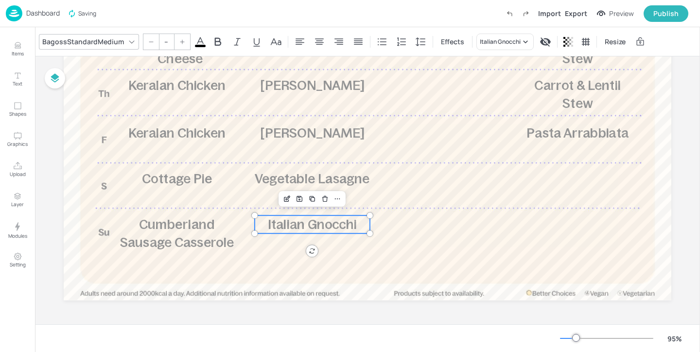
type input "28"
click at [505, 38] on div "Italian Gnocchi" at bounding box center [500, 41] width 41 height 9
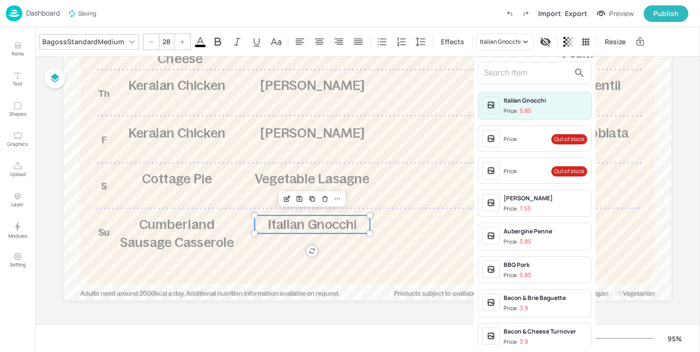
click at [499, 78] on input "text" at bounding box center [527, 73] width 86 height 16
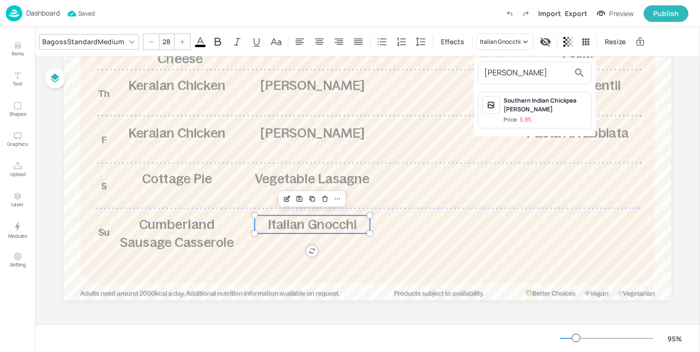
type input "[PERSON_NAME]"
click at [536, 115] on div "Southern Indian Chickpea [PERSON_NAME] Price: 5.85" at bounding box center [545, 110] width 84 height 28
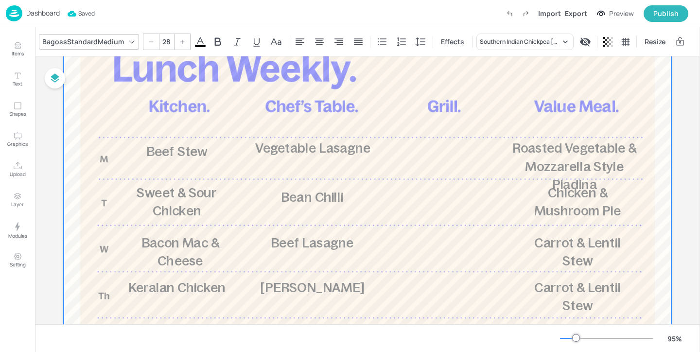
scroll to position [0, 0]
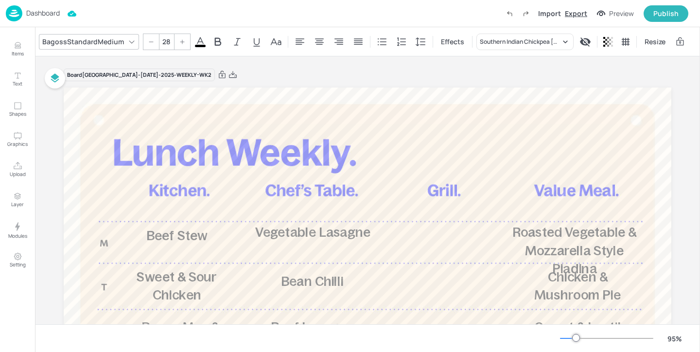
click at [573, 17] on div "Export" at bounding box center [576, 13] width 22 height 10
